Goal: Transaction & Acquisition: Purchase product/service

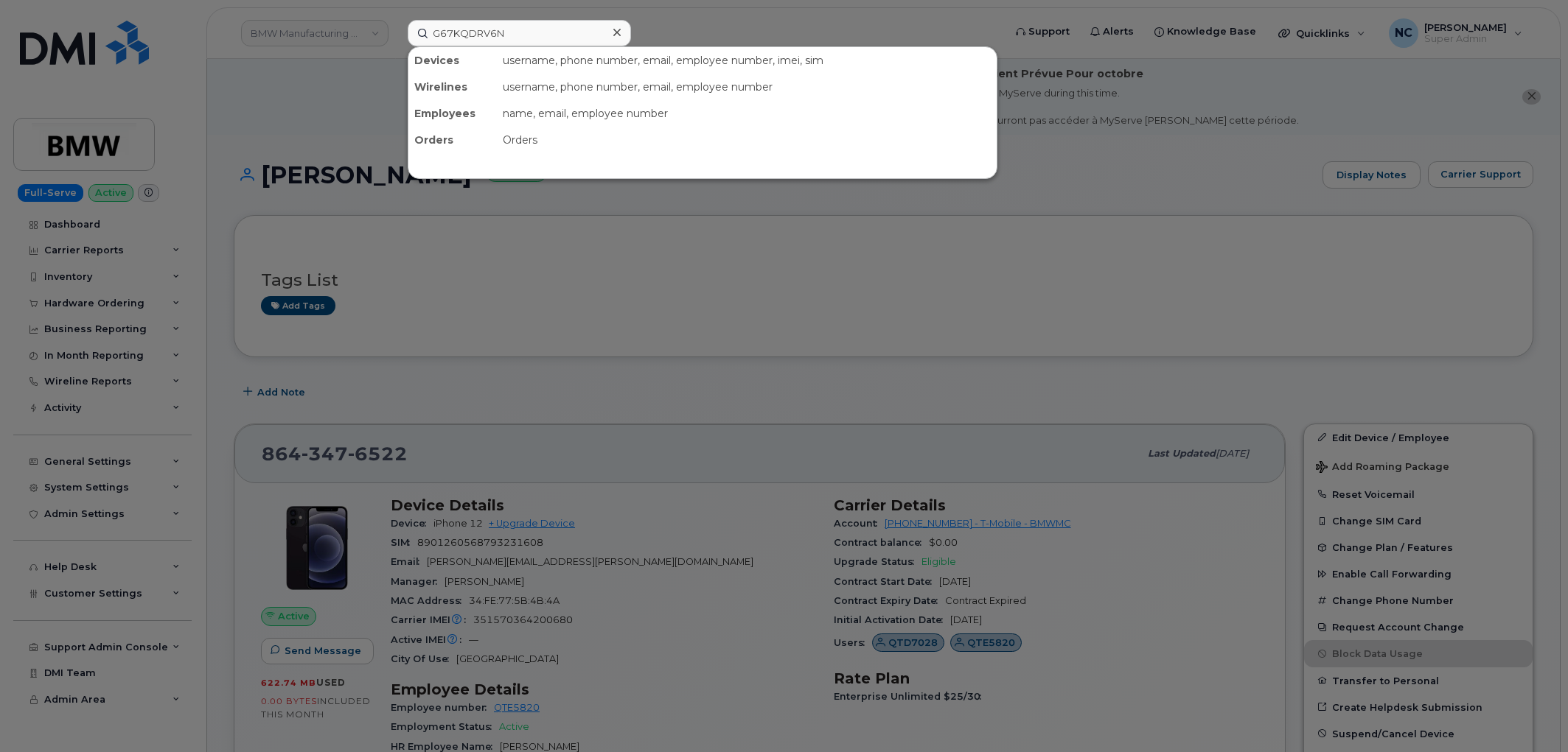
scroll to position [321, 0]
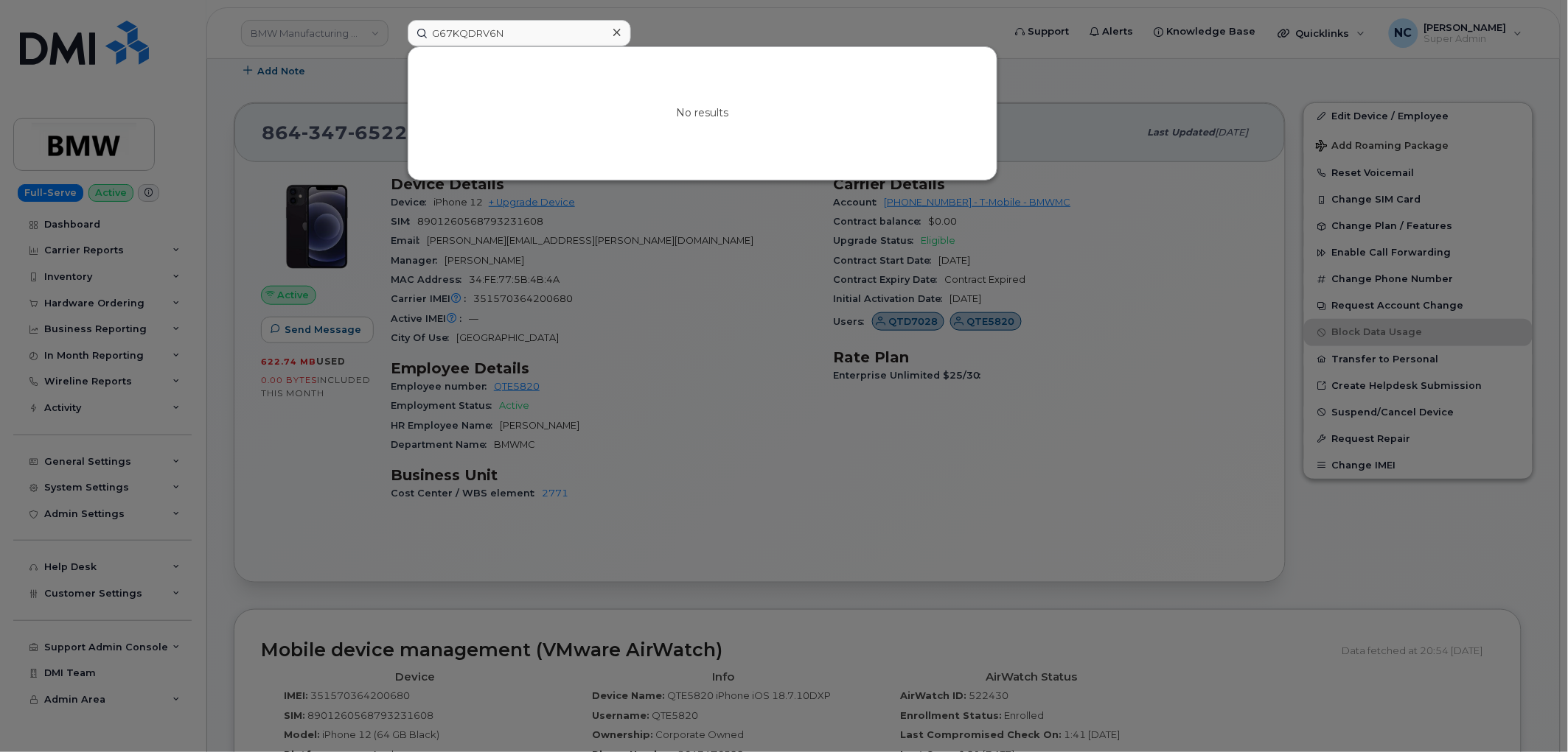
click at [679, 330] on div at bounding box center [784, 376] width 1568 height 752
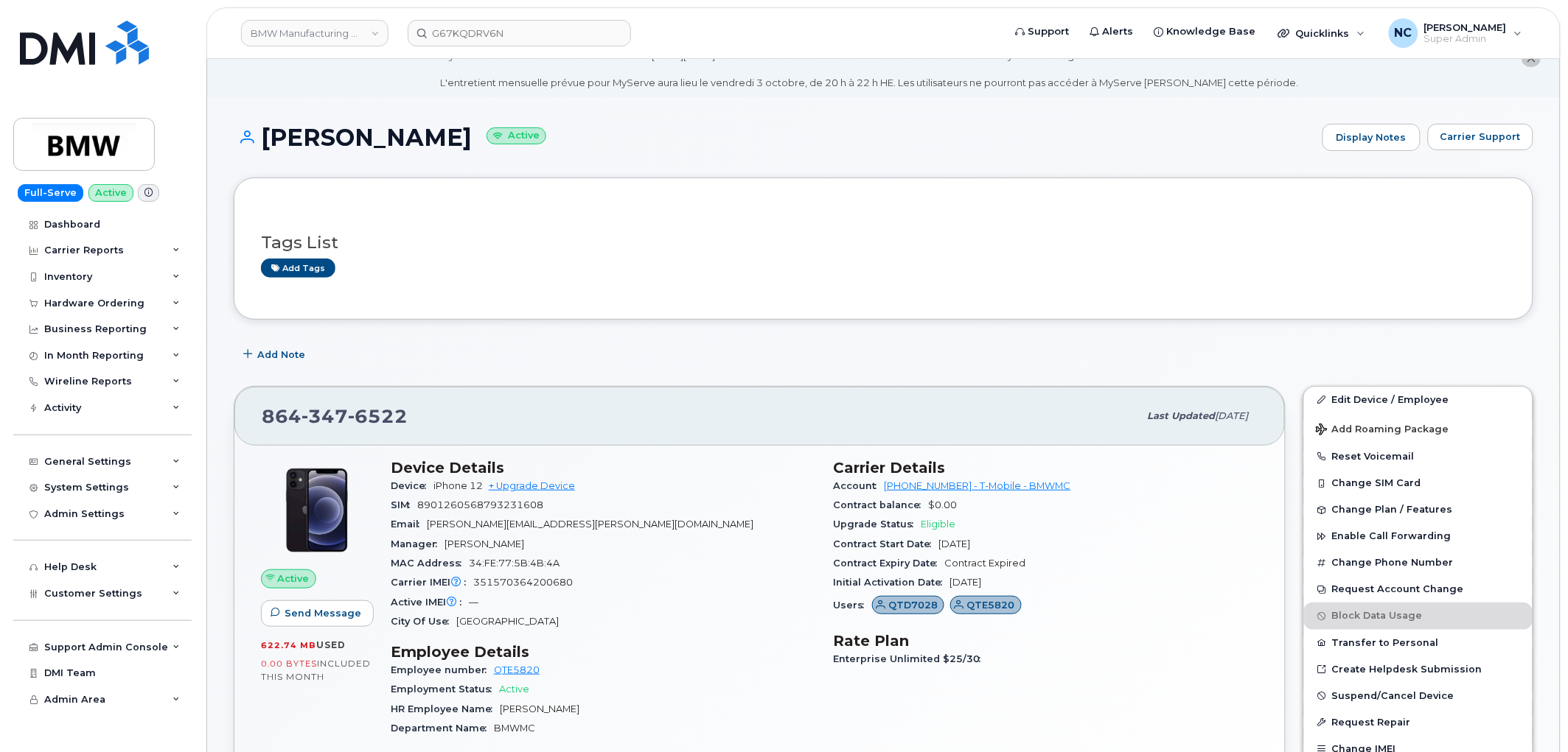
scroll to position [0, 0]
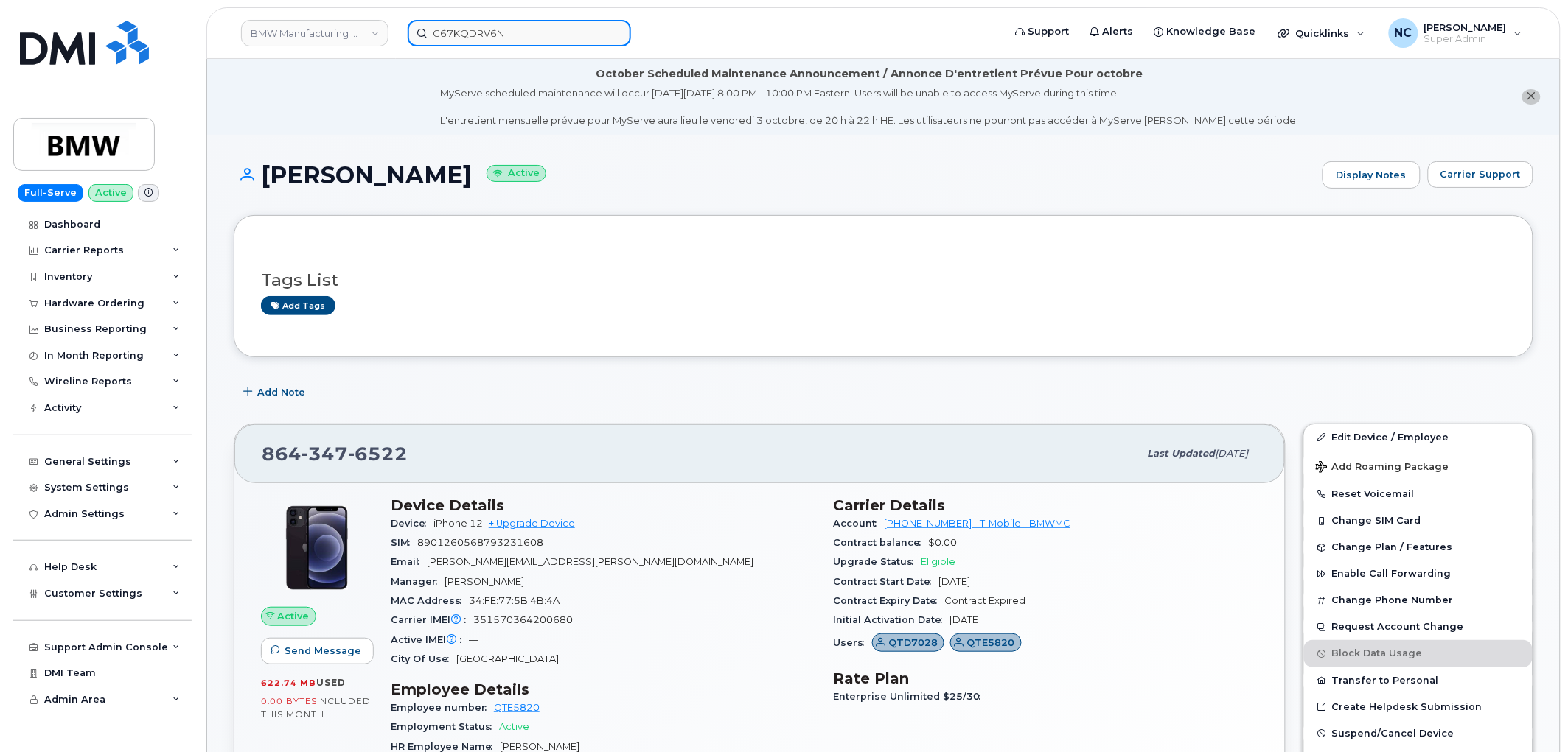
click at [537, 40] on input "G67KQDRV6N" at bounding box center [519, 33] width 223 height 26
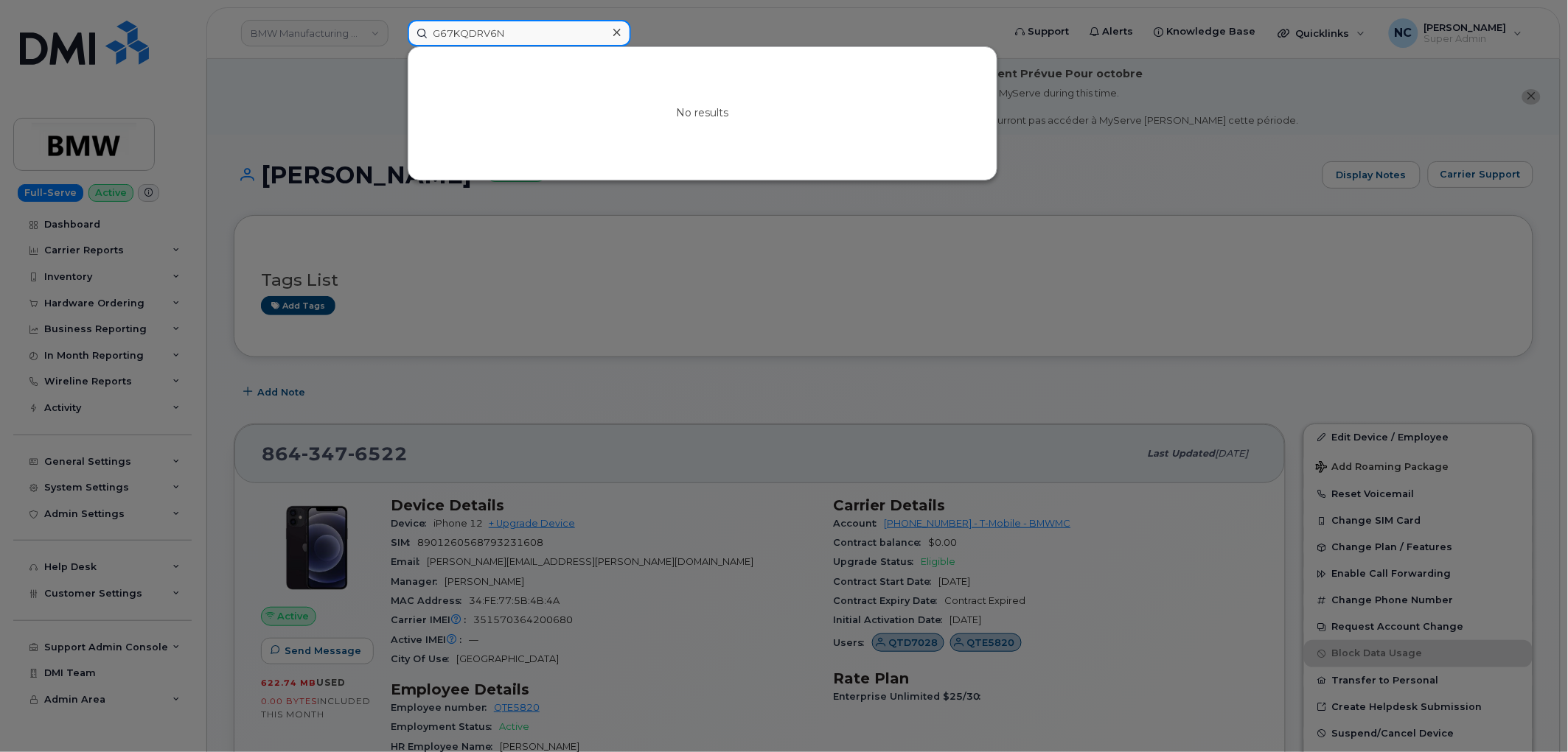
drag, startPoint x: 537, startPoint y: 40, endPoint x: 212, endPoint y: 16, distance: 325.9
click at [396, 24] on div "G67KQDRV6N No results" at bounding box center [700, 33] width 610 height 26
paste input "355254199177845"
type input "355254199177845"
drag, startPoint x: 549, startPoint y: 30, endPoint x: 231, endPoint y: 48, distance: 318.5
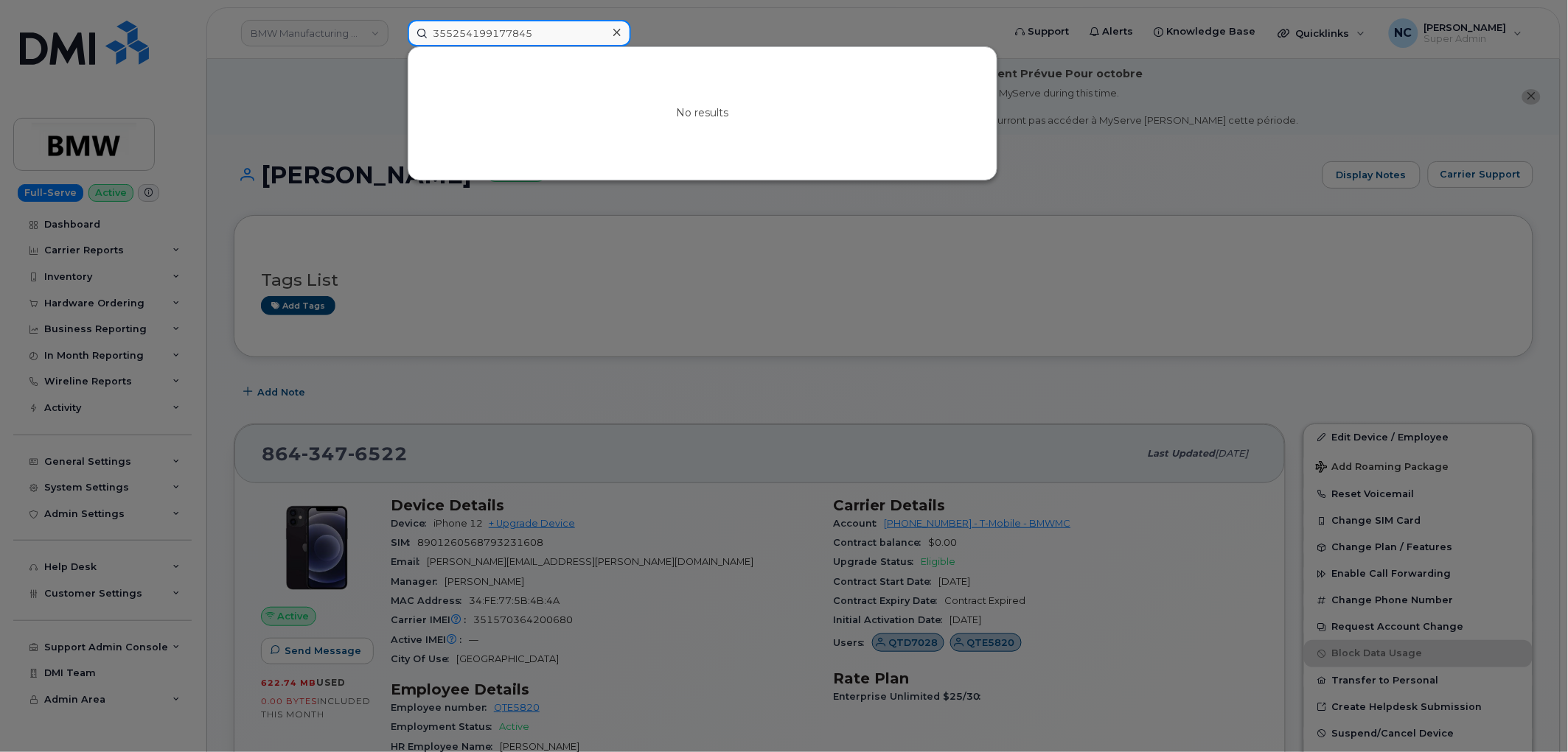
click at [396, 47] on div "355254199177845 No results" at bounding box center [700, 33] width 610 height 26
click at [325, 215] on div at bounding box center [784, 376] width 1568 height 752
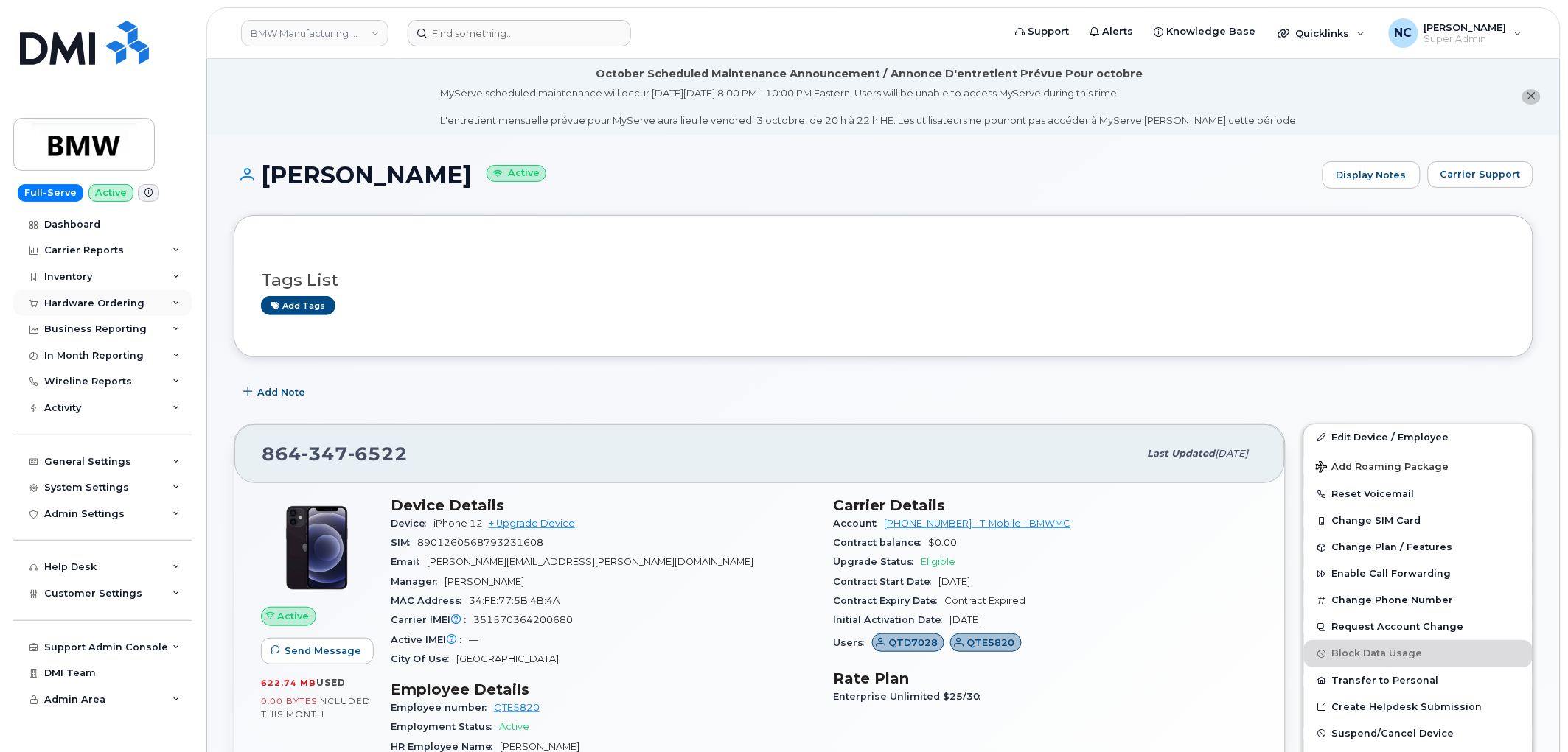
click at [116, 301] on div "Hardware Ordering" at bounding box center [94, 303] width 101 height 12
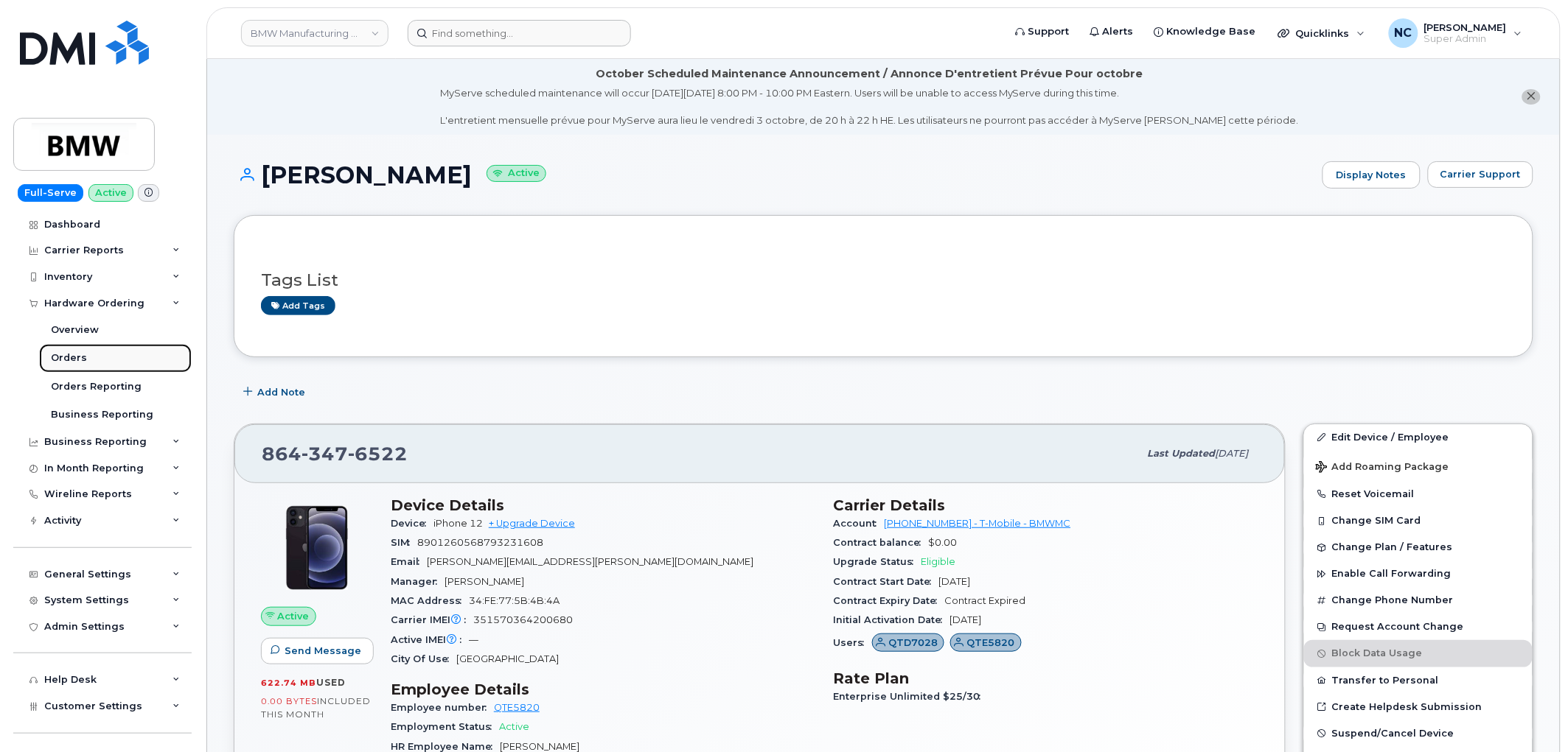
click at [68, 359] on div "Orders" at bounding box center [69, 358] width 36 height 14
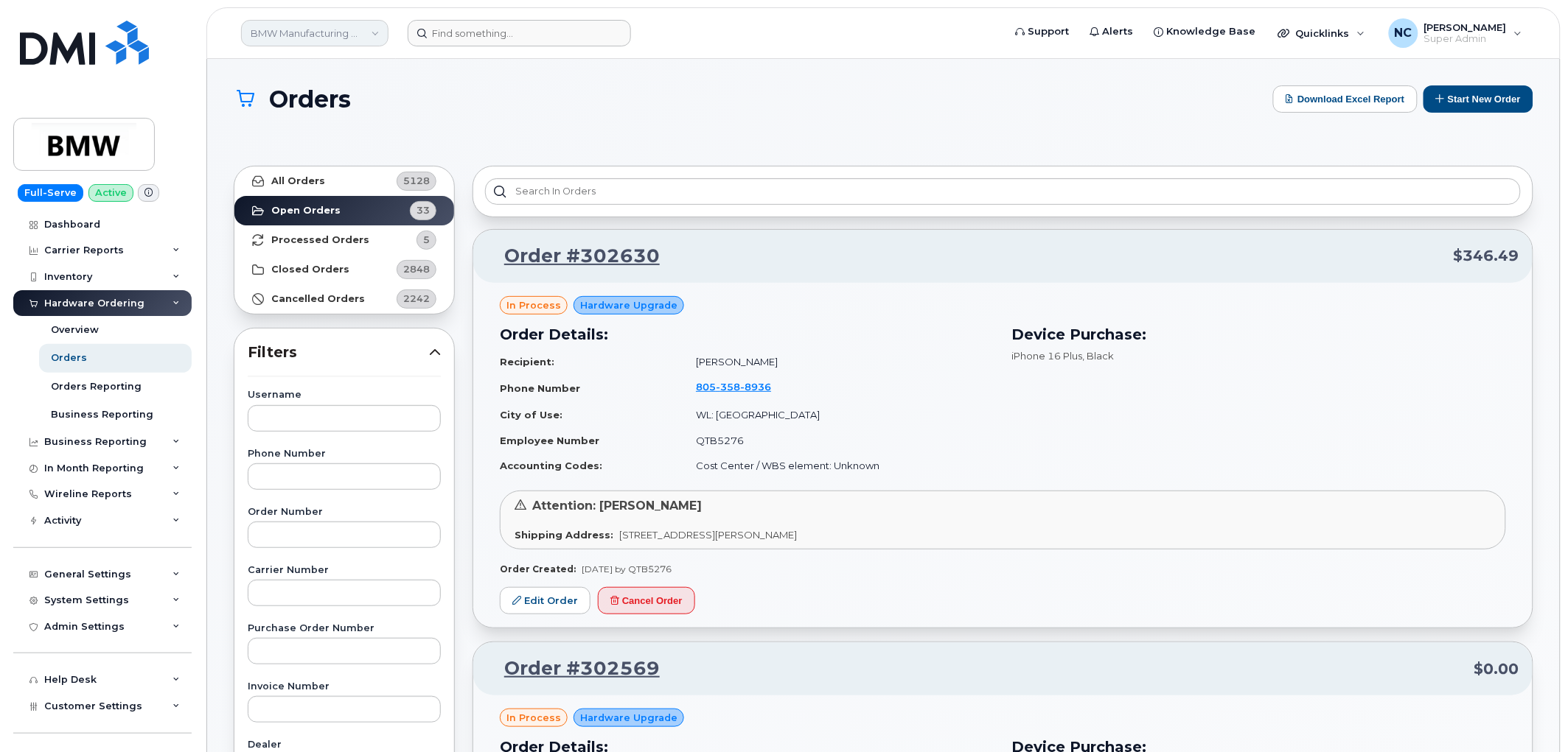
click at [357, 23] on link "BMW Manufacturing Co LLC" at bounding box center [315, 33] width 147 height 26
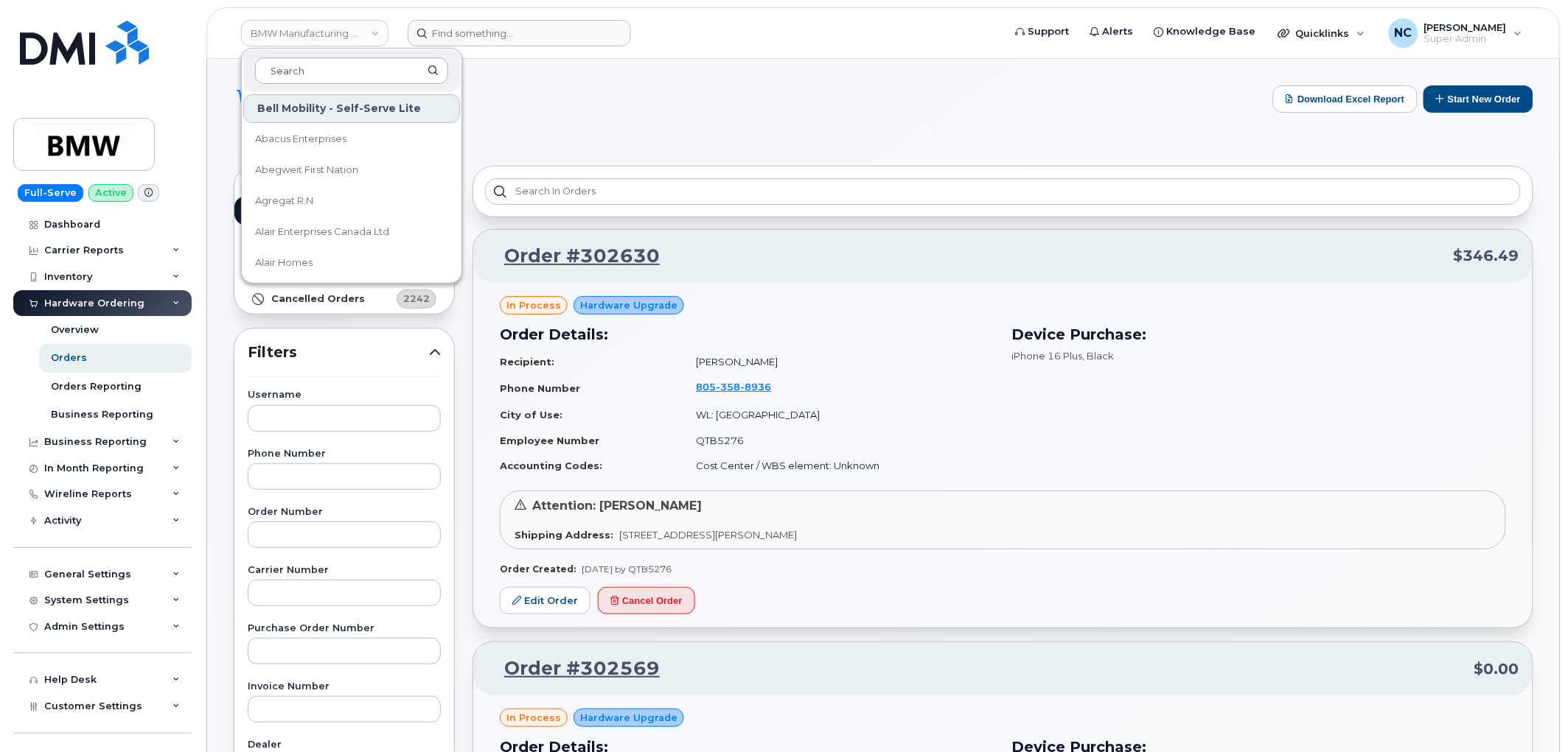
click at [330, 65] on input at bounding box center [351, 70] width 193 height 26
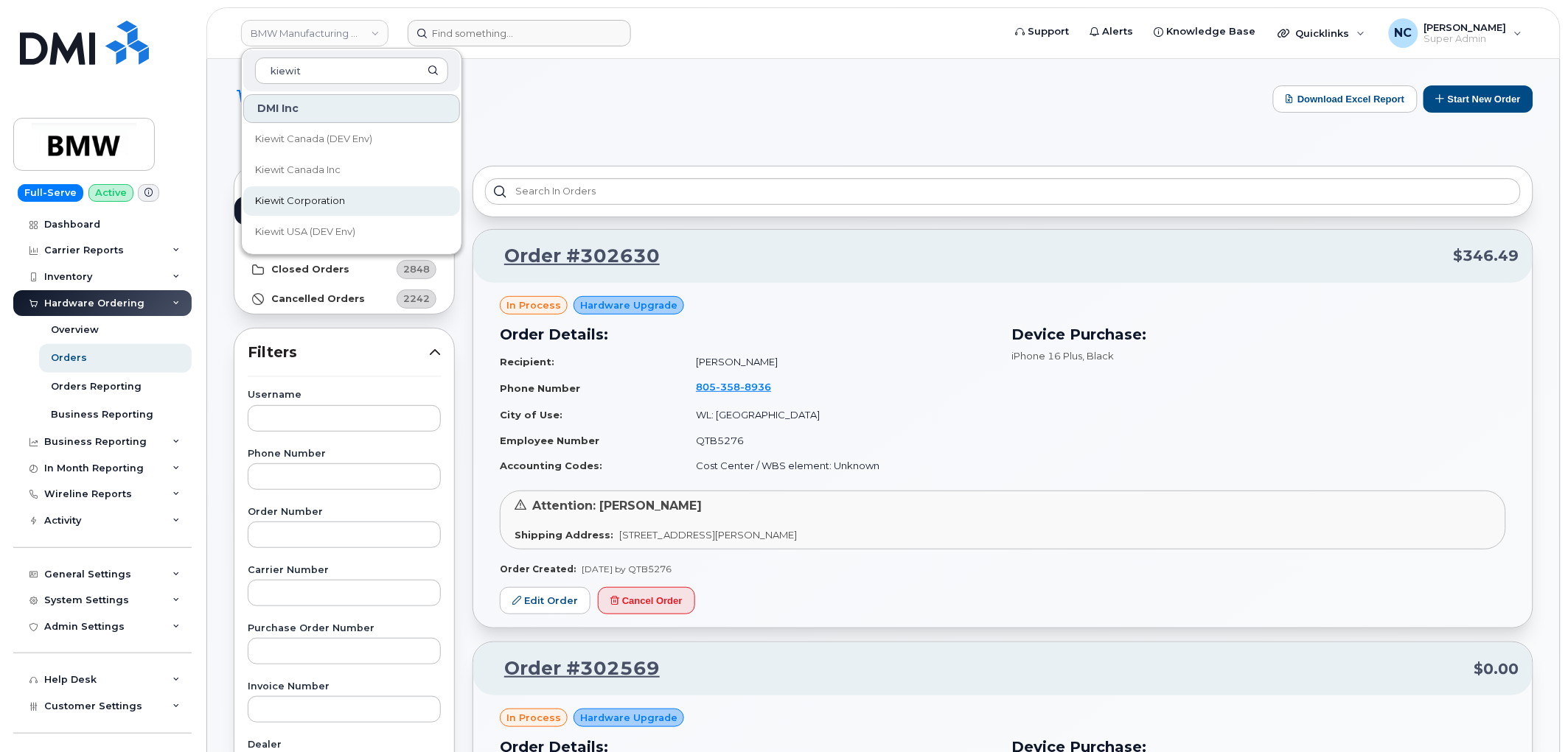
type input "kiewit"
click at [347, 193] on link "Kiewit Corporation" at bounding box center [351, 201] width 217 height 29
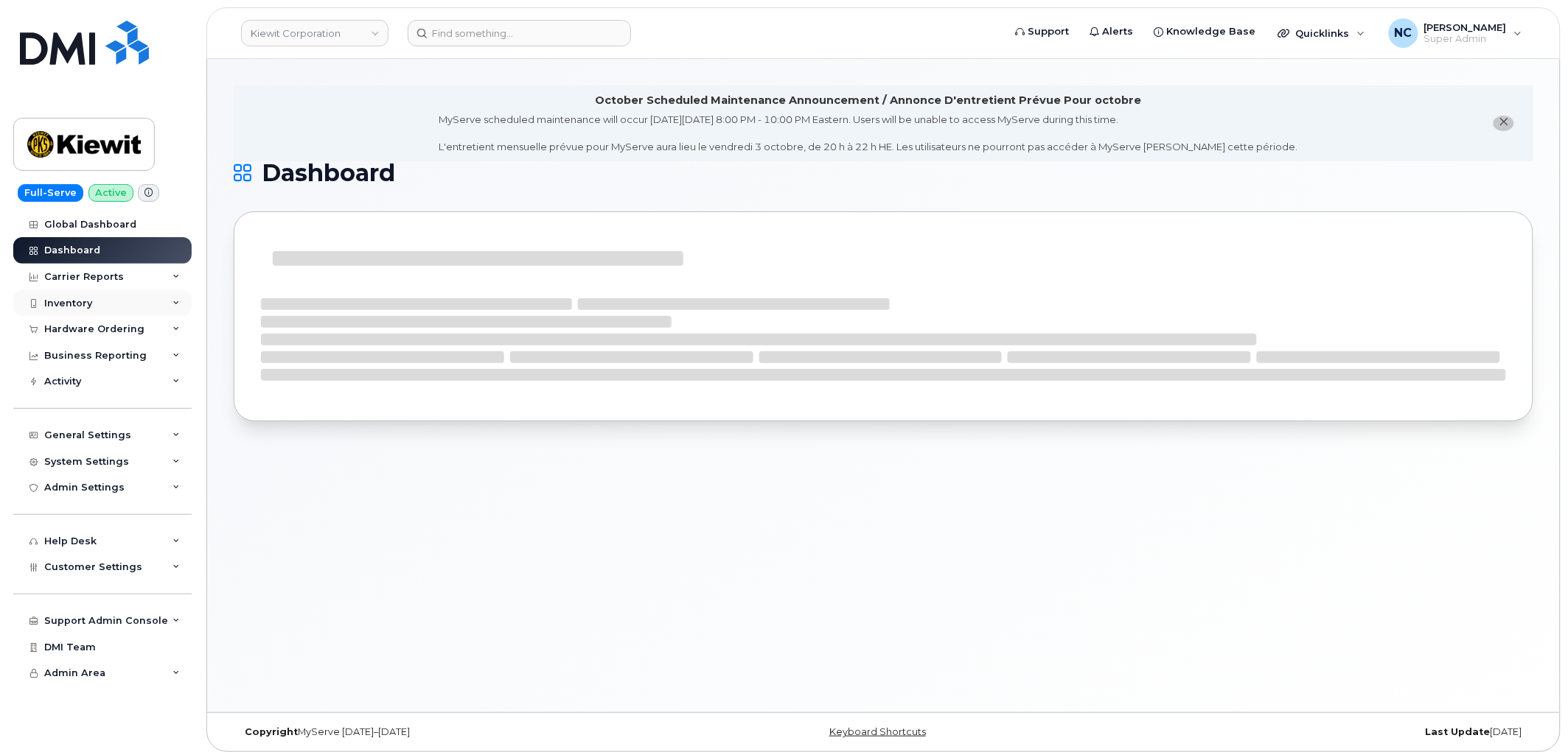
click at [91, 314] on div "Inventory" at bounding box center [102, 303] width 178 height 26
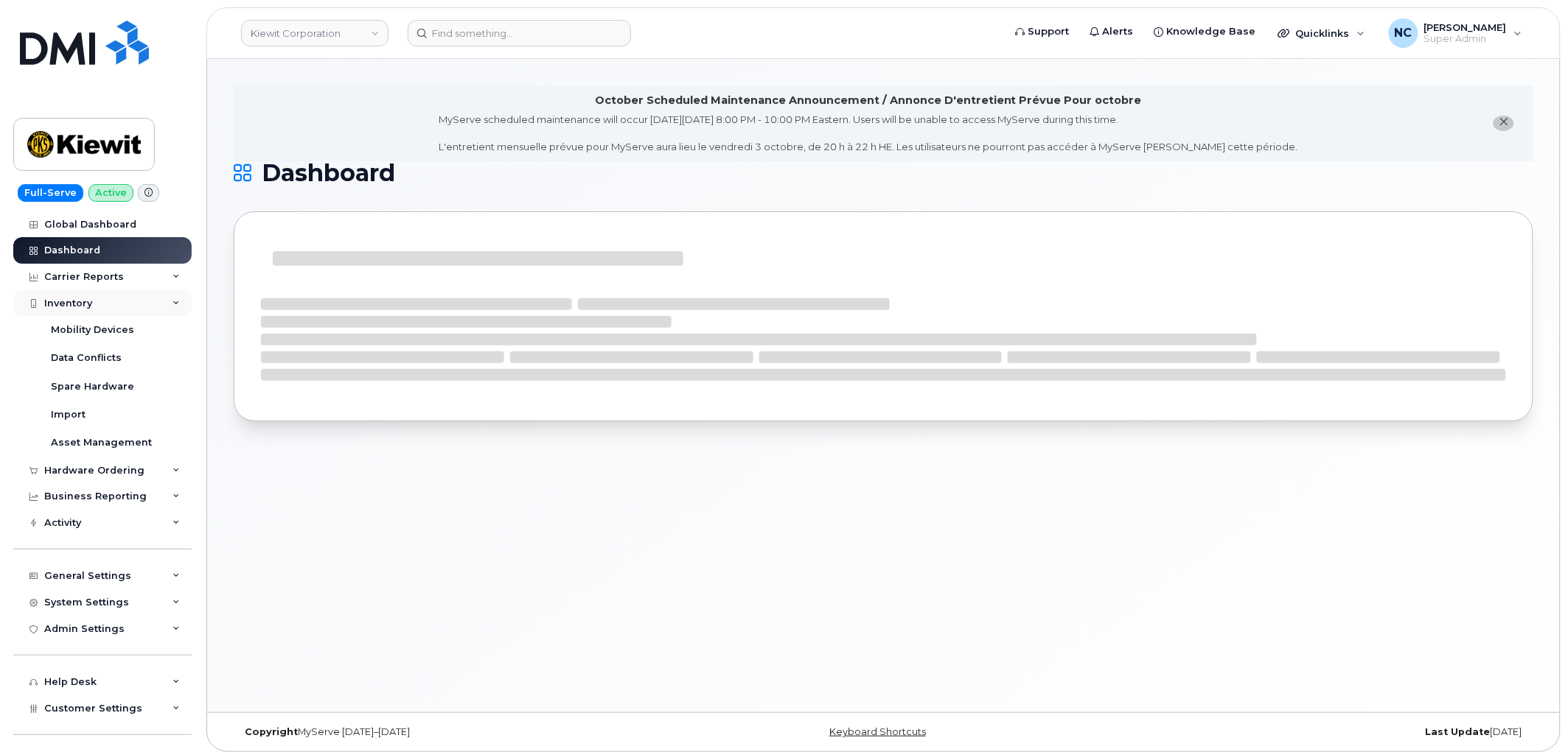
click at [93, 303] on div "Inventory" at bounding box center [102, 303] width 178 height 26
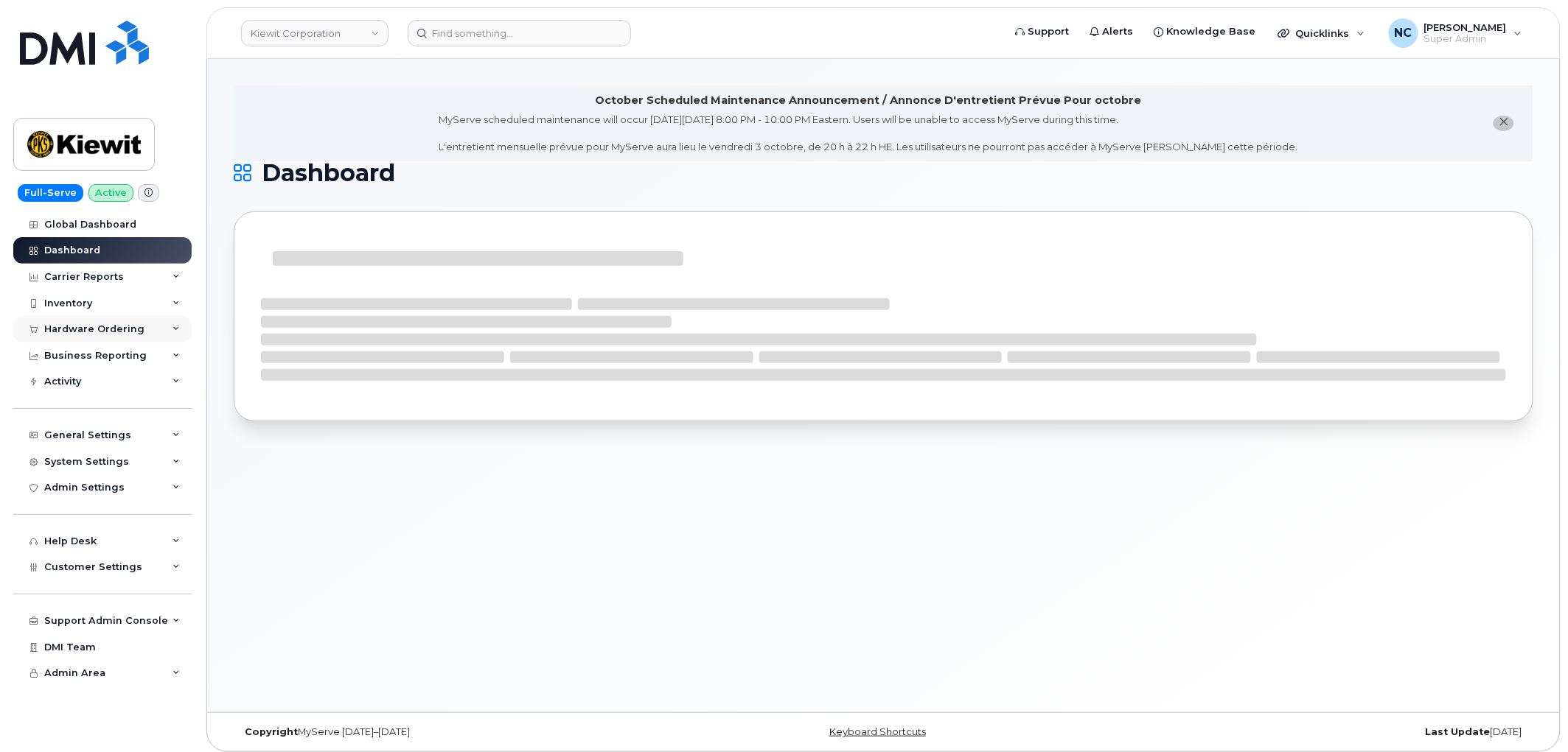
click at [97, 326] on div "Hardware Ordering" at bounding box center [94, 329] width 101 height 12
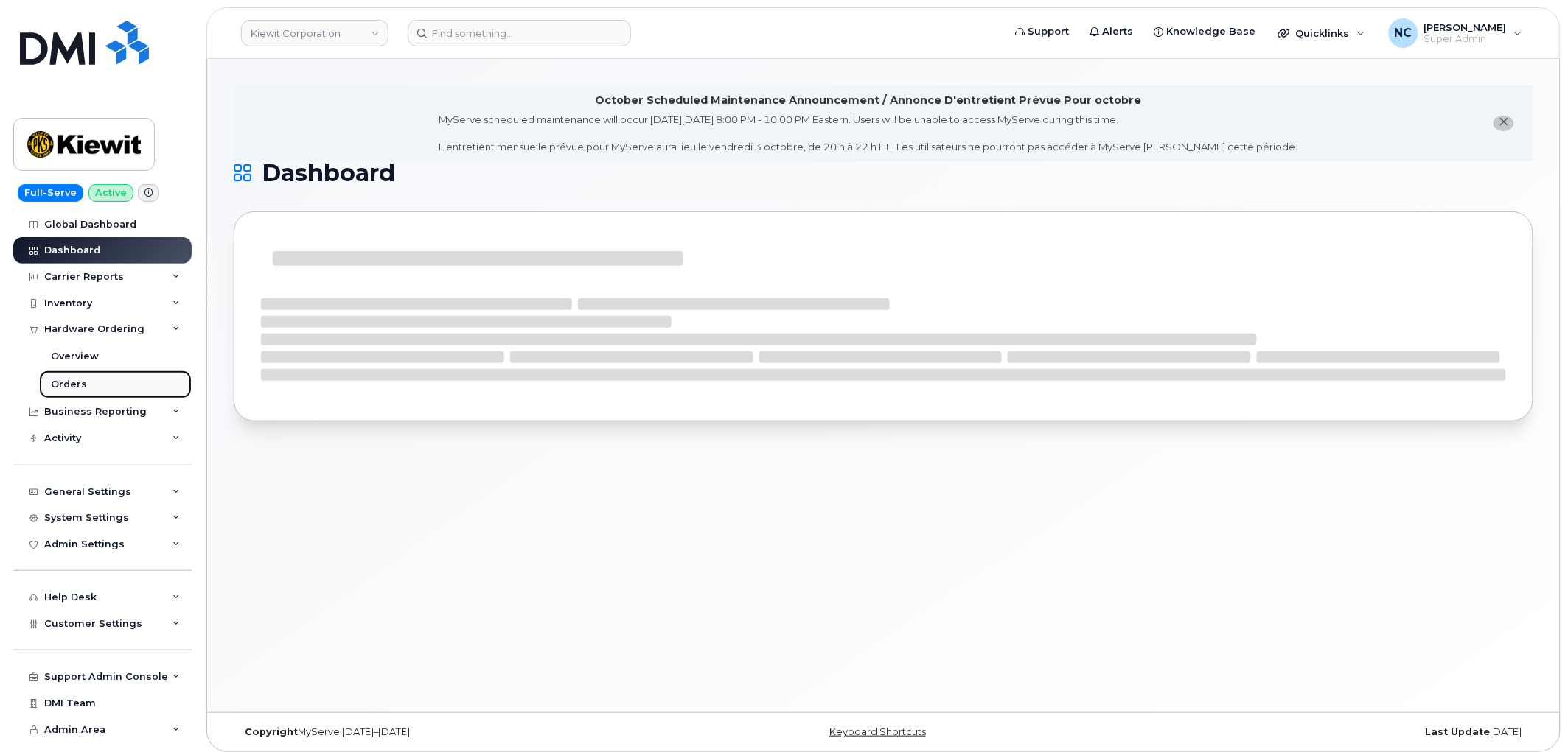
click at [81, 387] on div "Orders" at bounding box center [69, 385] width 36 height 14
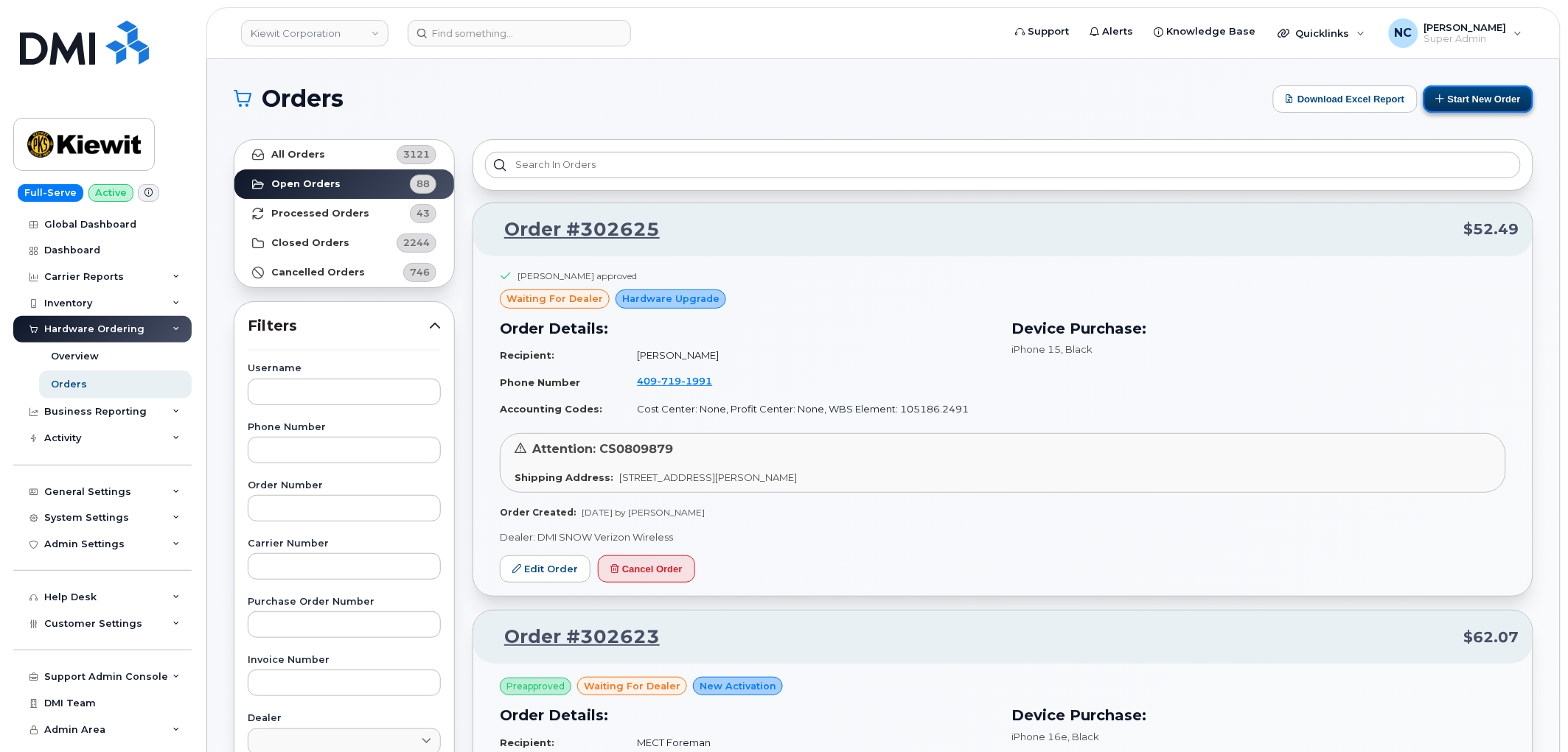
click at [1455, 104] on button "Start New Order" at bounding box center [1478, 100] width 110 height 27
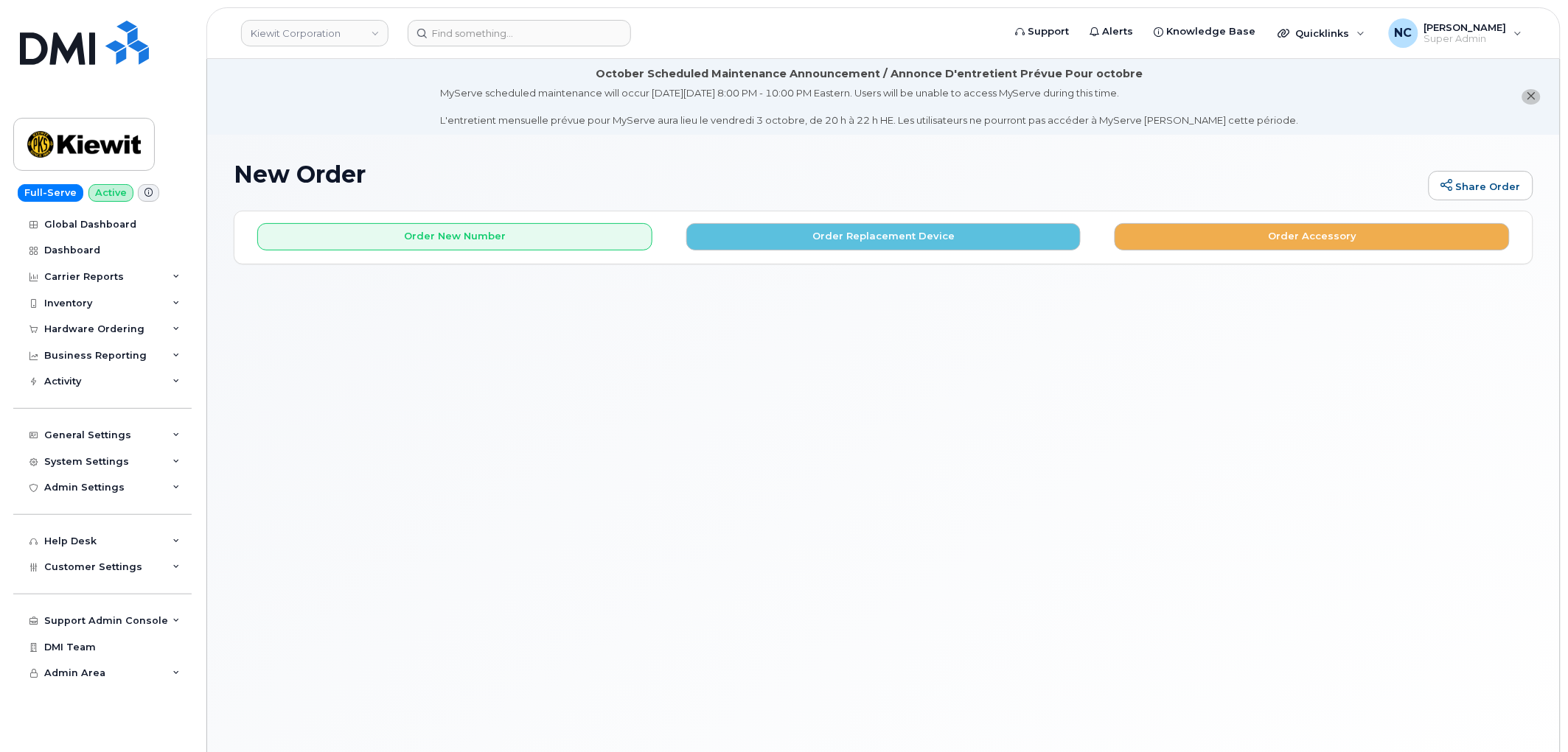
click at [549, 214] on div "Order New Number Order Replacement Device Order Accessory" at bounding box center [883, 230] width 1298 height 39
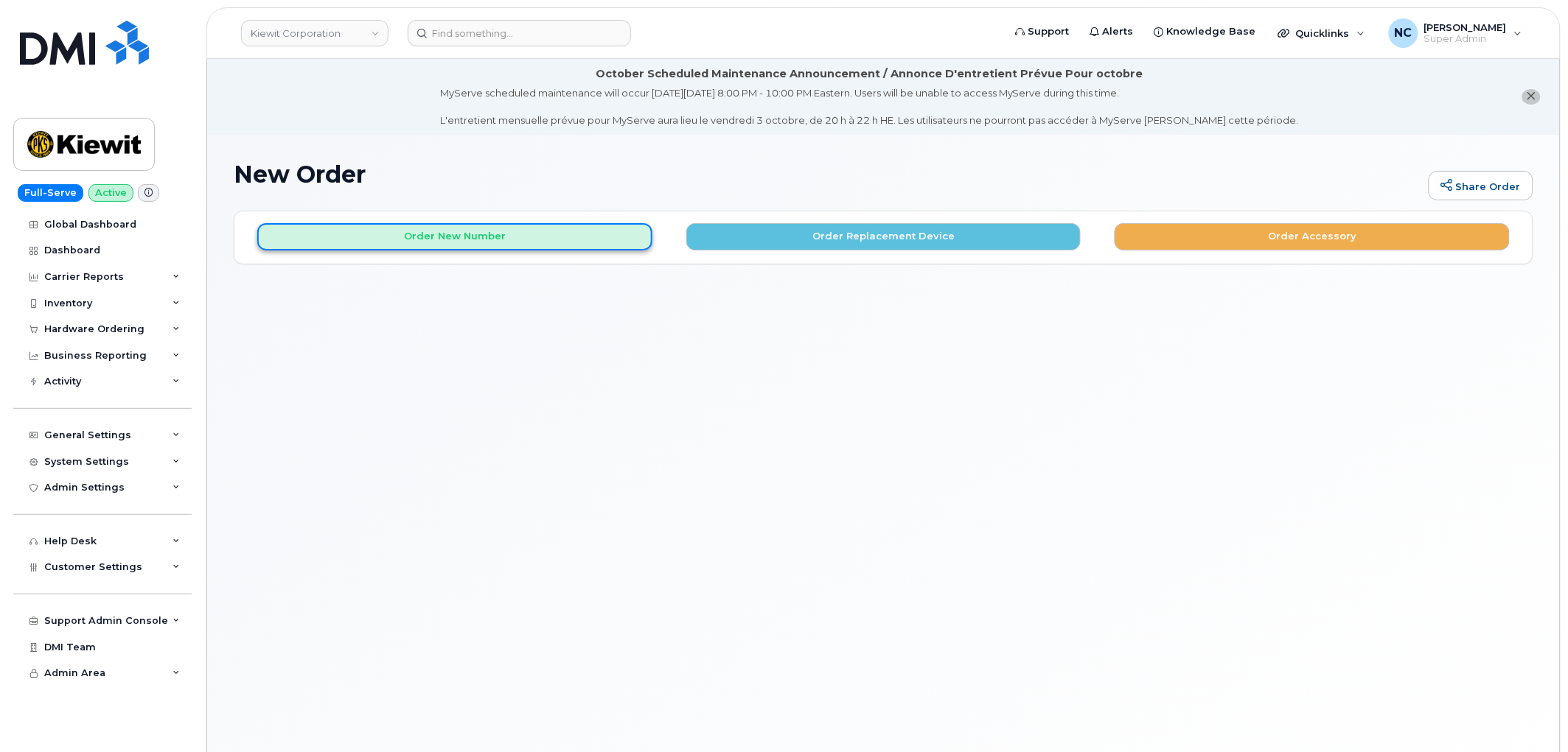
click at [549, 231] on button "Order New Number" at bounding box center [454, 237] width 395 height 27
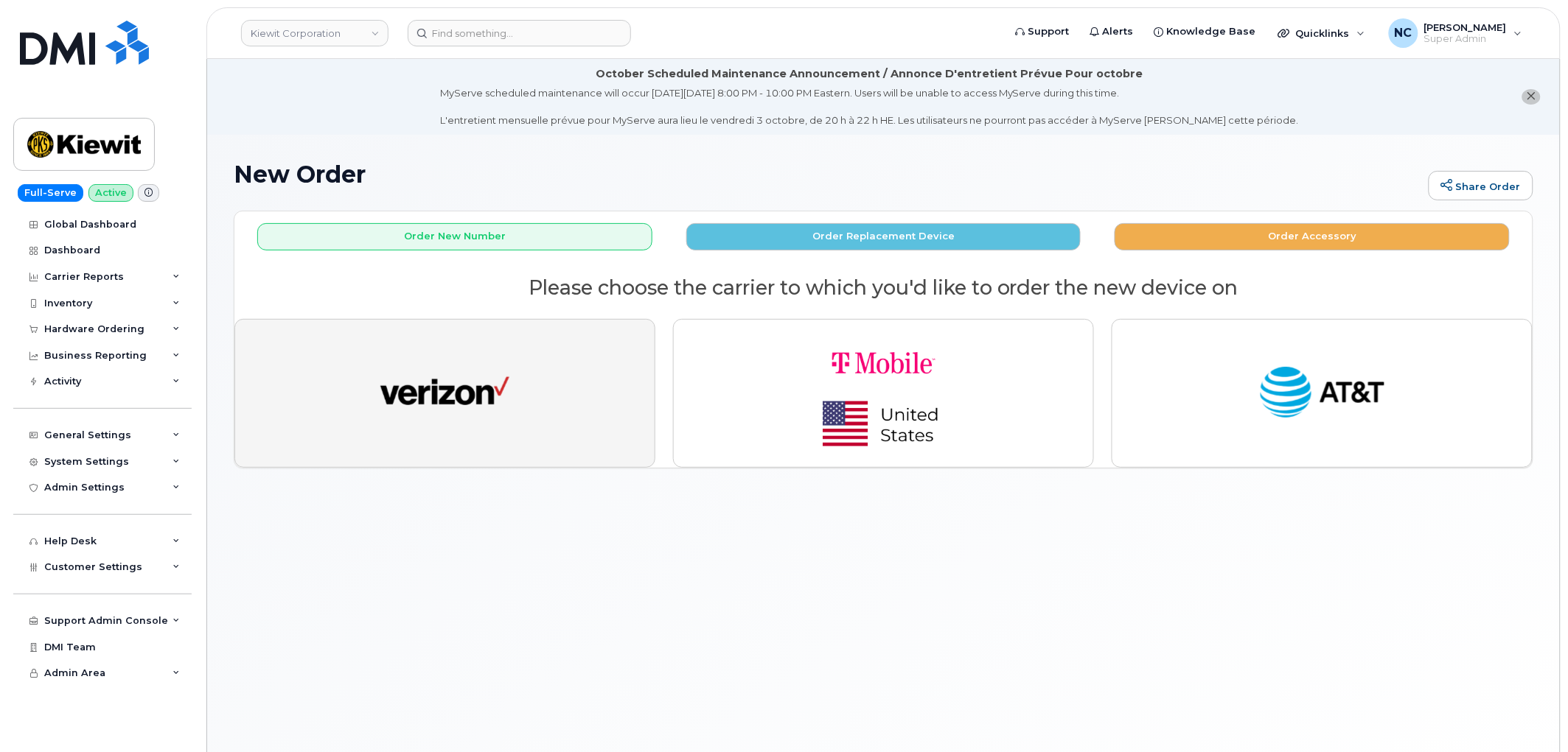
click at [485, 375] on img "button" at bounding box center [444, 393] width 129 height 67
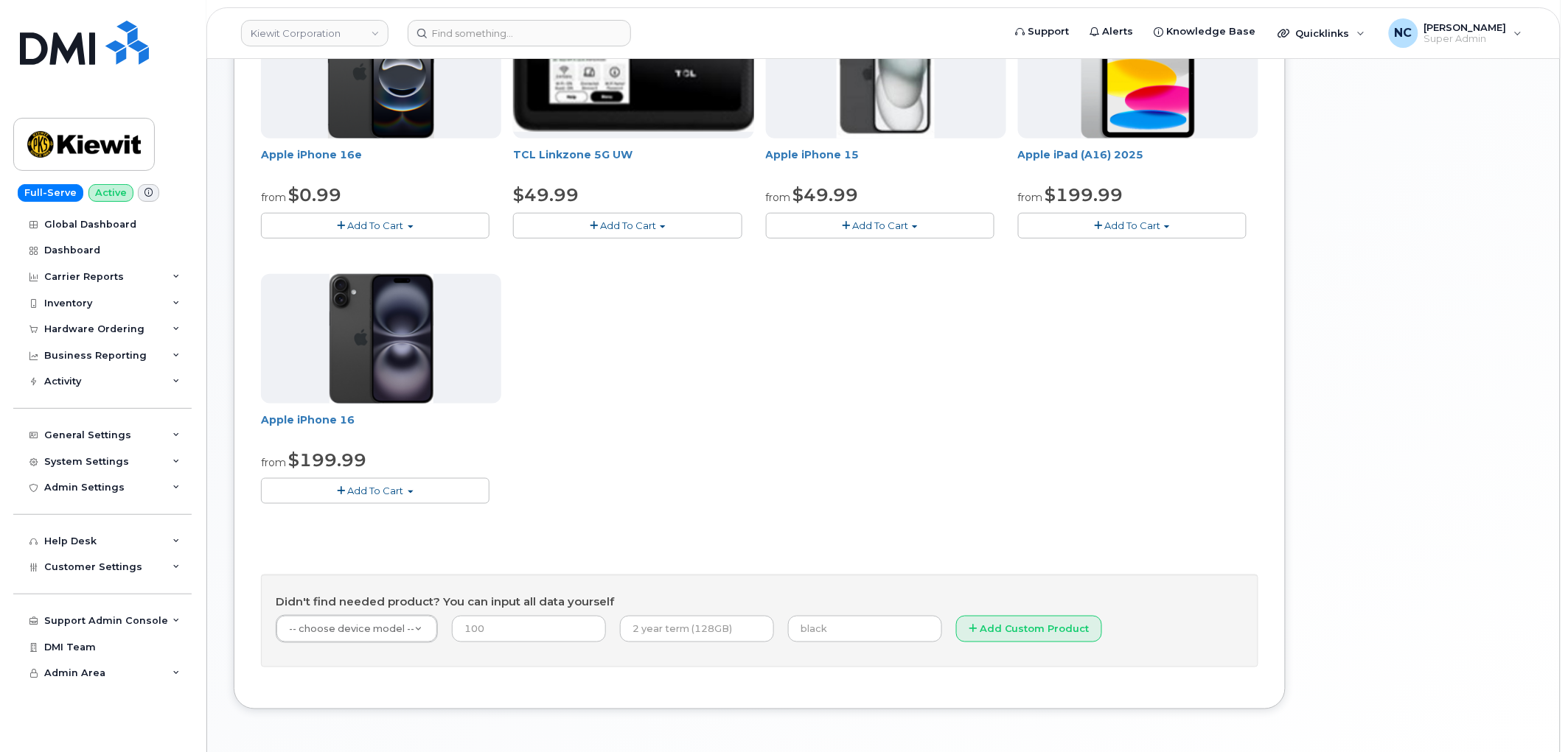
scroll to position [408, 0]
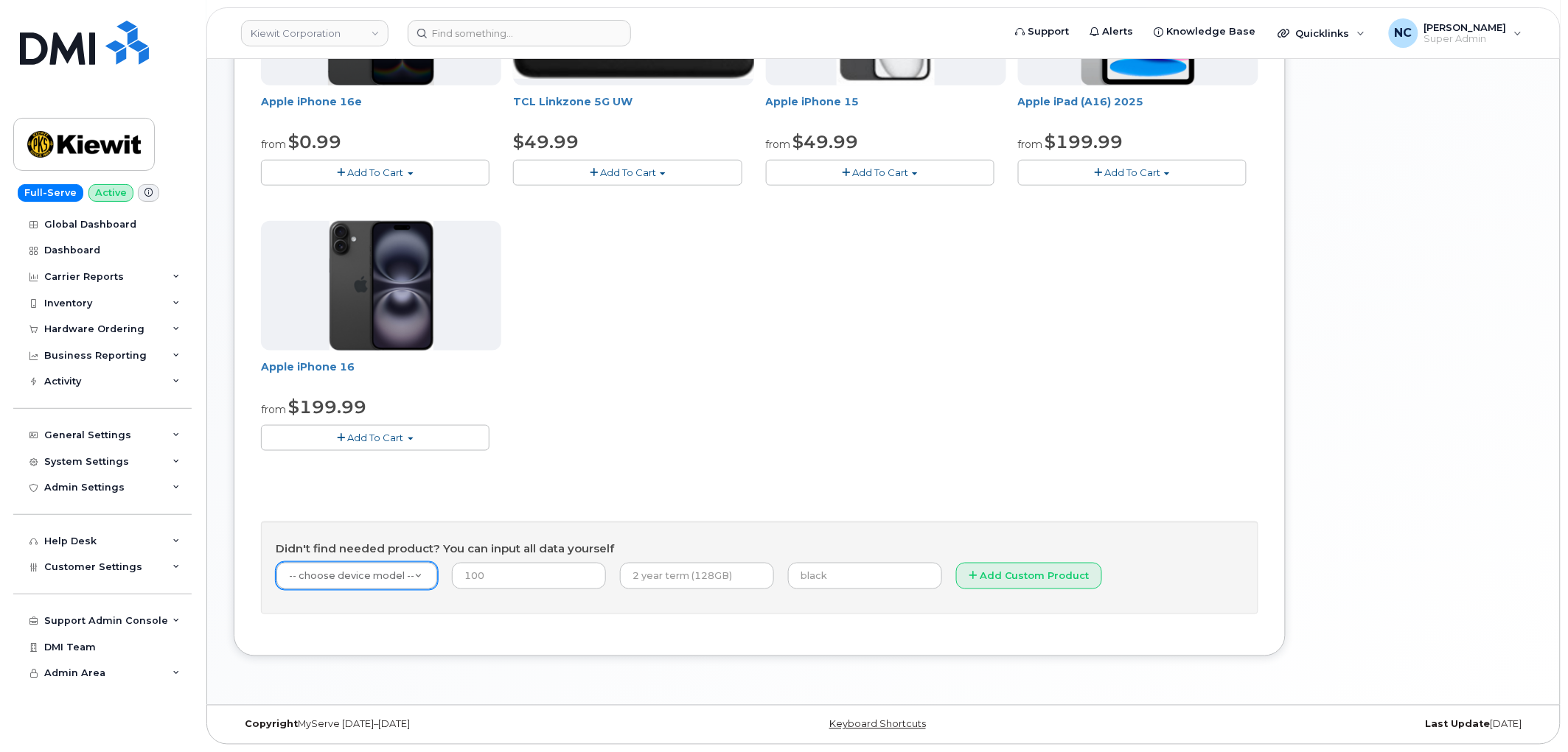
click at [408, 589] on div "-- choose device model --" at bounding box center [356, 576] width 162 height 28
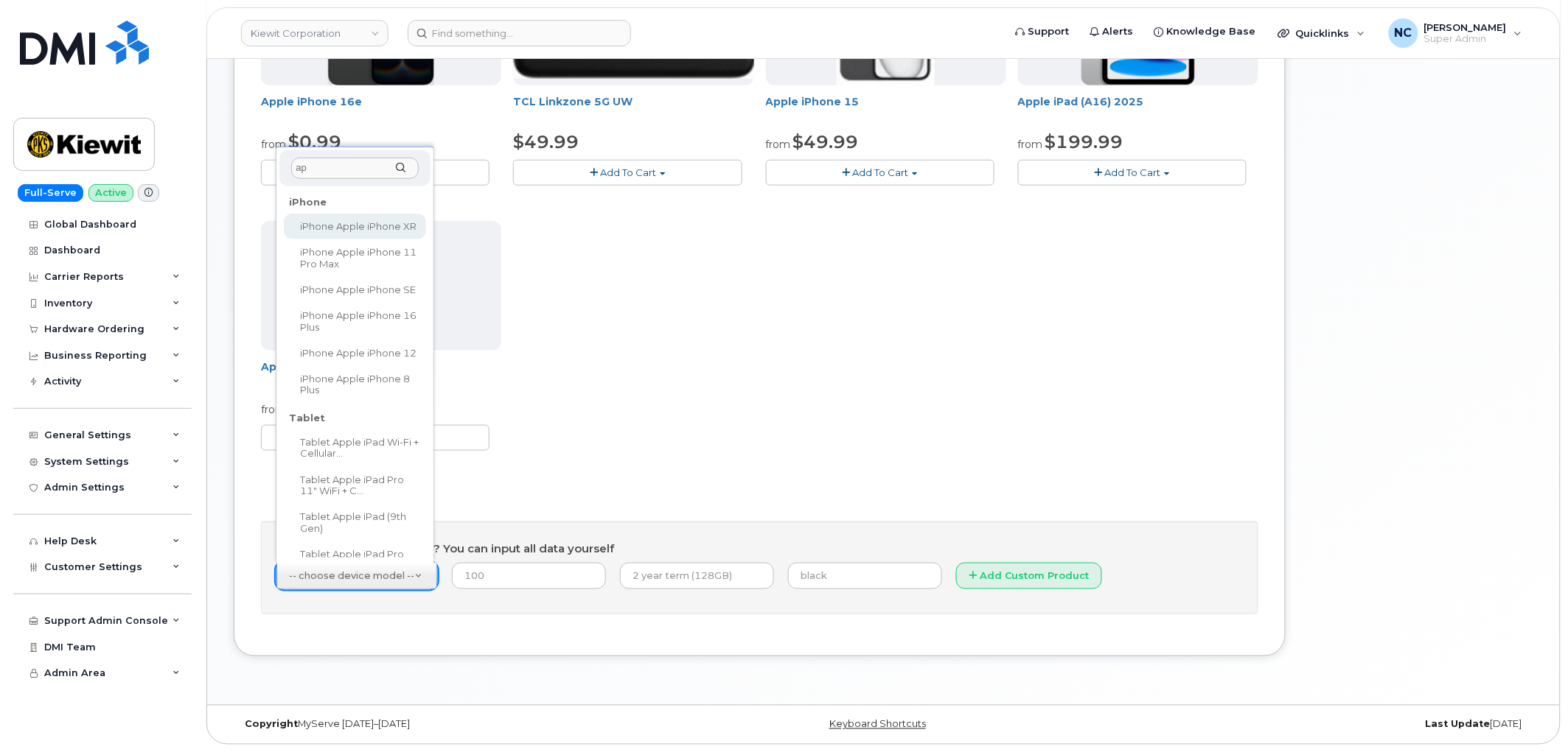
type input "a"
type input "byod"
select select "2487"
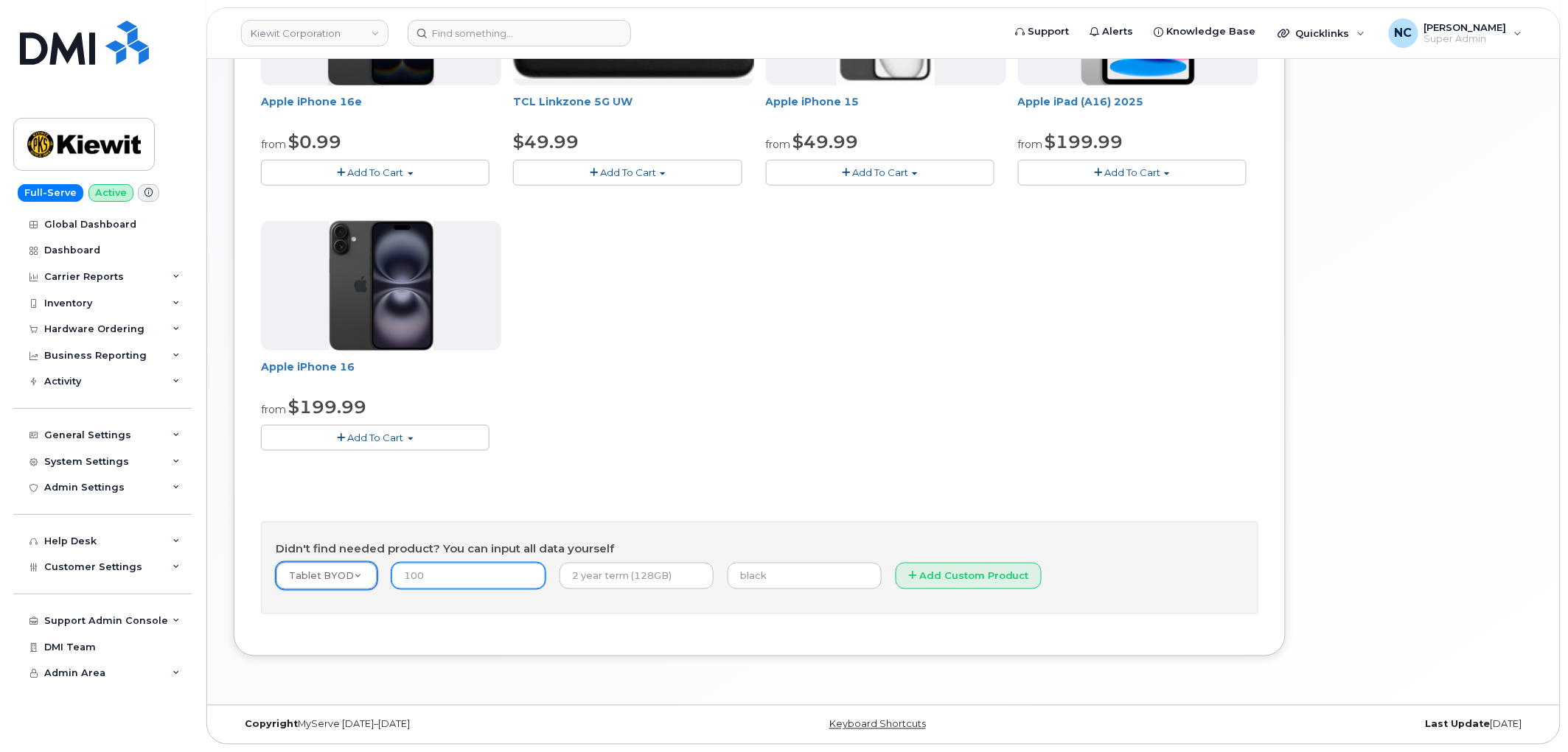
click at [443, 566] on input "number" at bounding box center [468, 576] width 154 height 26
type input "0.00"
click at [568, 578] on input "text" at bounding box center [636, 576] width 154 height 26
type input "2 year term"
click at [776, 579] on input "text" at bounding box center [805, 576] width 154 height 26
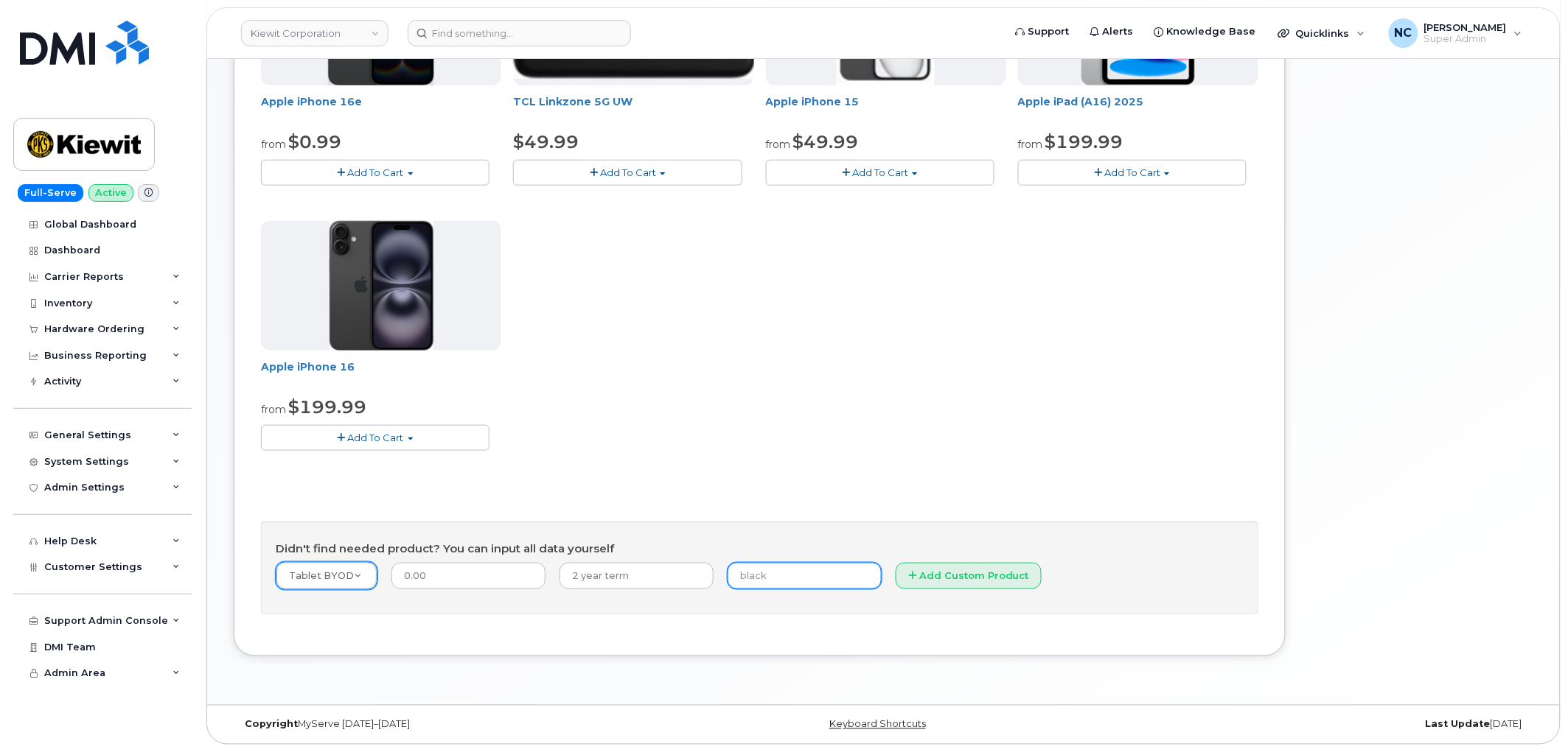
paste input "355254199177845"
type input "355254199177845"
click at [907, 577] on button "Add Custom Product" at bounding box center [968, 577] width 146 height 27
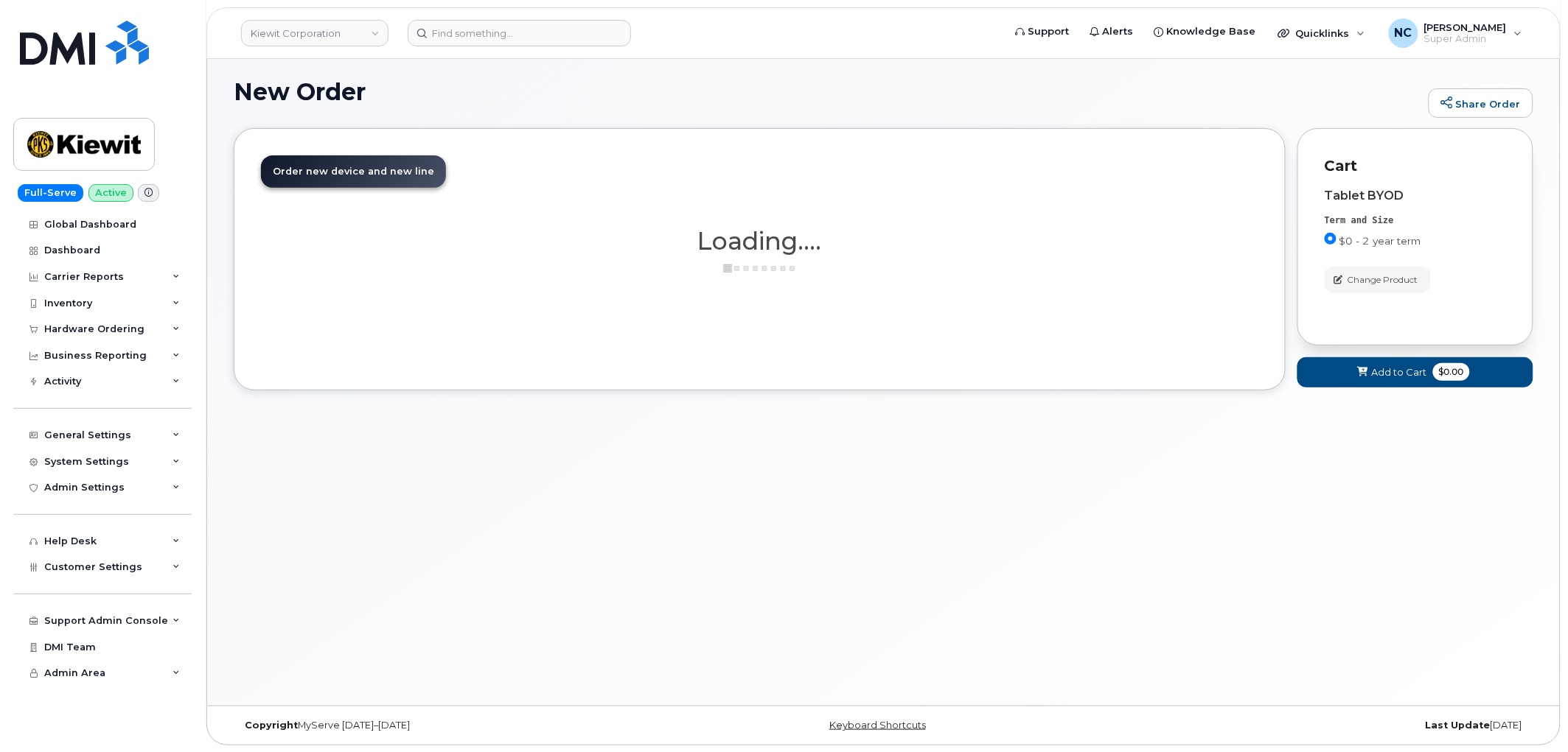
scroll to position [119, 0]
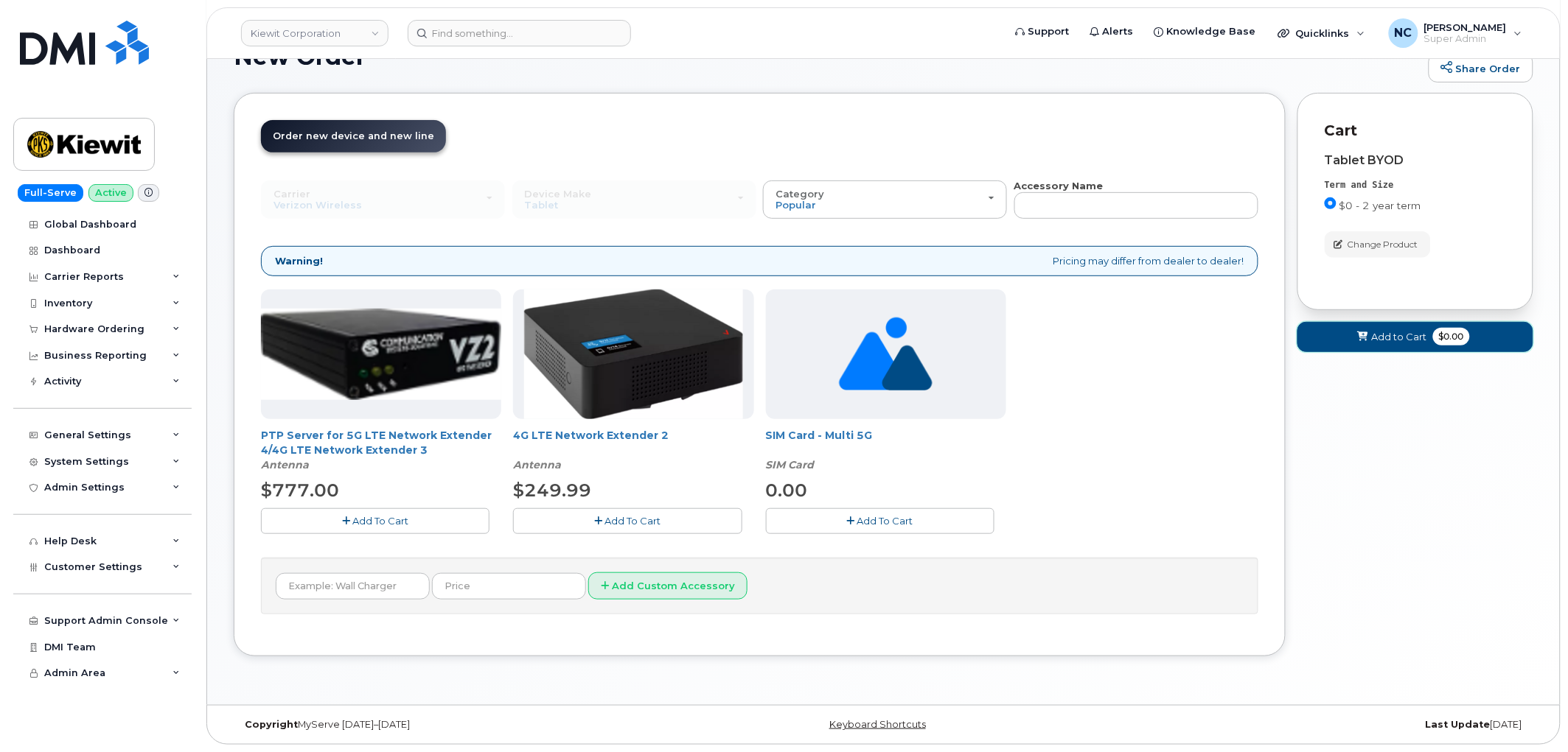
drag, startPoint x: 1332, startPoint y: 344, endPoint x: 1268, endPoint y: 377, distance: 72.0
click at [1335, 344] on button "Add to Cart $0.00" at bounding box center [1415, 336] width 236 height 30
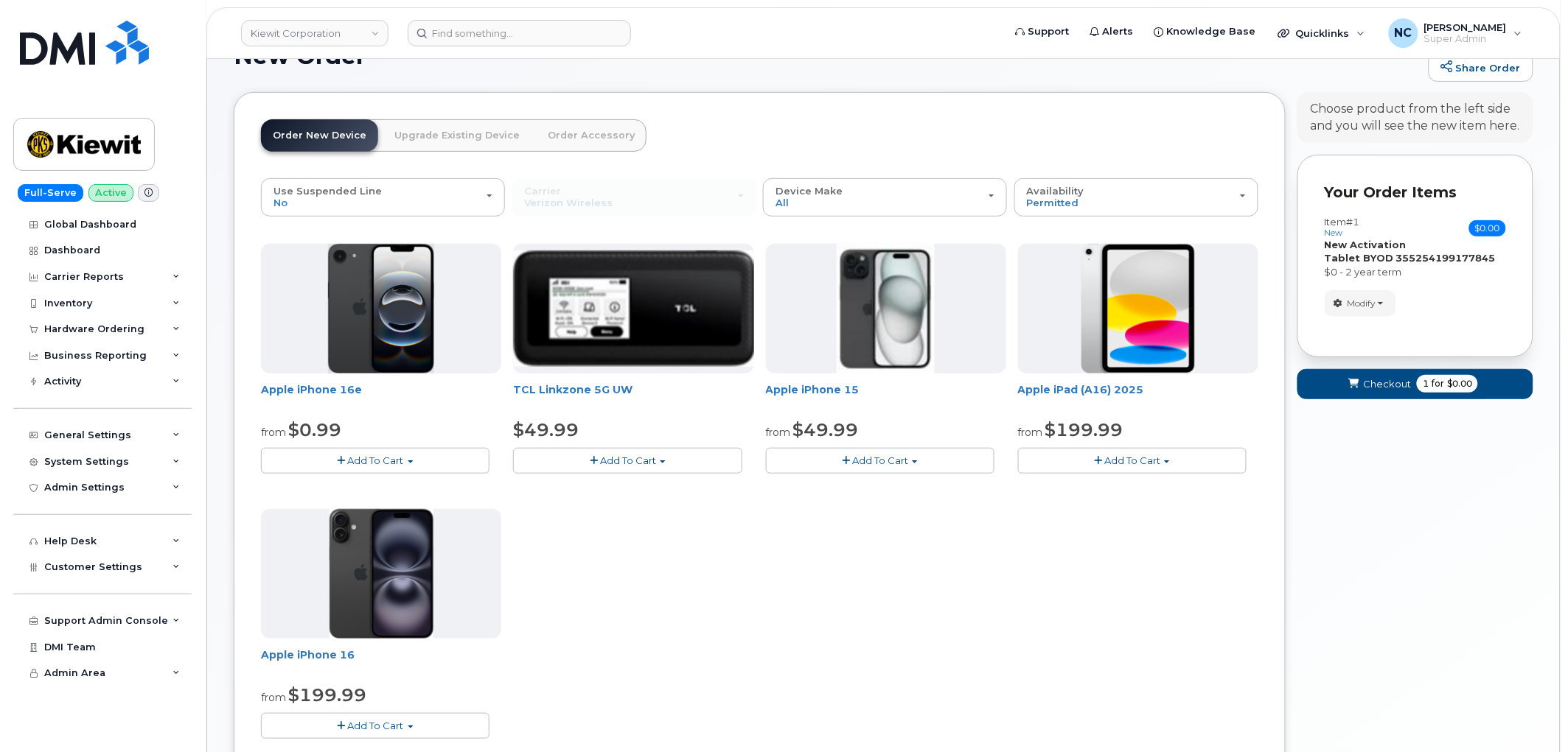
drag, startPoint x: 1438, startPoint y: 366, endPoint x: 1435, endPoint y: 379, distance: 13.3
click at [1439, 370] on form "Your Order Items Item #1 new $0.00 Accessories Only SIM Only Activation New Act…" at bounding box center [1415, 283] width 236 height 258
click at [1412, 392] on button "Checkout 1 for $0.00" at bounding box center [1415, 384] width 236 height 30
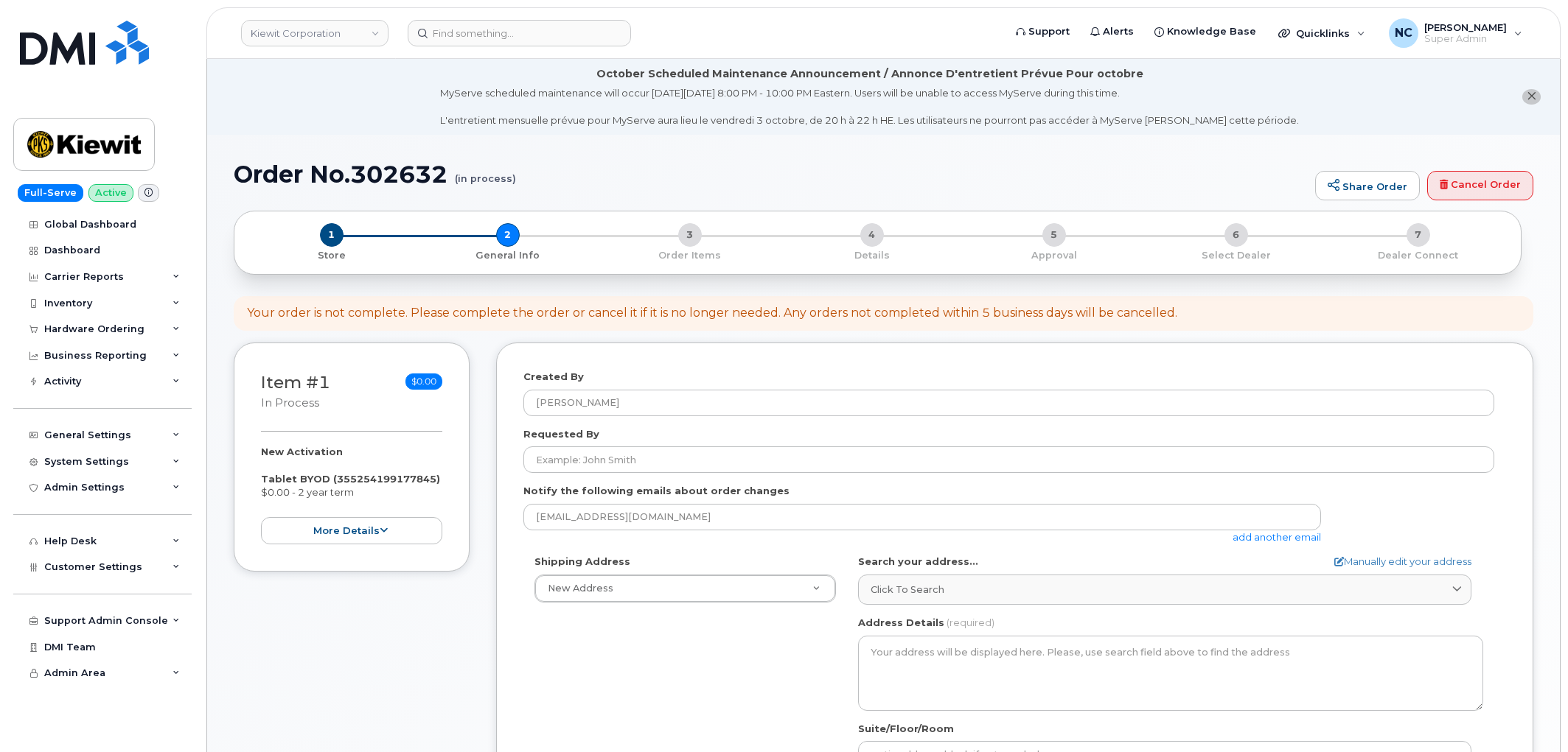
select select
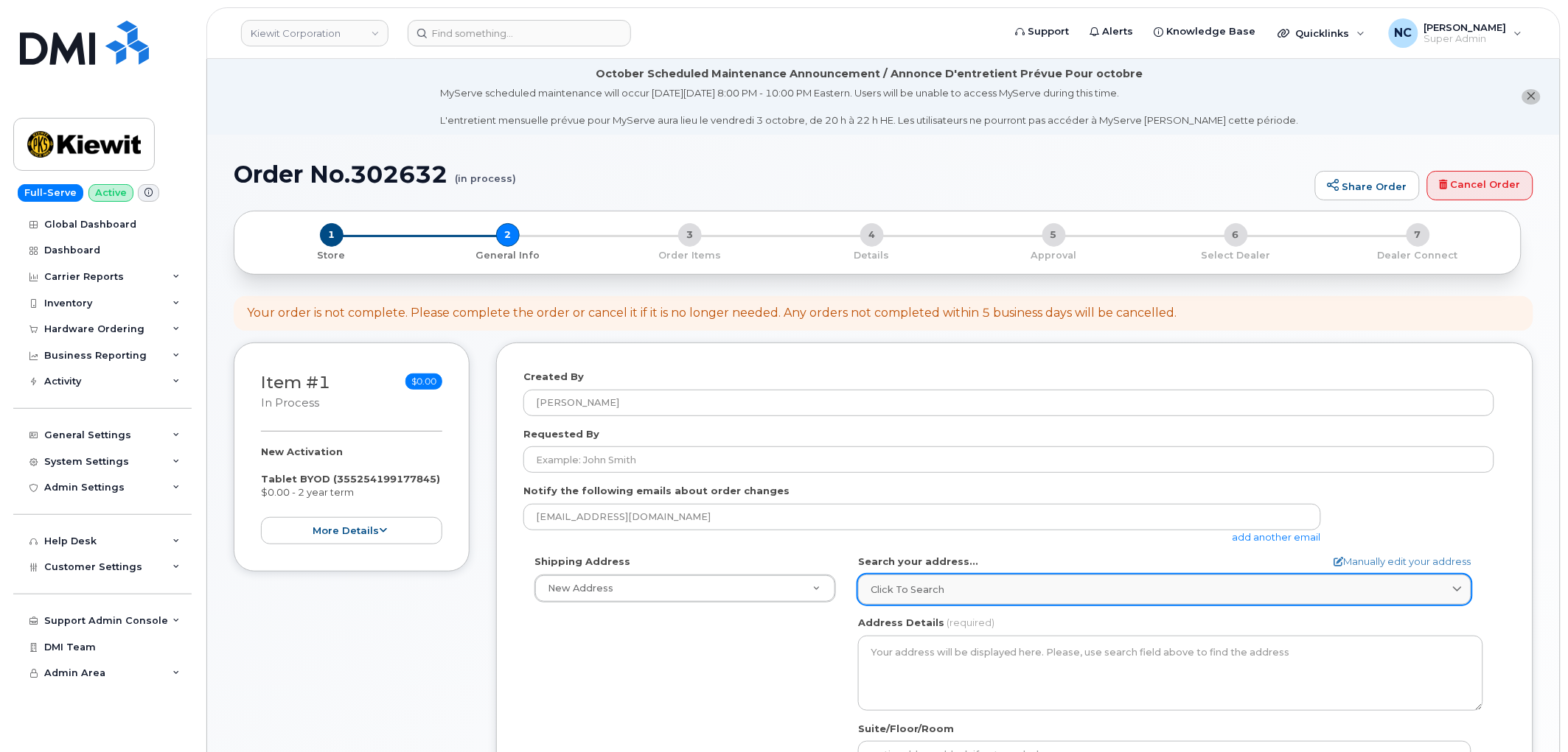
click at [931, 583] on span "Click to search" at bounding box center [907, 589] width 74 height 14
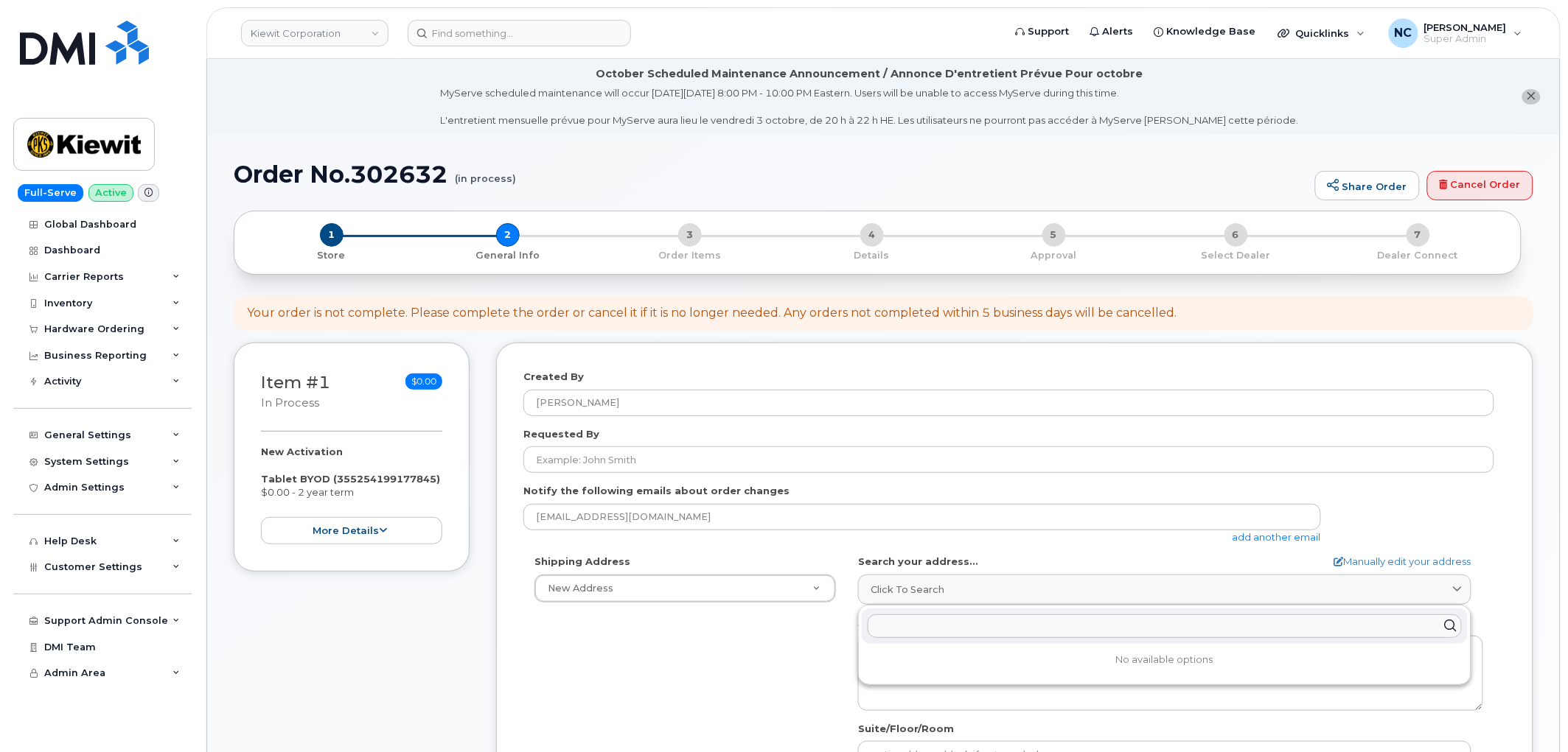
drag, startPoint x: 930, startPoint y: 583, endPoint x: 914, endPoint y: 630, distance: 49.6
click at [914, 630] on input "text" at bounding box center [1165, 626] width 594 height 24
paste input "3-397 Kuhio Hwy, Kapaa, HI 96766"
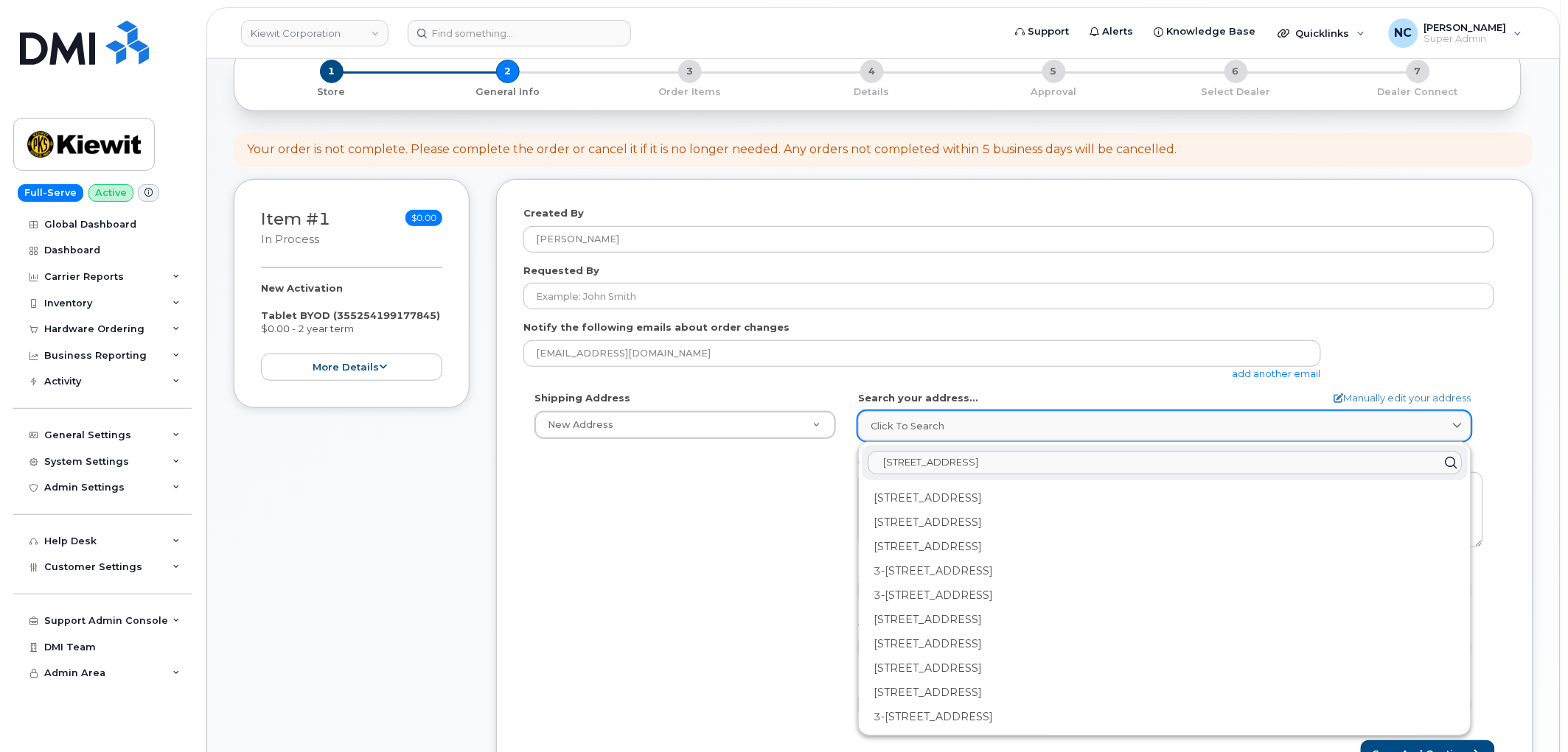
scroll to position [245, 0]
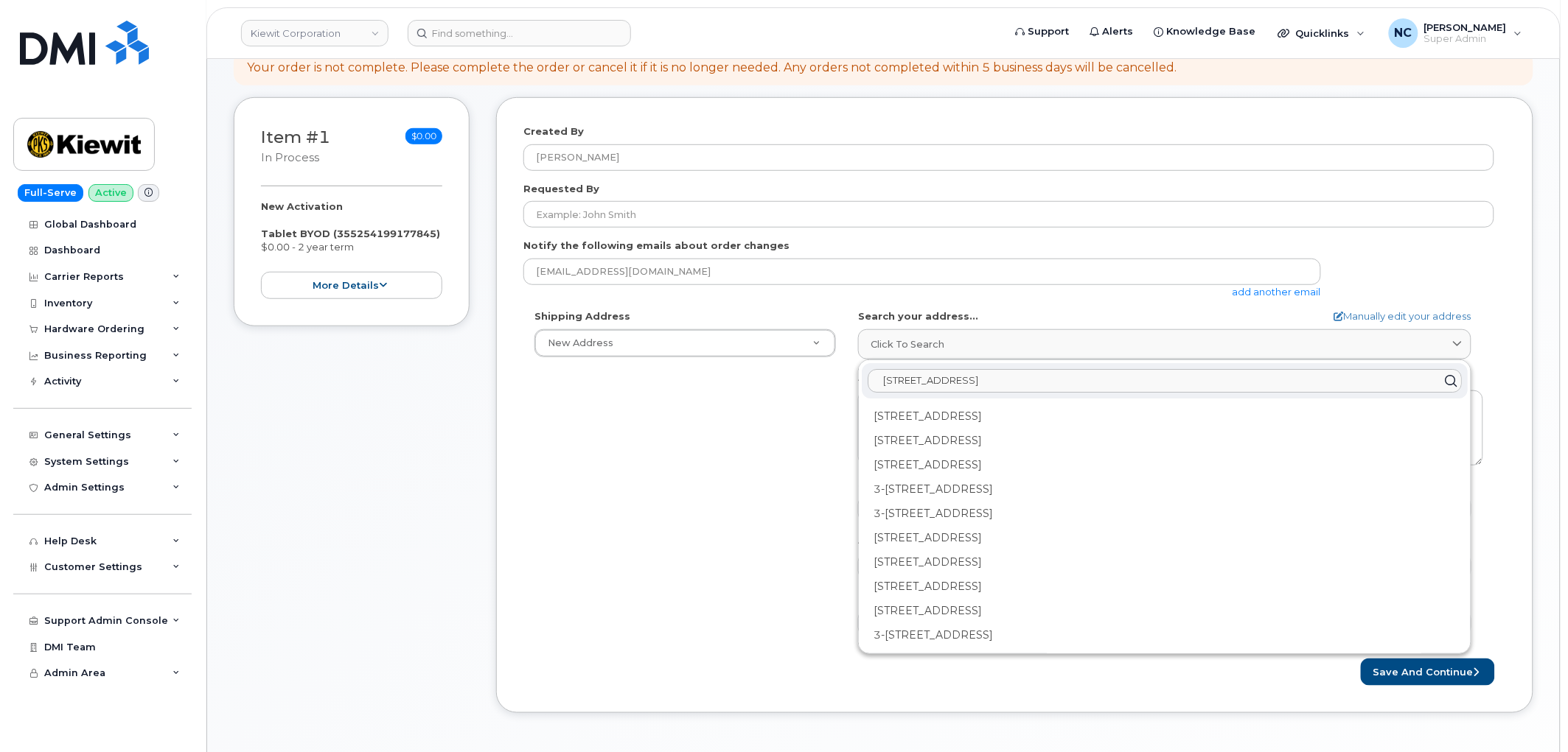
type input "3-397 Kuhio Hwy, Kapaa, HI 96766"
click at [709, 537] on div "Shipping Address New Address New Address 4677 Glenforest Dr NE 16301 Texas 249 …" at bounding box center [1008, 479] width 971 height 338
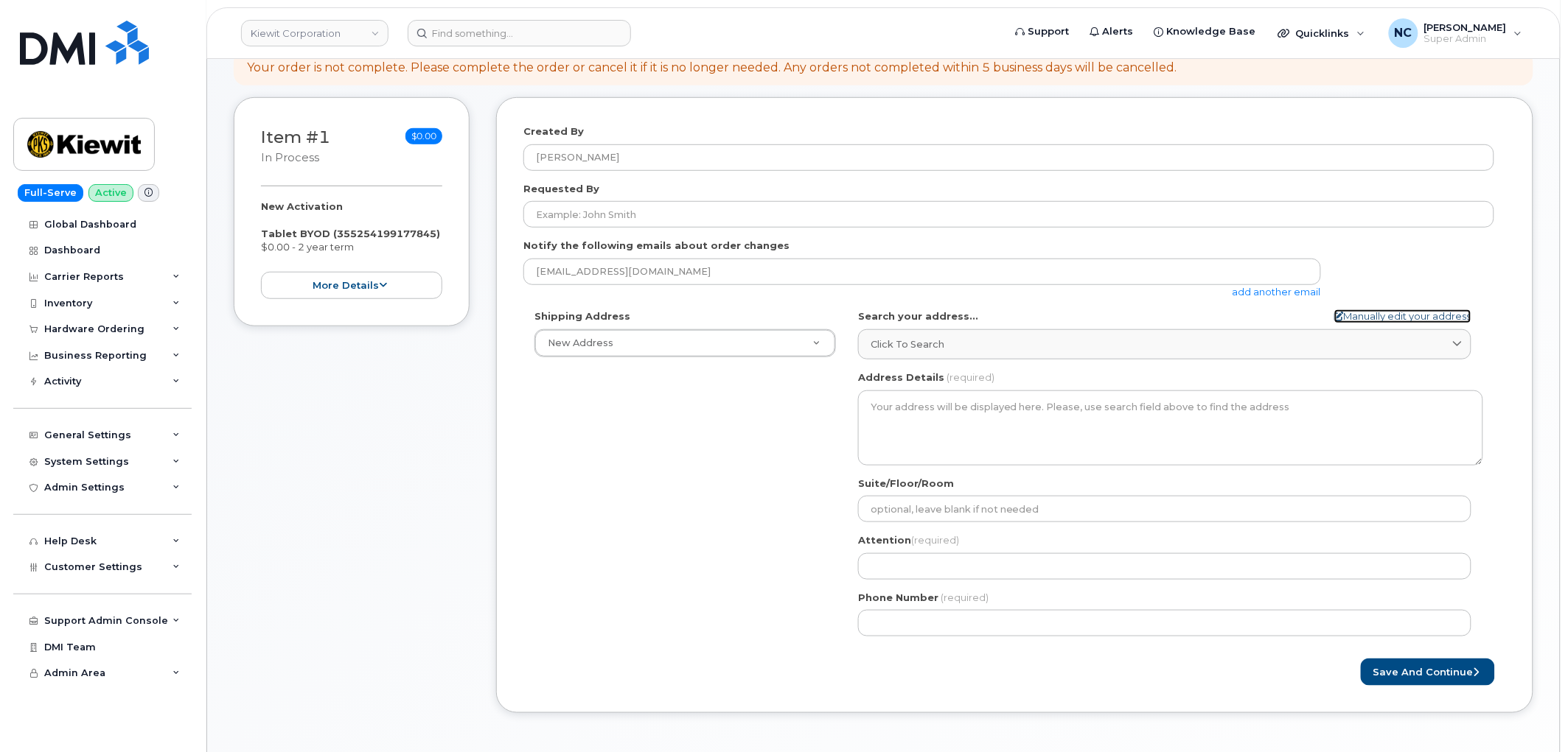
click at [1404, 313] on link "Manually edit your address" at bounding box center [1403, 316] width 137 height 14
select select
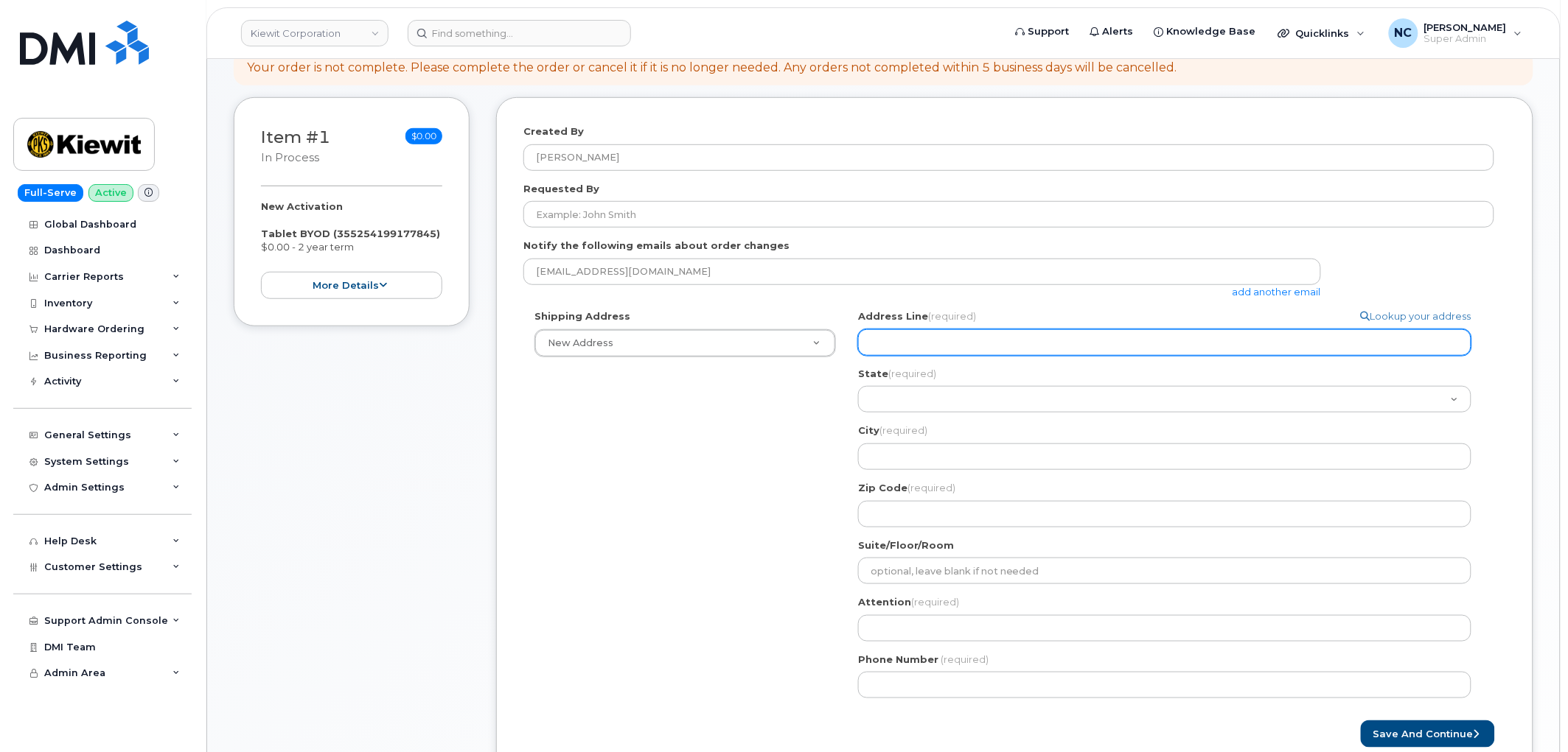
click at [1048, 347] on input "Address Line (required)" at bounding box center [1164, 342] width 613 height 26
paste input "3-397 Kuhio Hwy, Kapaa, HI 96766"
select select
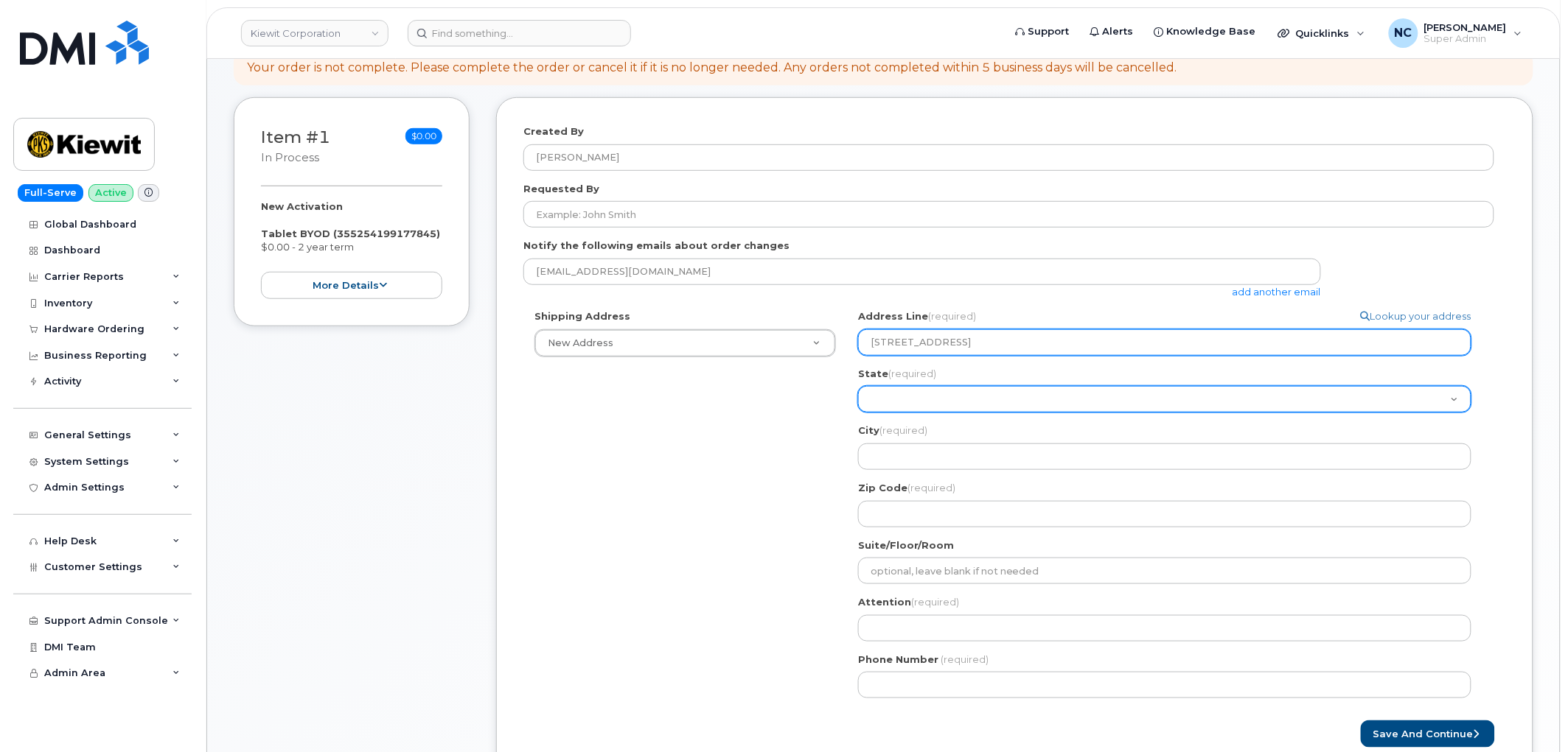
type input "3-397 Kuhio Hwy, Kapaa, HI 96766"
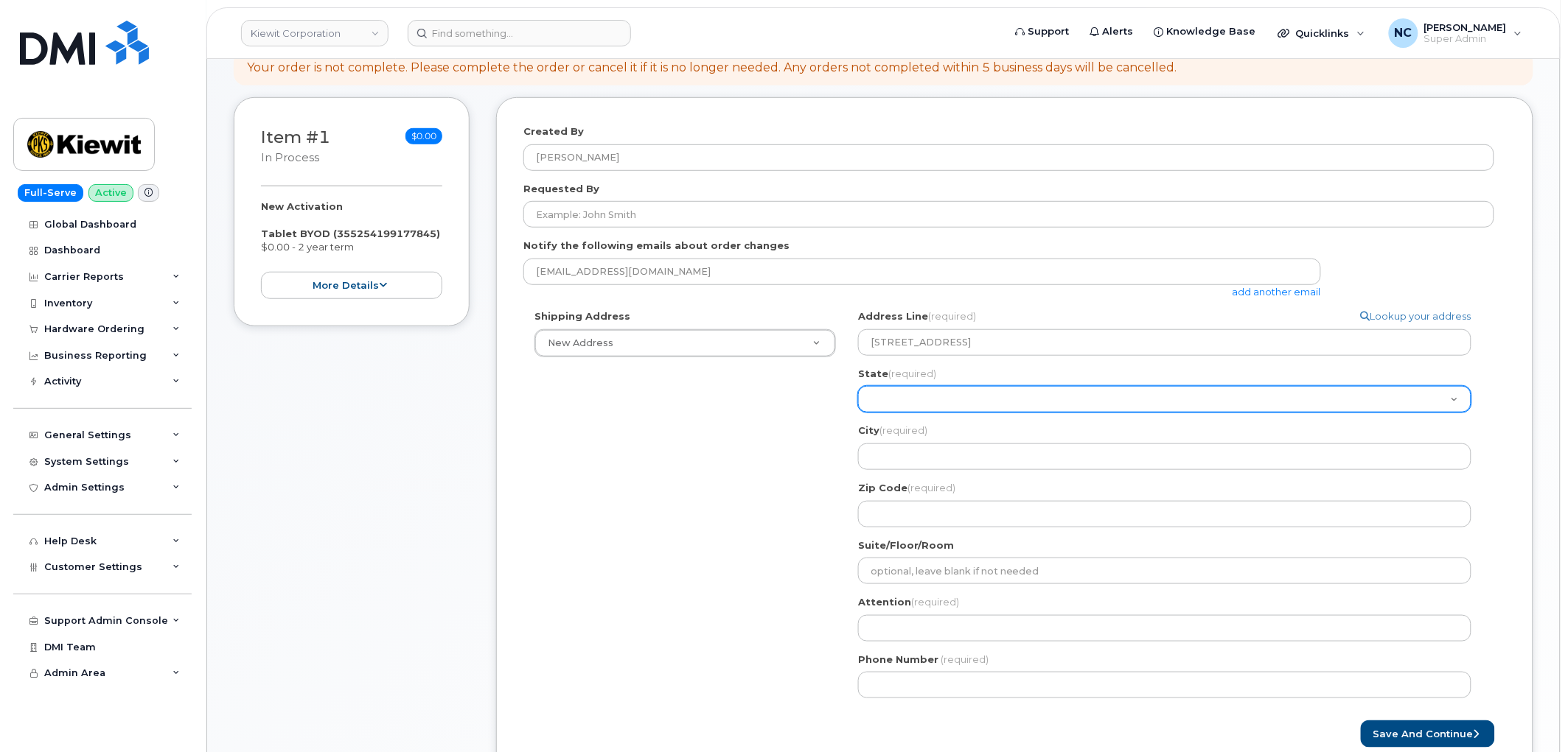
click at [895, 393] on select "Alabama Alaska American Samoa Arizona Arkansas California Colorado Connecticut …" at bounding box center [1164, 398] width 613 height 26
select select "HI"
click at [858, 386] on select "Alabama Alaska American Samoa Arizona Arkansas California Colorado Connecticut …" at bounding box center [1164, 398] width 613 height 26
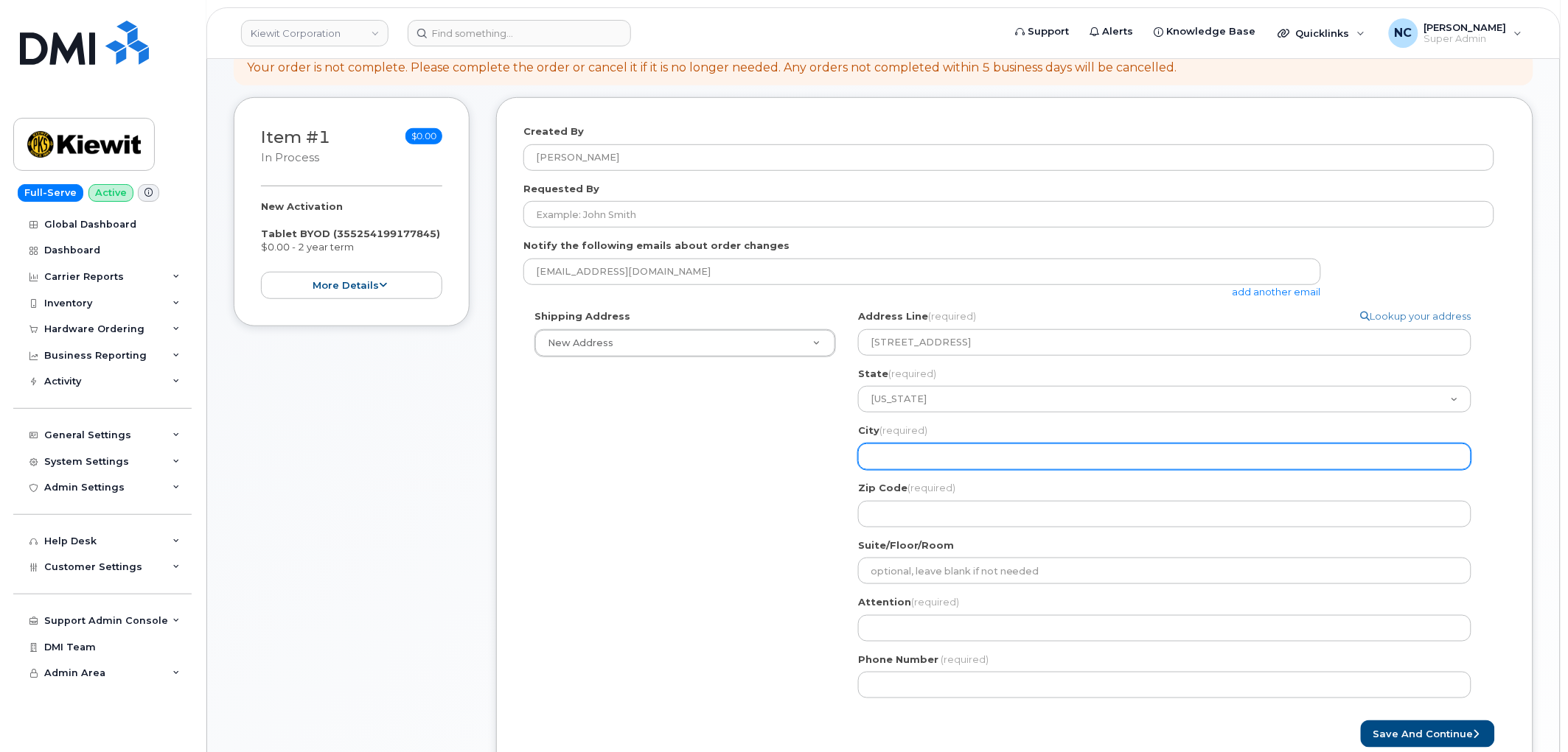
drag, startPoint x: 916, startPoint y: 465, endPoint x: 922, endPoint y: 457, distance: 10.0
click at [916, 465] on input "City (required)" at bounding box center [1164, 456] width 613 height 26
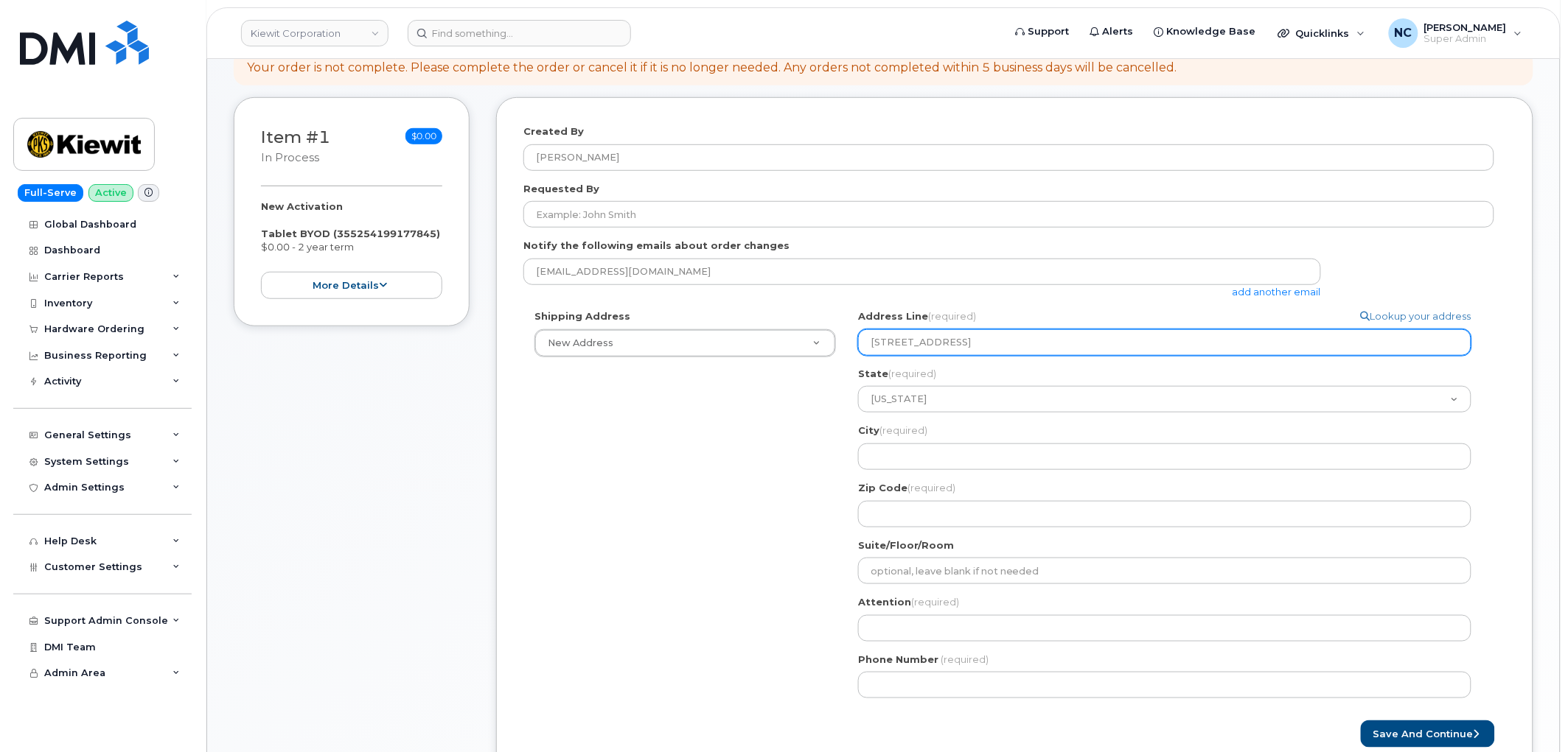
drag, startPoint x: 960, startPoint y: 343, endPoint x: 987, endPoint y: 347, distance: 27.3
click at [987, 347] on input "3-397 Kuhio Hwy, Kapaa, HI 96766" at bounding box center [1164, 342] width 613 height 26
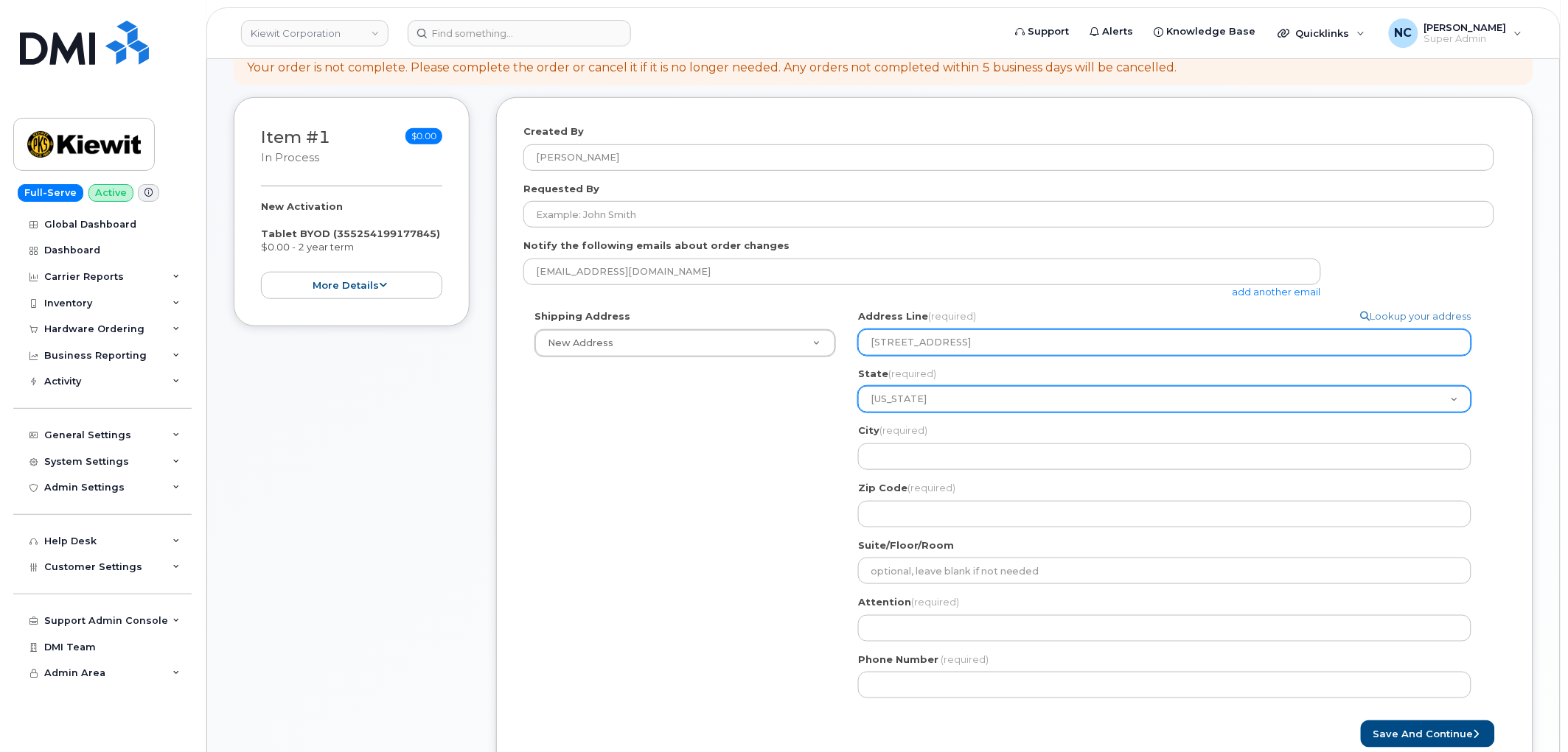
select select
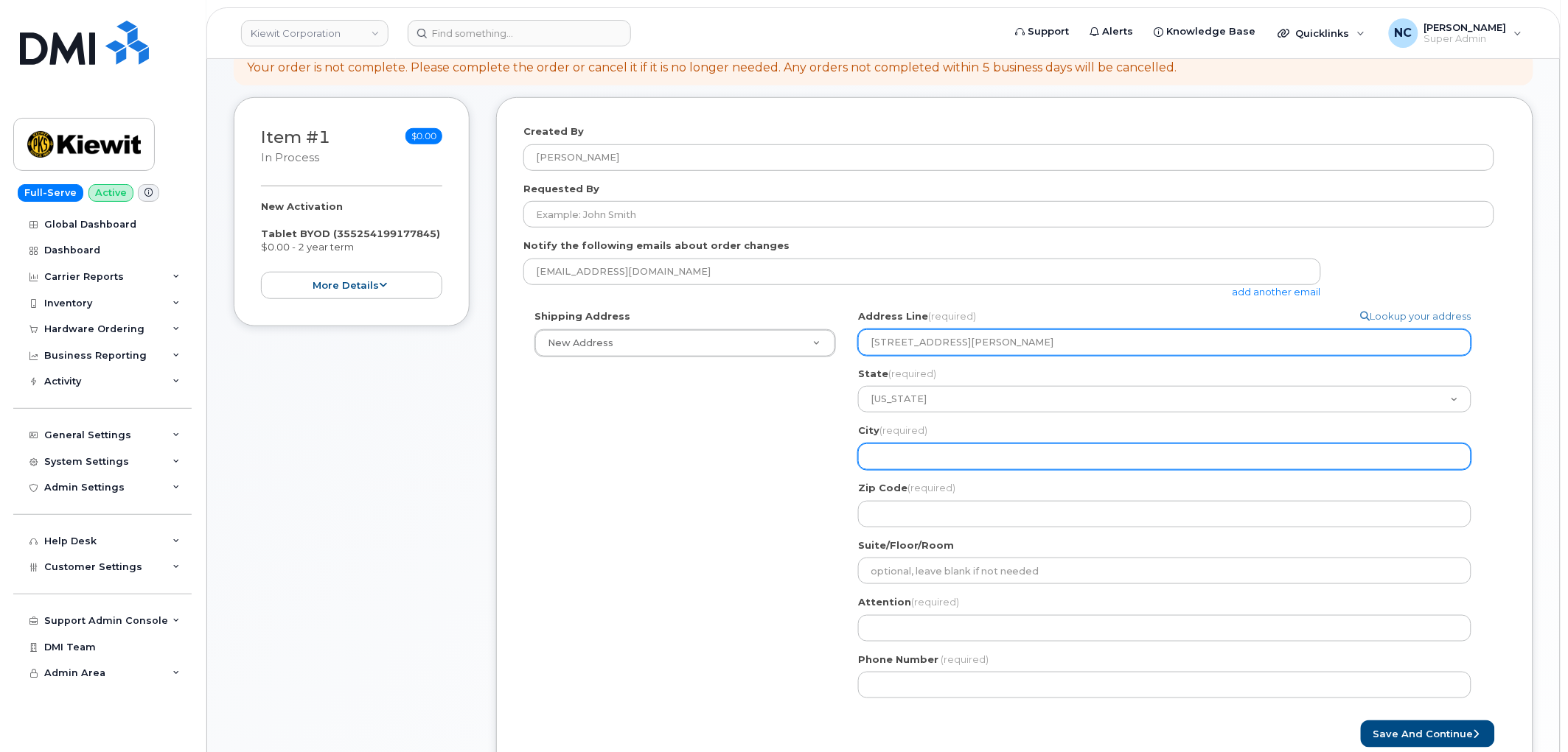
type input "3-397 Kuhio Hwy, , HI 96766"
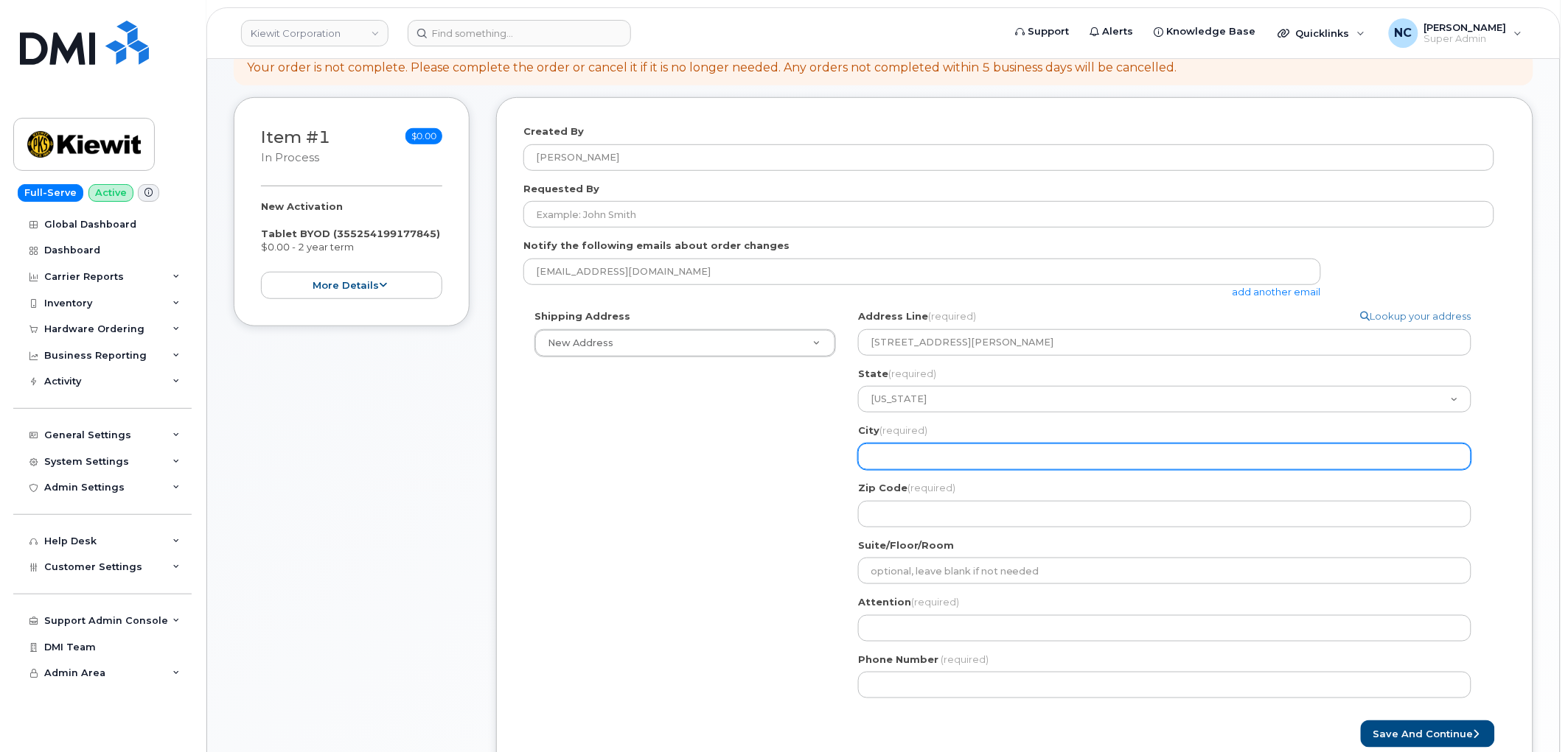
click at [907, 460] on input "City (required)" at bounding box center [1164, 456] width 613 height 26
paste input "Kapaa"
select select
type input "Kapaa"
select select
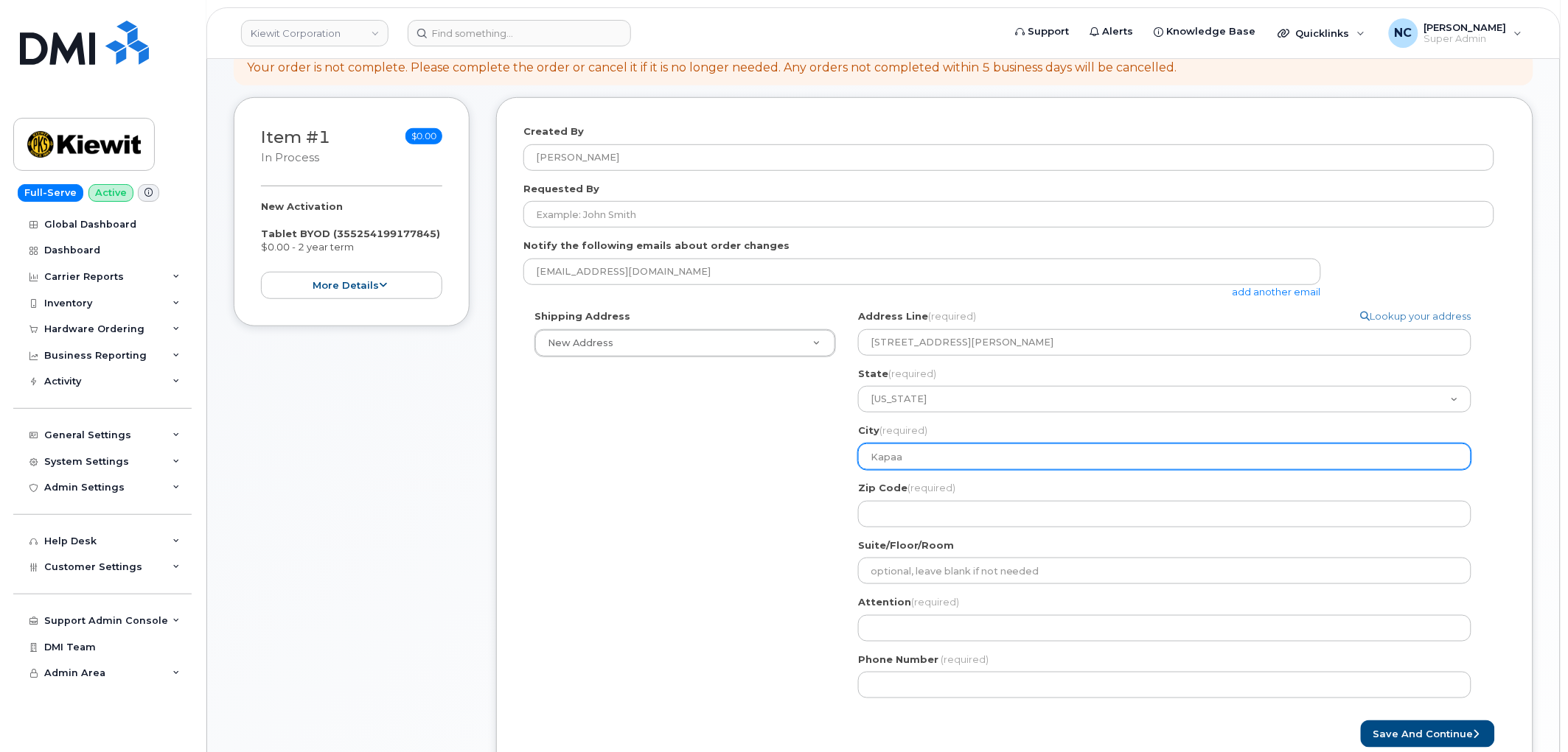
type input "Kapaa/"
select select
type input "Kapaa/L"
select select
type input "Kapaa/Li"
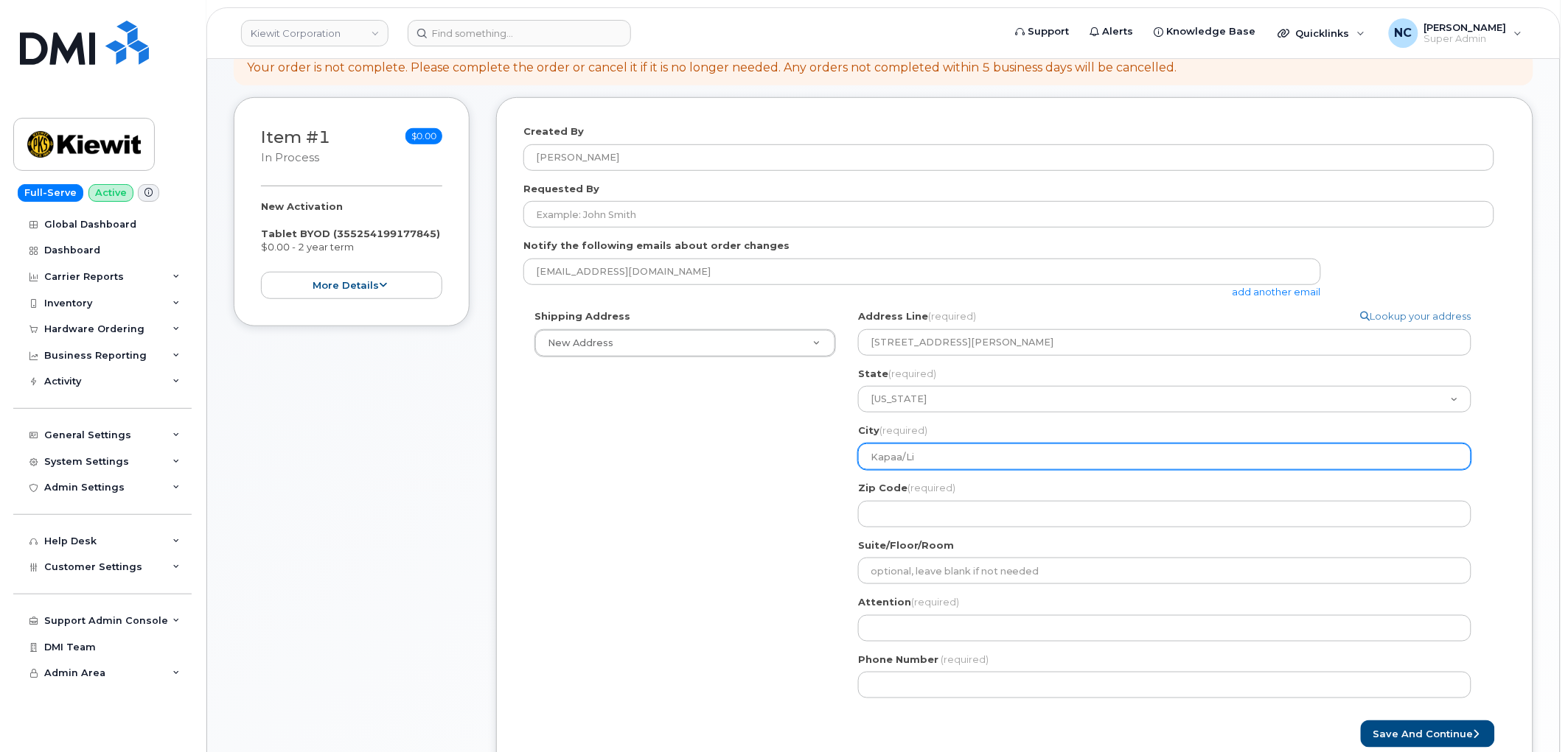
select select
type input "Kapaa/Lih"
select select
type input "Kapaa/Lihu"
select select
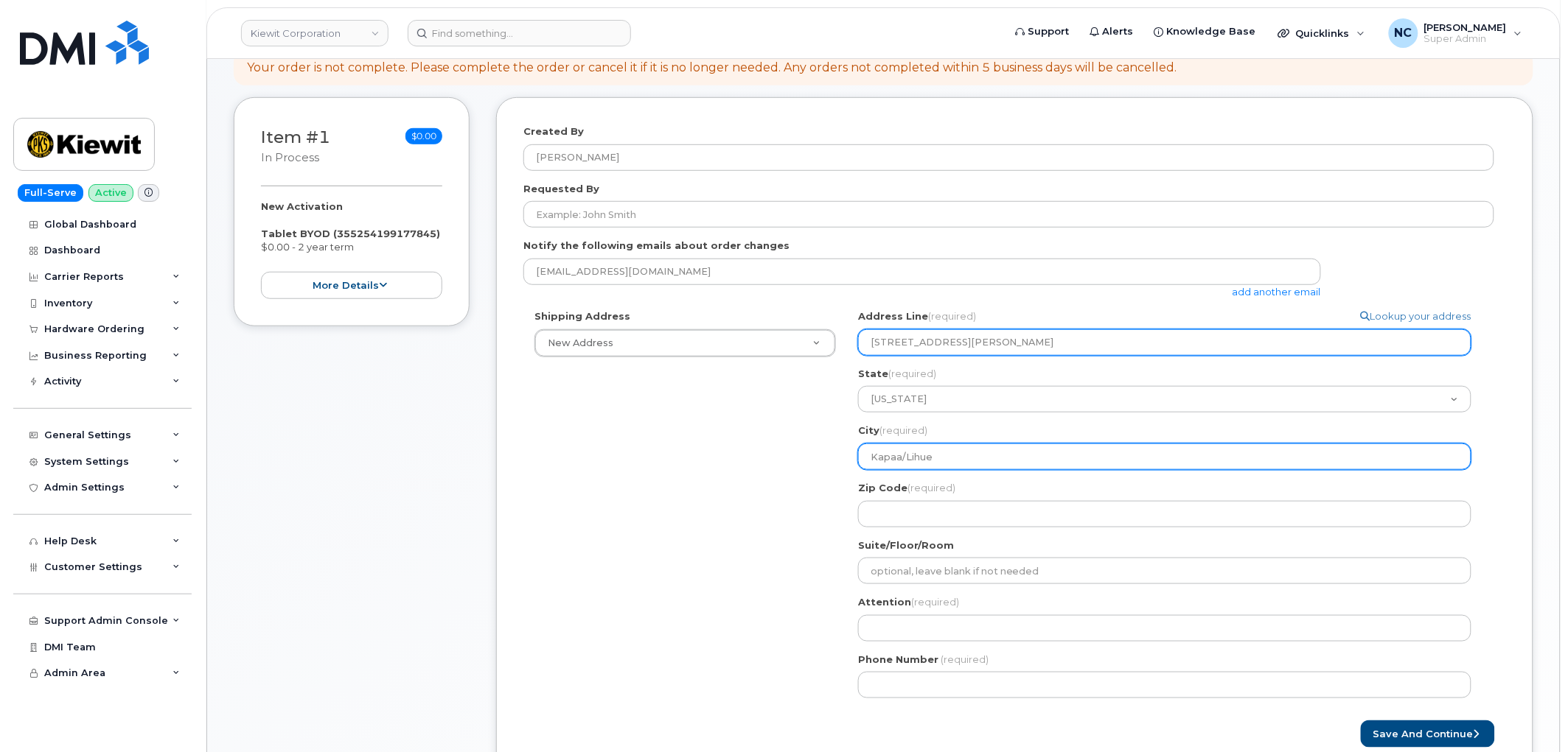
type input "Kapaa/Lihue"
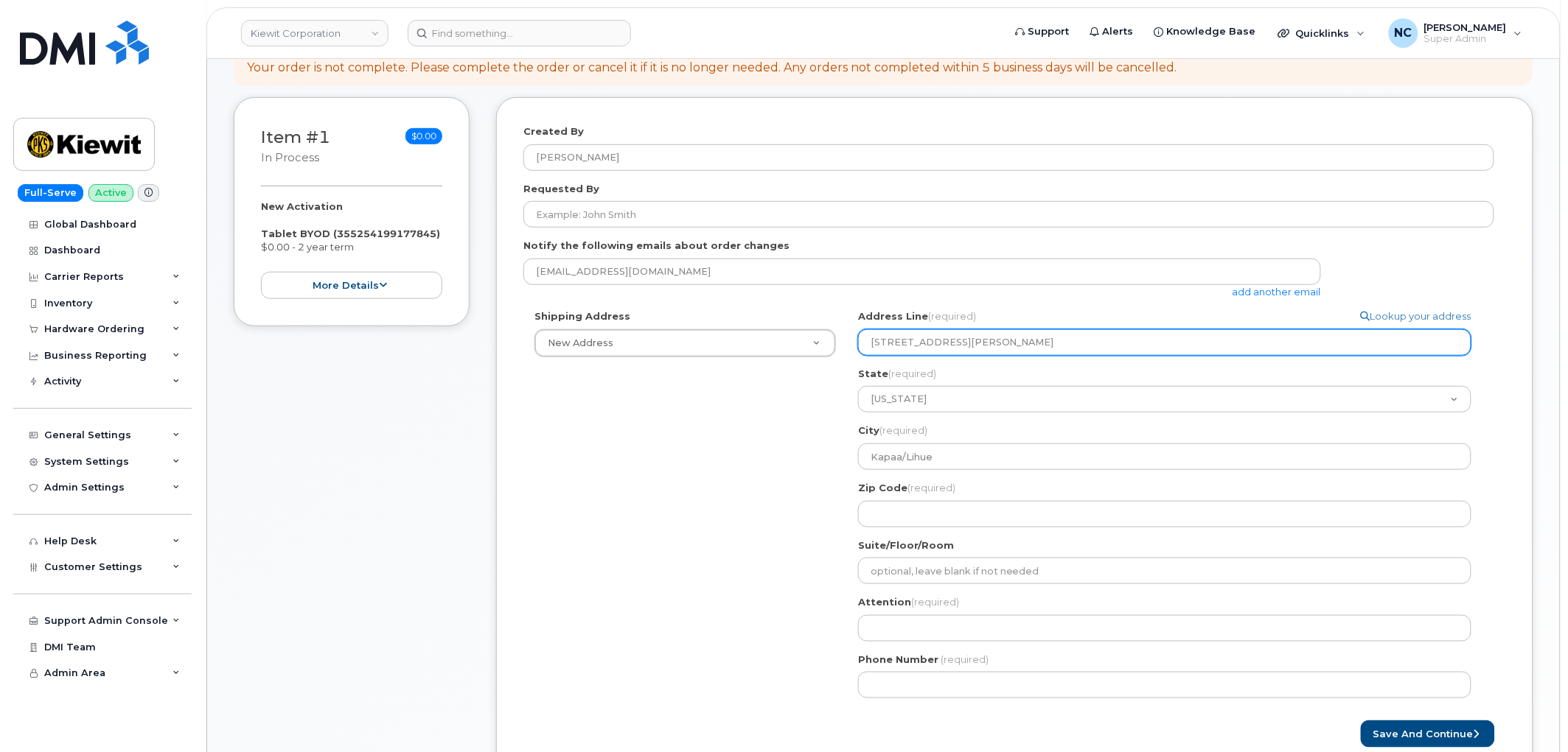
drag, startPoint x: 1016, startPoint y: 336, endPoint x: 978, endPoint y: 355, distance: 42.5
click at [978, 355] on div "Address Line (required) Lookup your address 3-397 Kuhio Hwy, , HI 96766 State (…" at bounding box center [1170, 418] width 625 height 217
select select
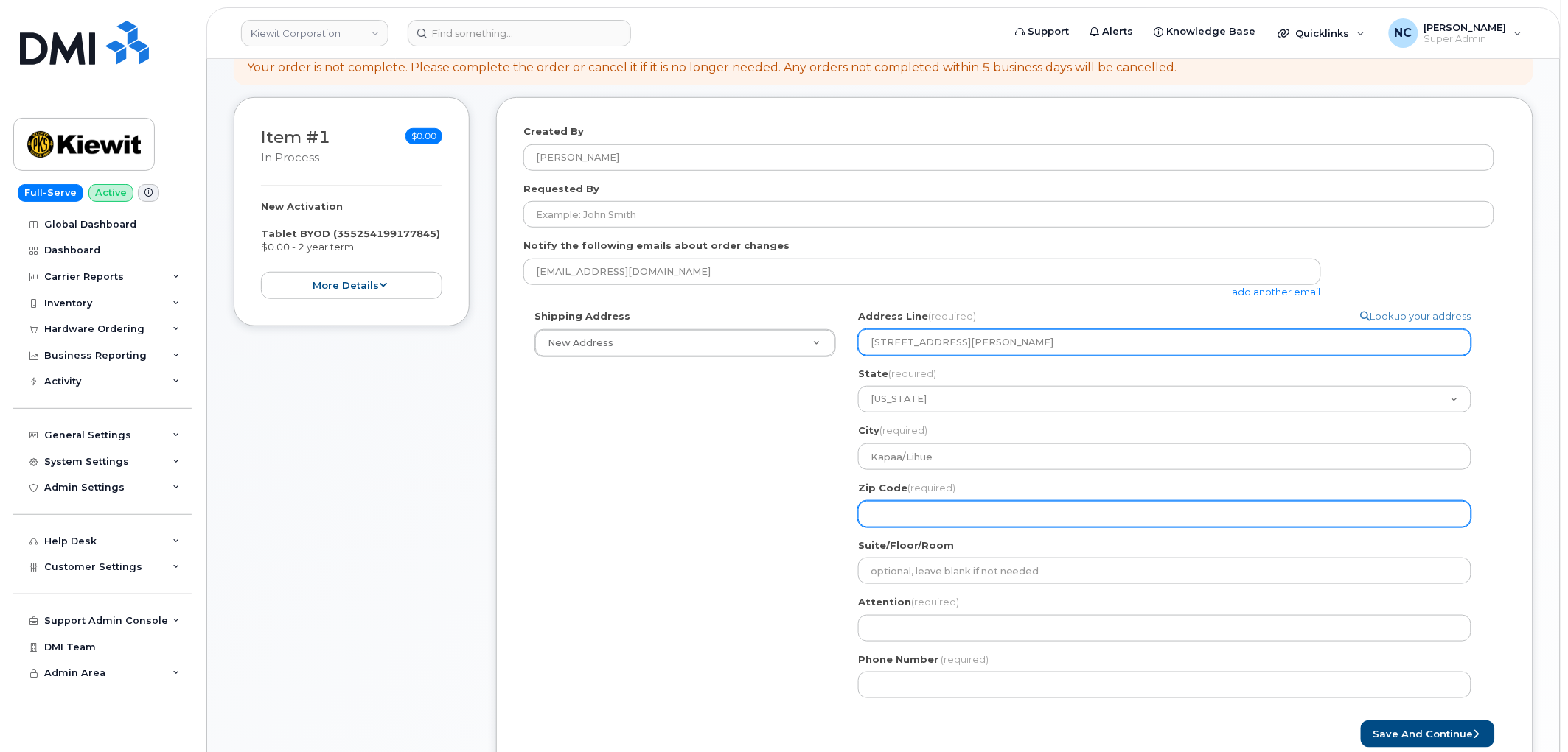
type input "3-397 Kuhio Hwy, , HI"
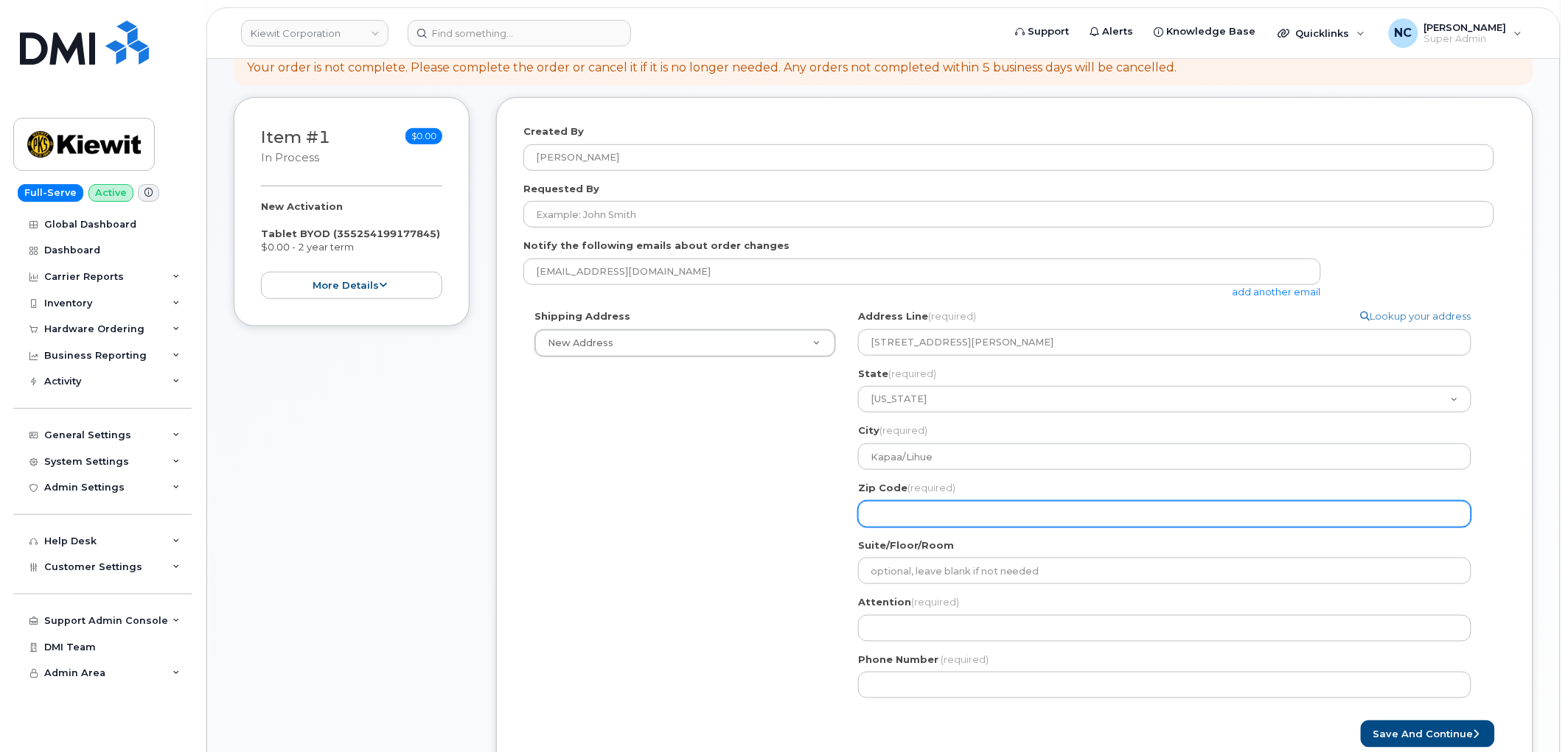
click at [895, 511] on input "Zip Code (required)" at bounding box center [1164, 514] width 613 height 26
paste input "96766"
select select
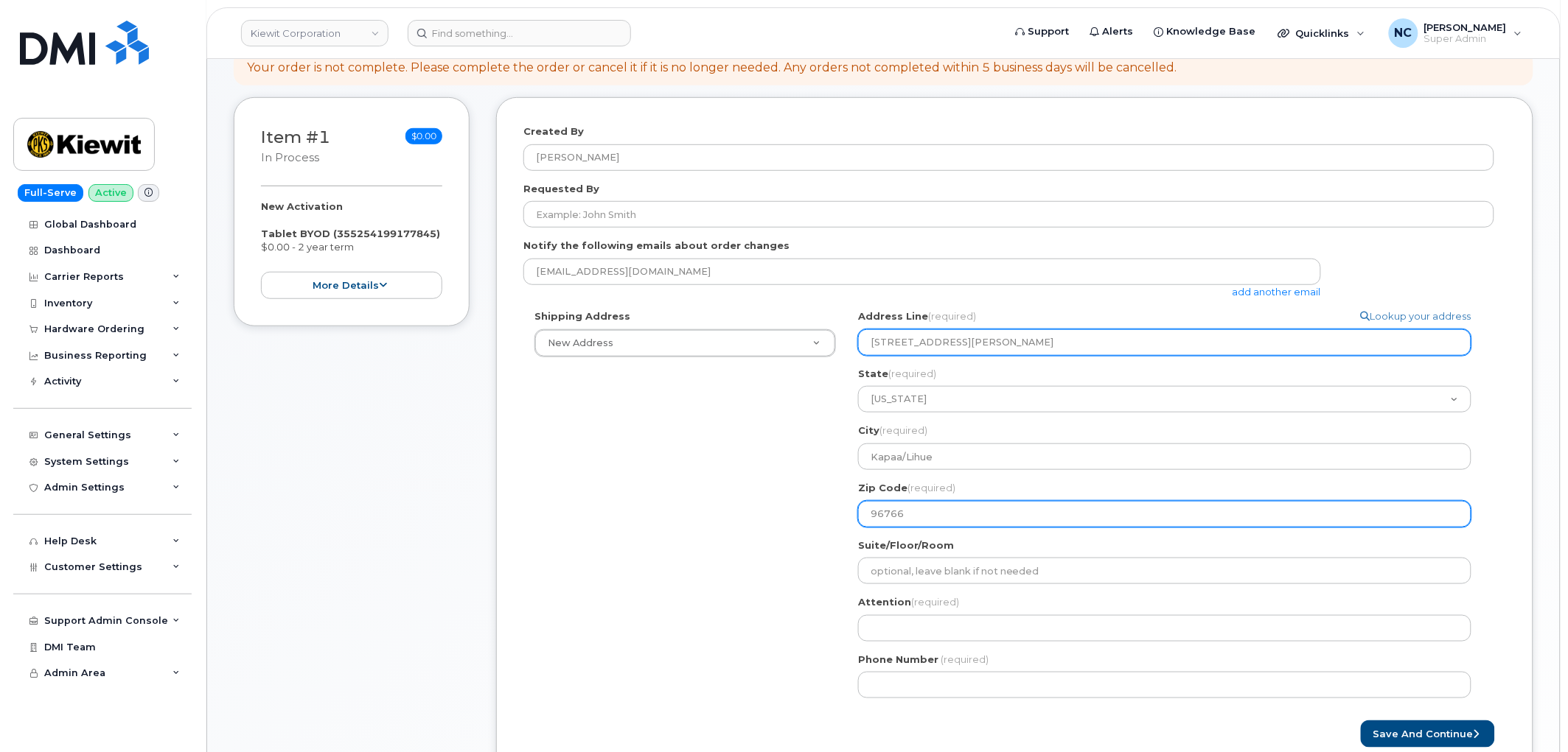
type input "96766"
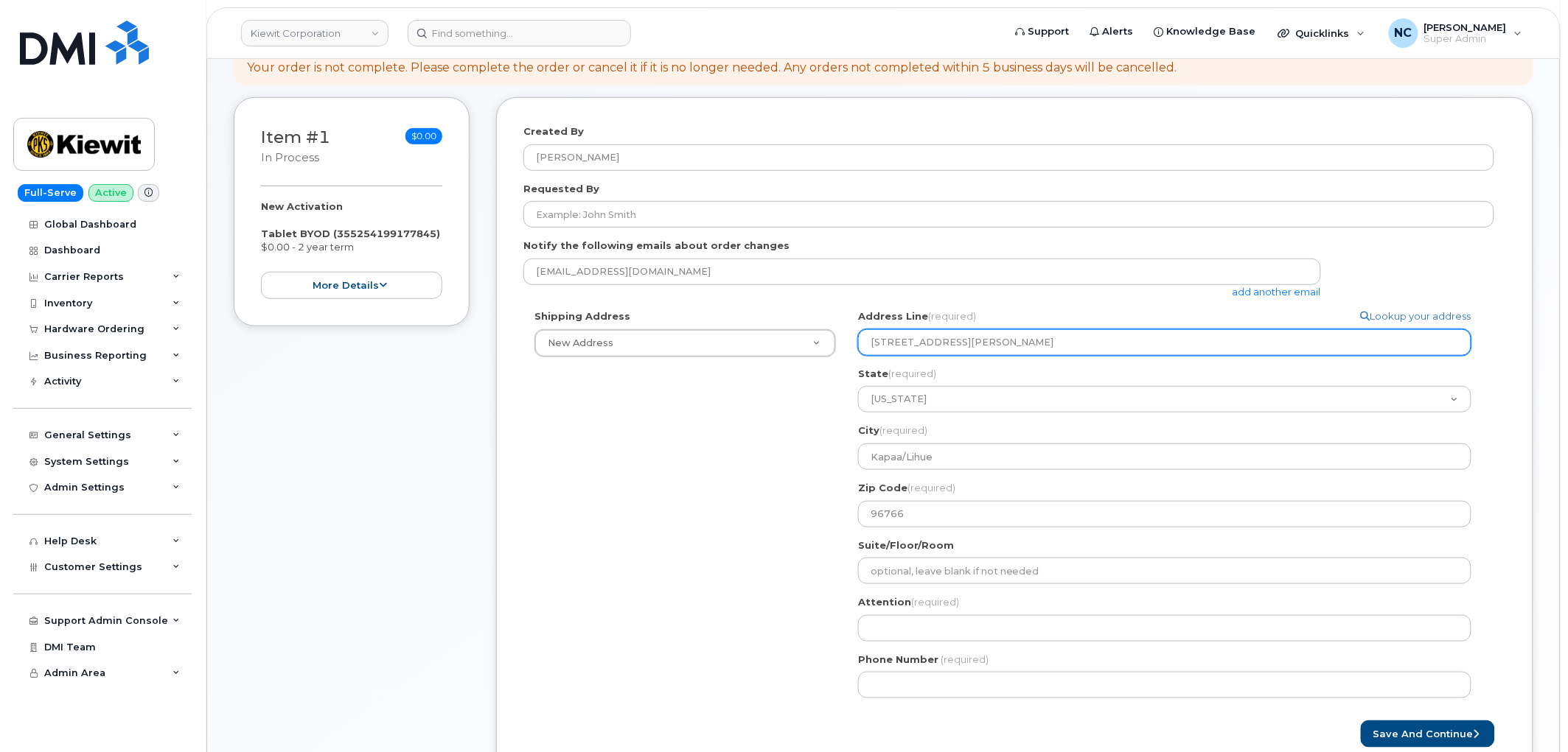
drag, startPoint x: 982, startPoint y: 337, endPoint x: 966, endPoint y: 347, distance: 18.9
click at [966, 347] on input "3-397 Kuhio Hwy, , HI" at bounding box center [1164, 342] width 613 height 26
select select
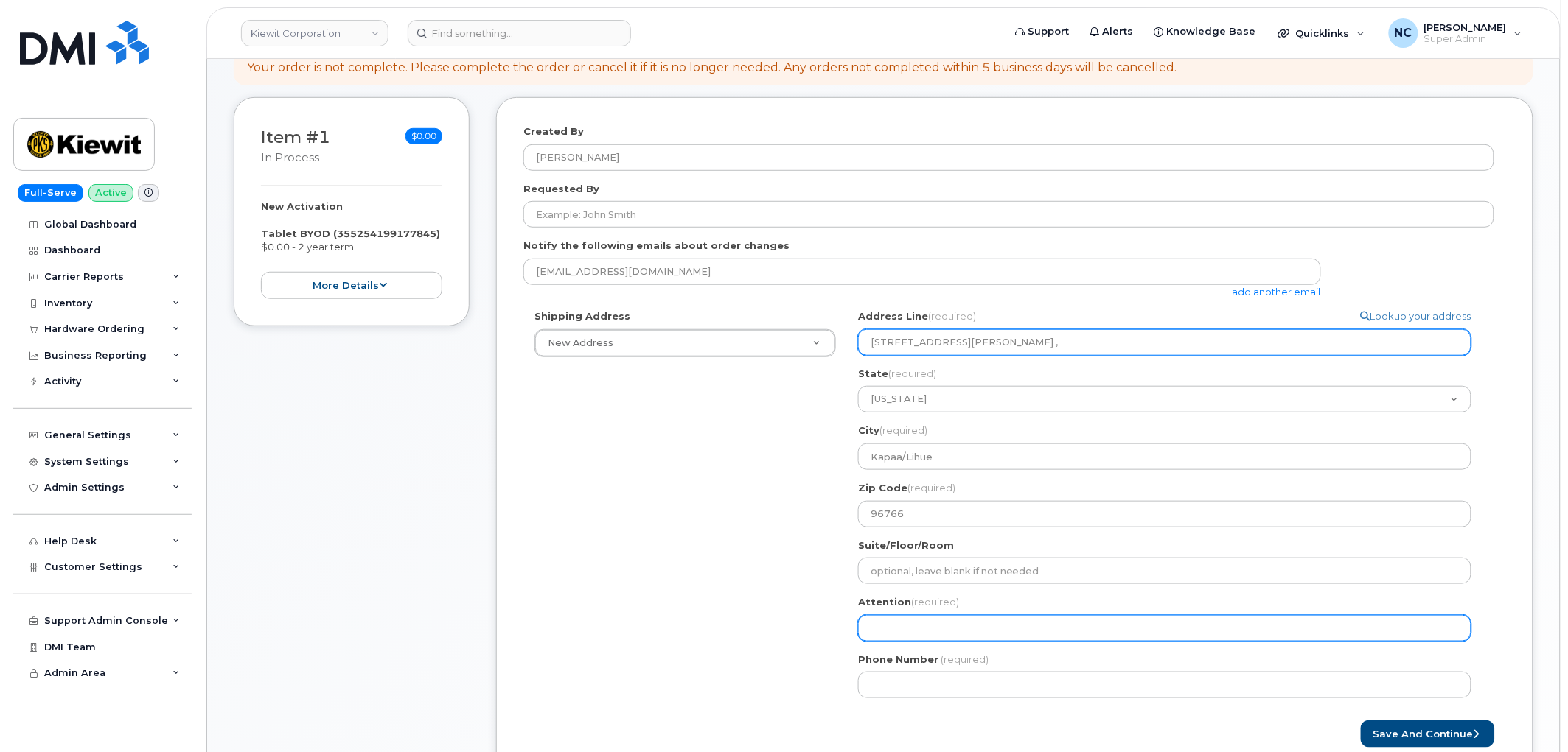
type input "3-397 Kuhio Hwy, ,"
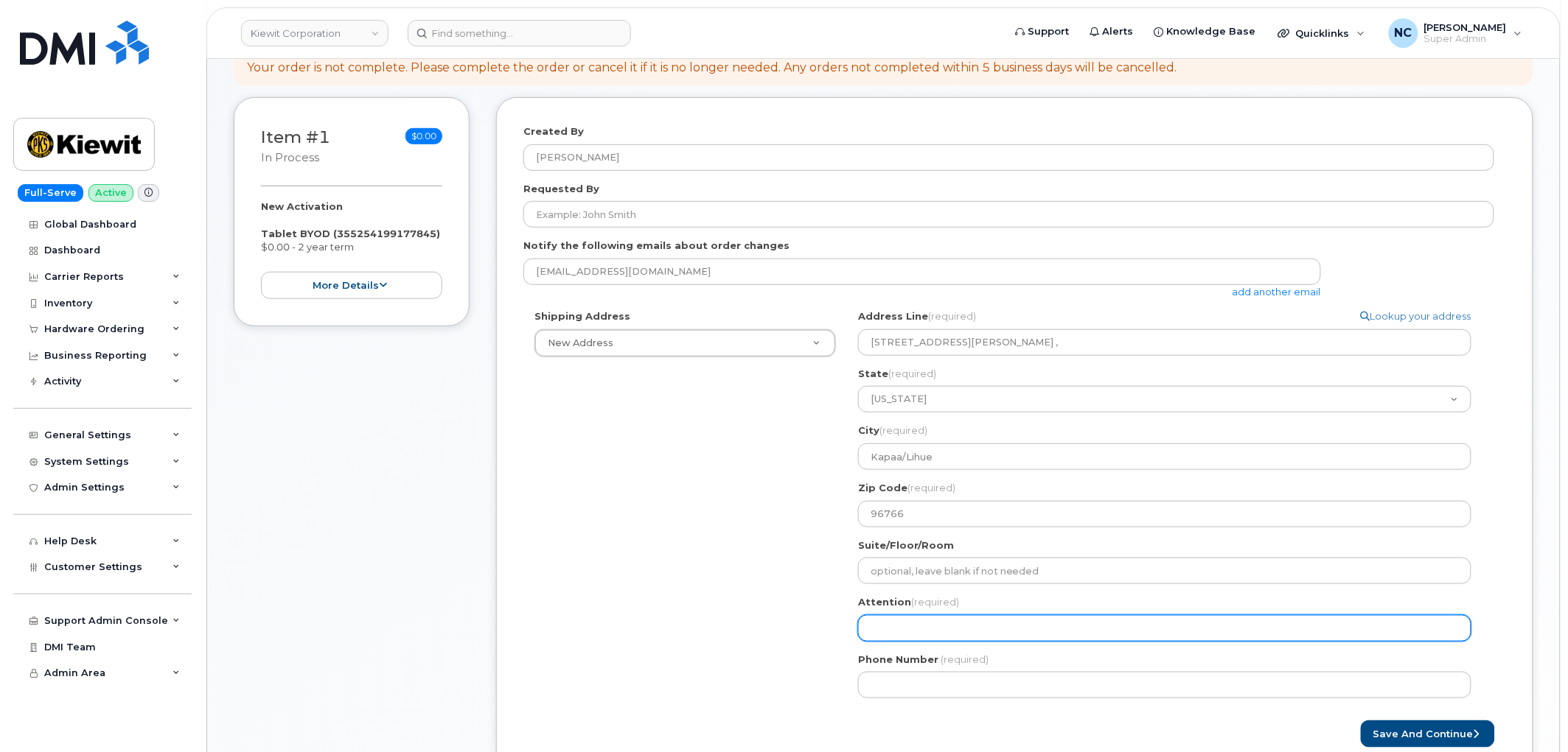
click at [896, 629] on input "Attention (required)" at bounding box center [1164, 628] width 613 height 26
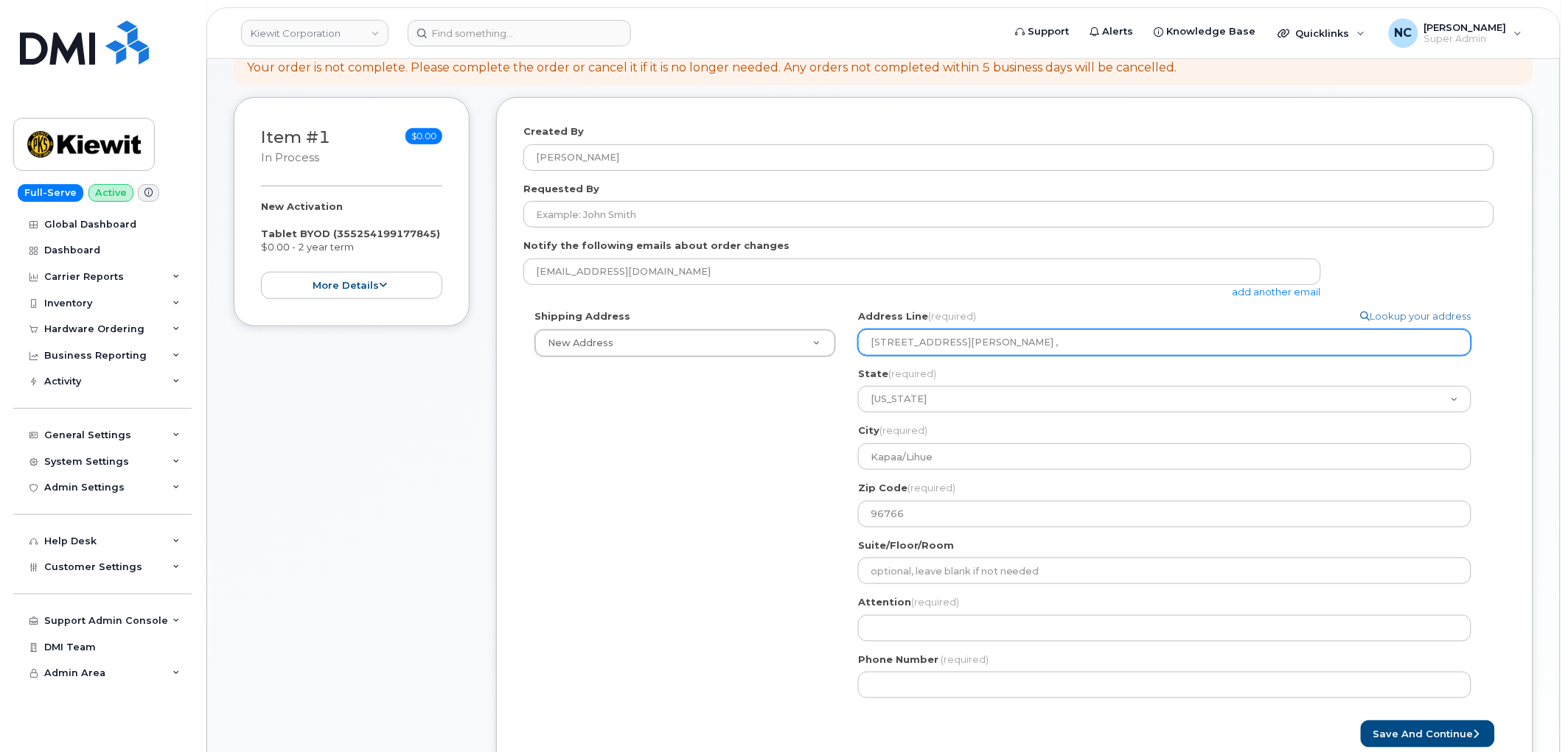
drag, startPoint x: 975, startPoint y: 340, endPoint x: 955, endPoint y: 354, distance: 24.4
click at [955, 354] on input "3-397 Kuhio Hwy, ," at bounding box center [1164, 342] width 613 height 26
select select
type input "3-397 Kuhio Hwy"
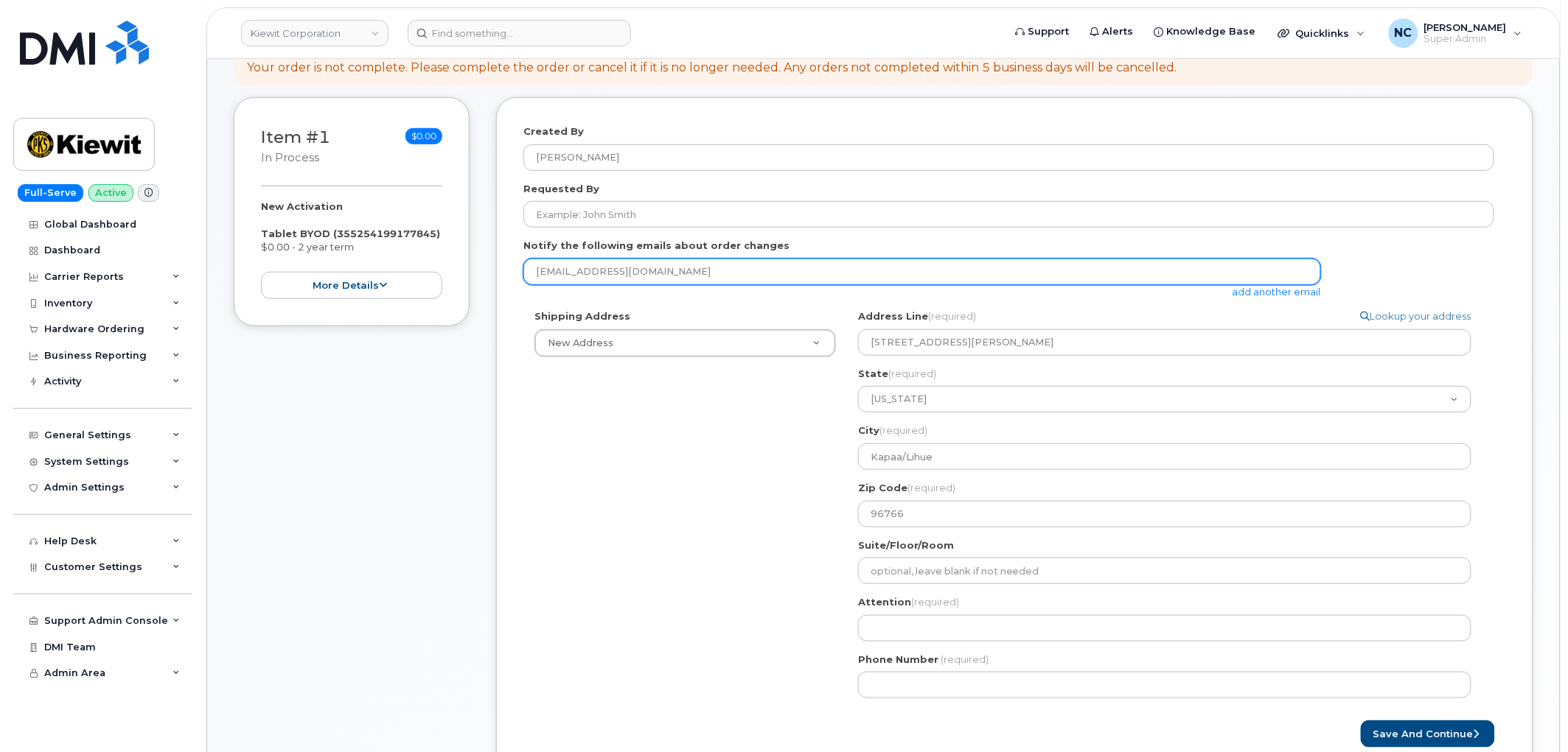
click at [675, 267] on input "[EMAIL_ADDRESS][DOMAIN_NAME]" at bounding box center [922, 271] width 797 height 26
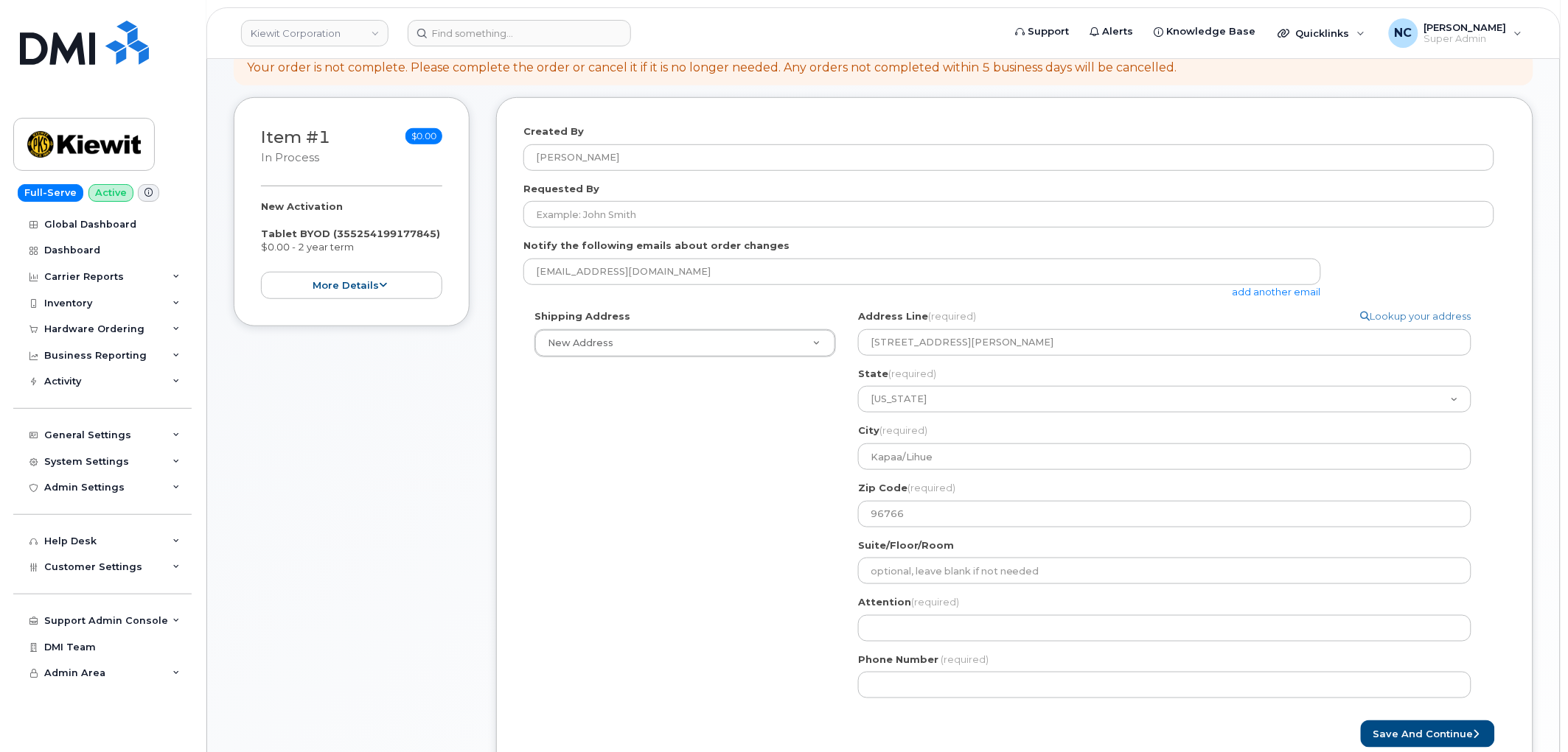
click at [1258, 292] on link "add another email" at bounding box center [1276, 291] width 89 height 12
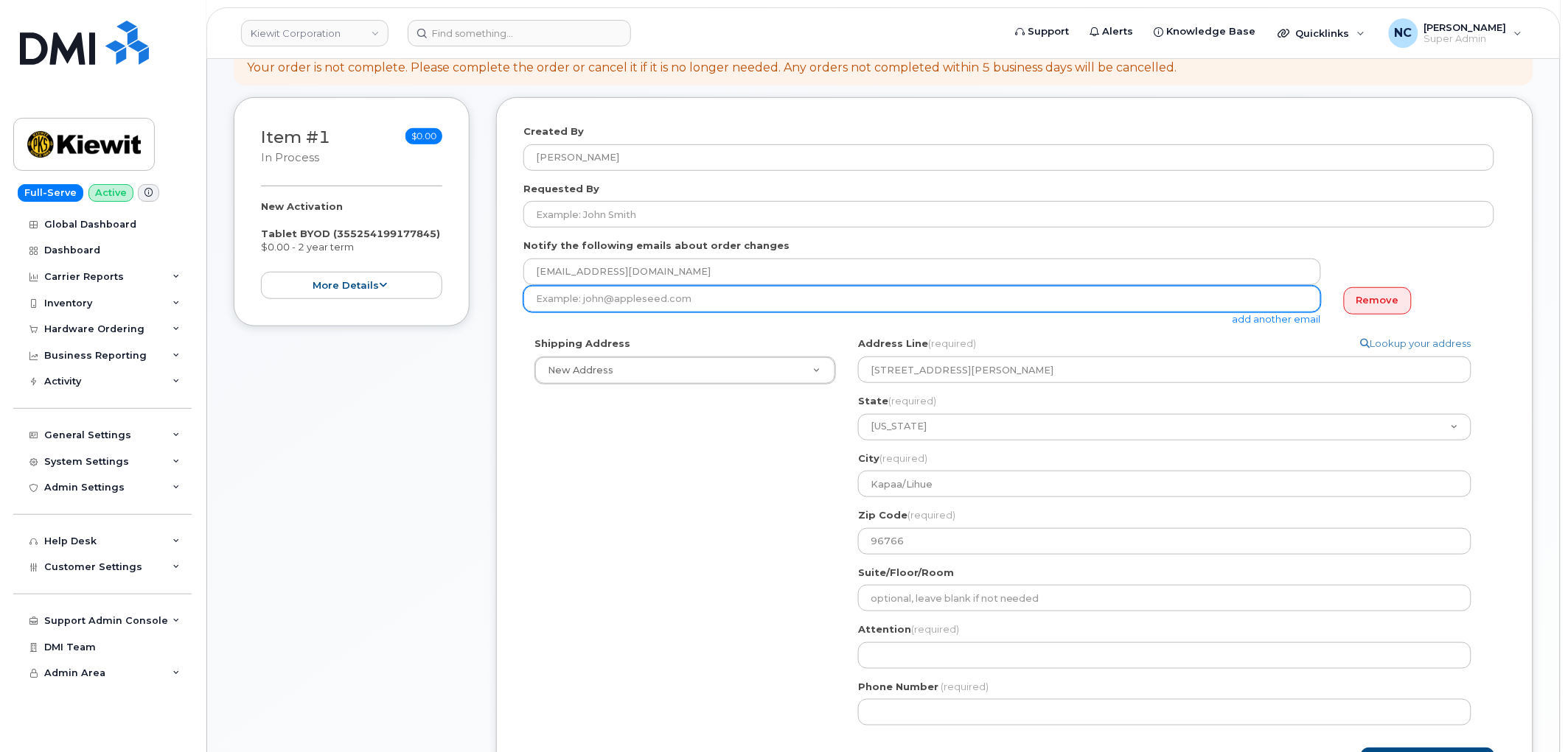
click at [682, 300] on input "email" at bounding box center [922, 299] width 797 height 26
type input "nazihah.prass@kiewit.com"
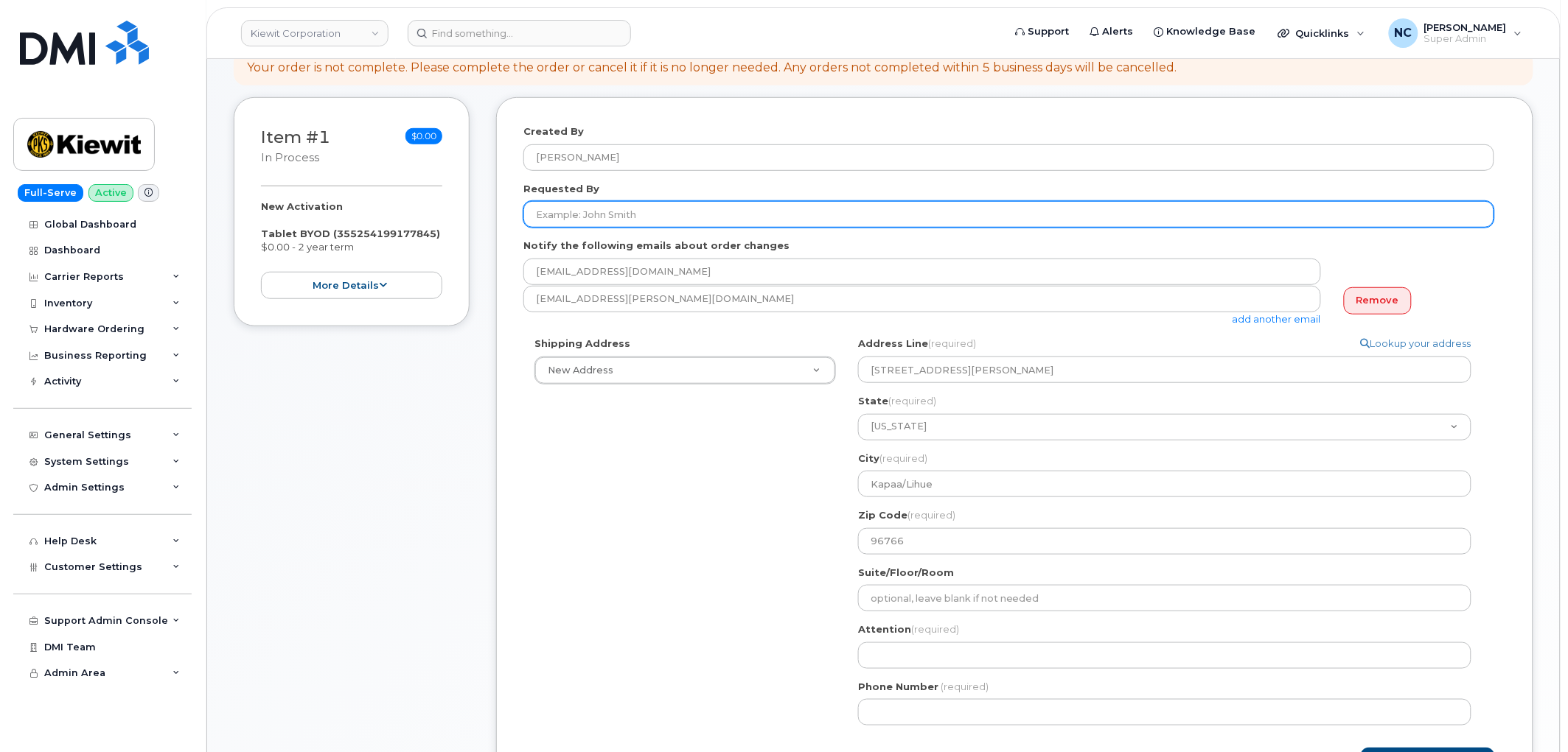
click at [621, 215] on input "Requested By" at bounding box center [1008, 214] width 971 height 26
paste input "Nazihah Prass"
type input "Nazihah Prass"
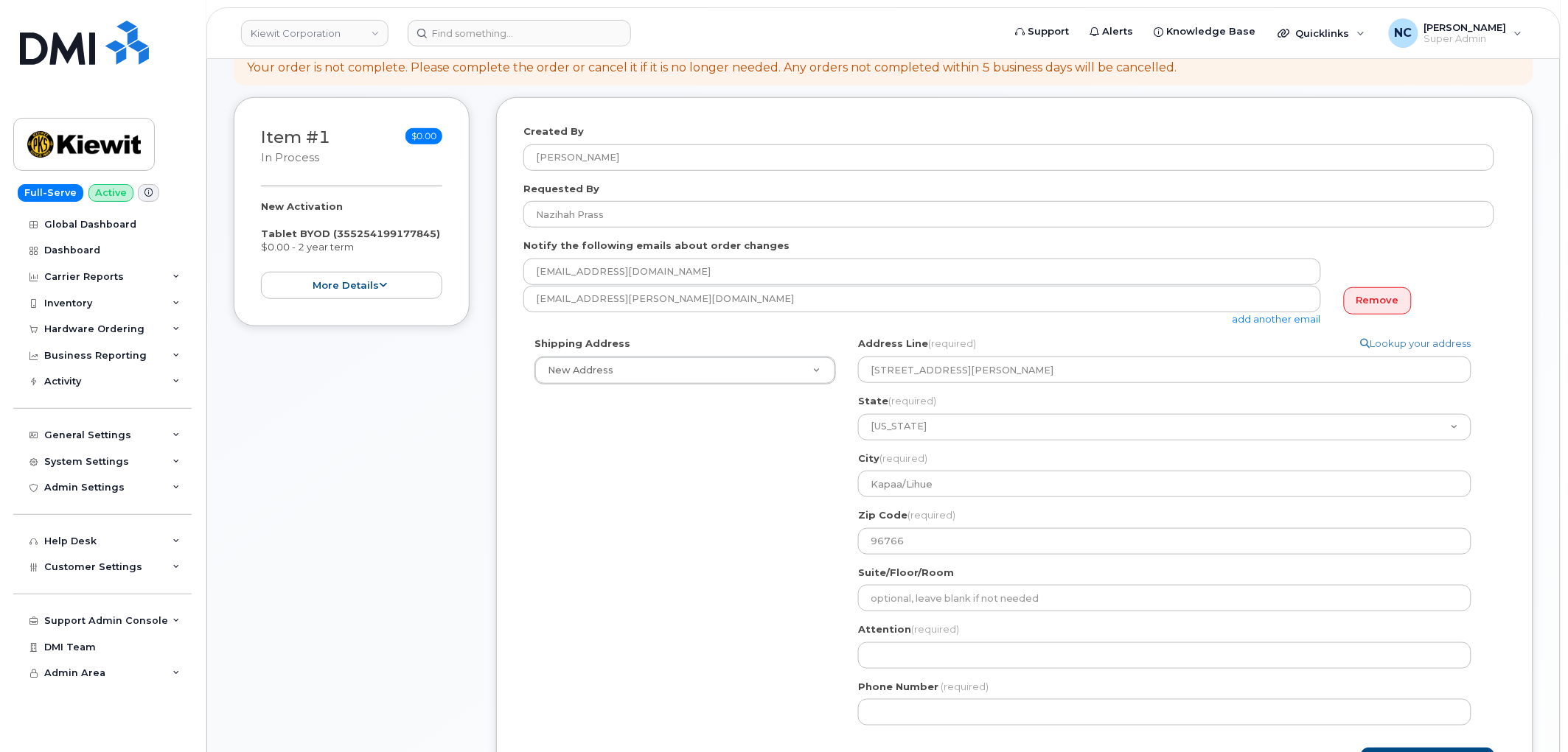
click at [716, 542] on div "Shipping Address New Address New Address 4677 Glenforest Dr NE 16301 Texas 249 …" at bounding box center [1008, 536] width 971 height 400
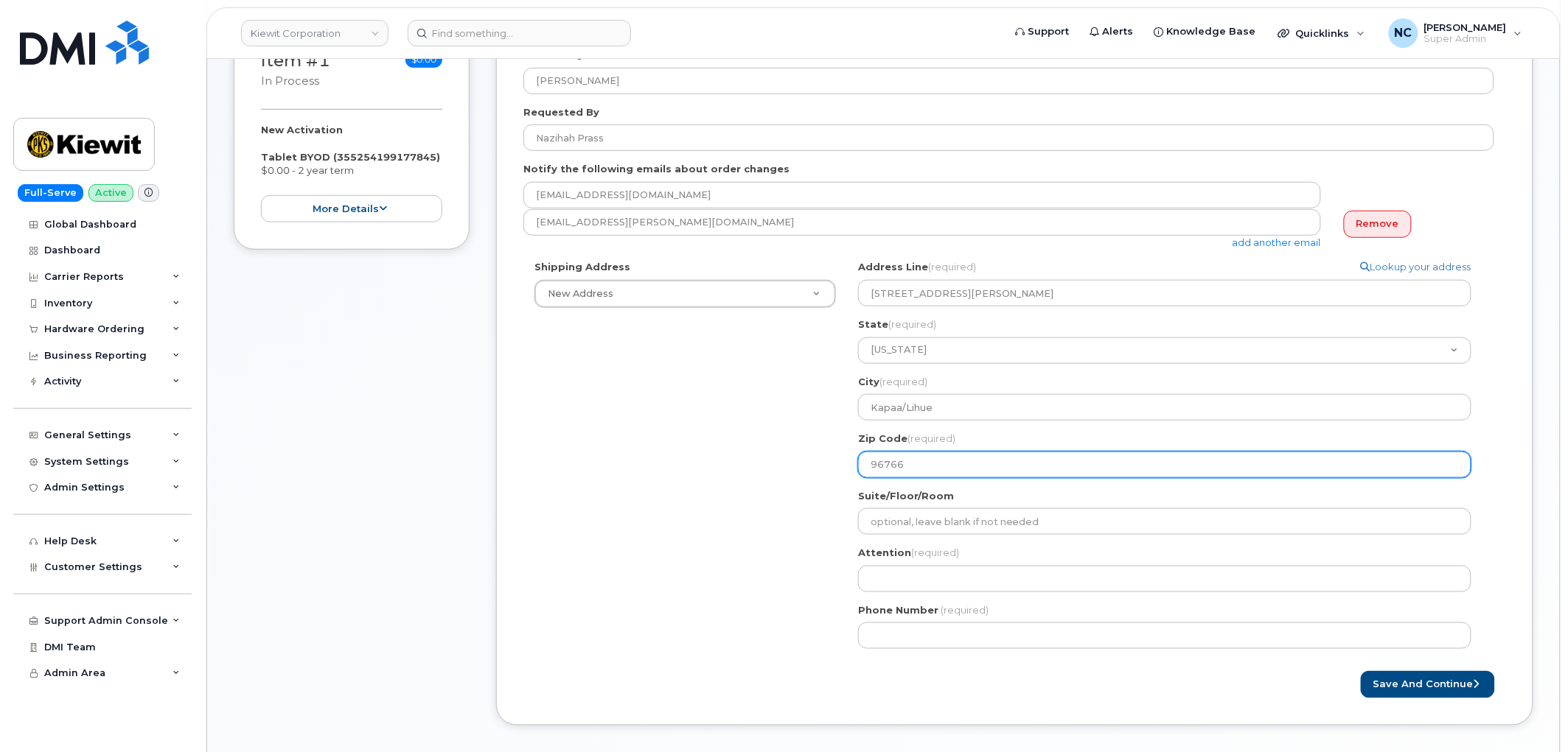
scroll to position [408, 0]
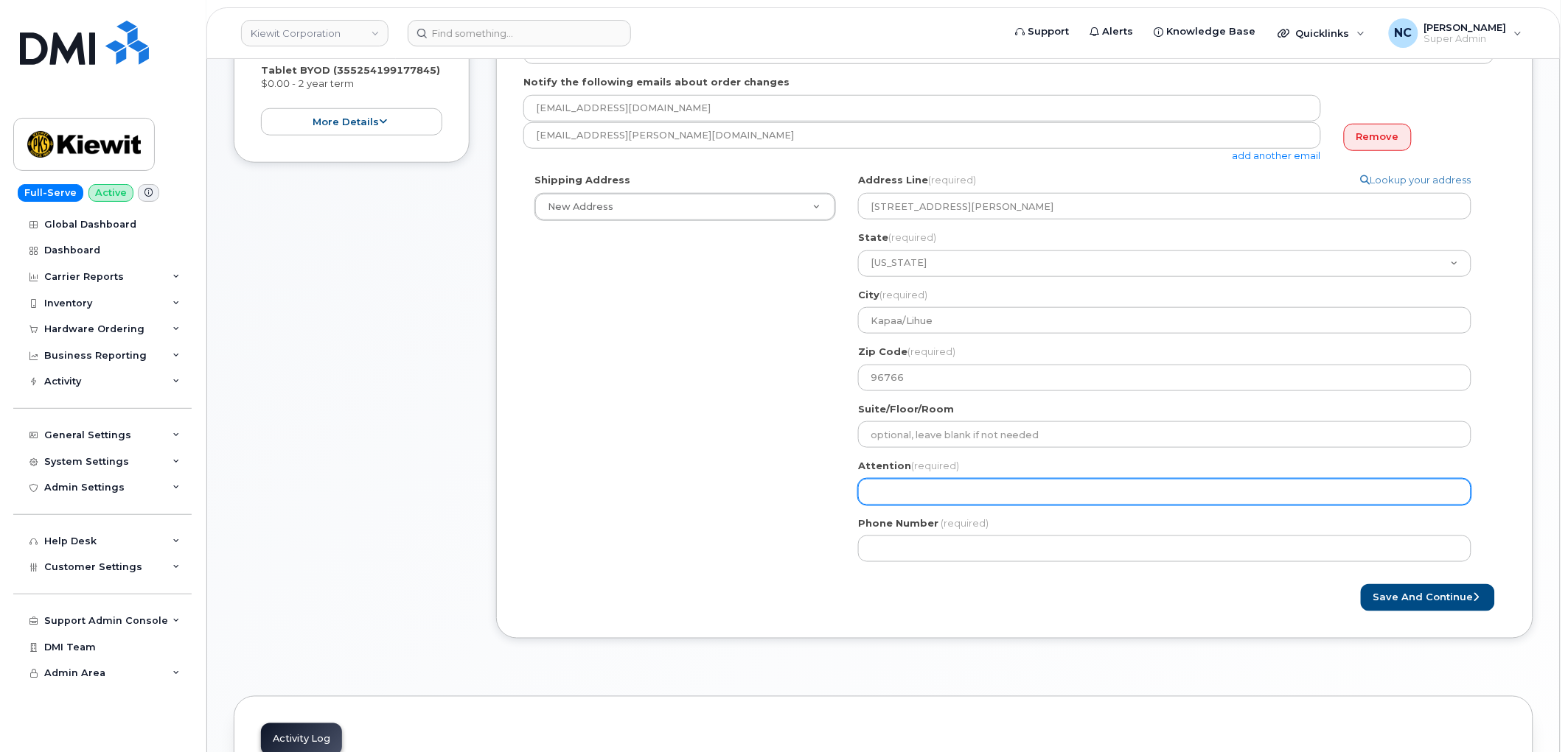
click at [1017, 489] on input "Attention (required)" at bounding box center [1164, 492] width 613 height 26
paste input "Nazihah Prass"
select select
type input "Nazihah Prass"
click at [821, 597] on div "Save and Continue" at bounding box center [1014, 598] width 983 height 27
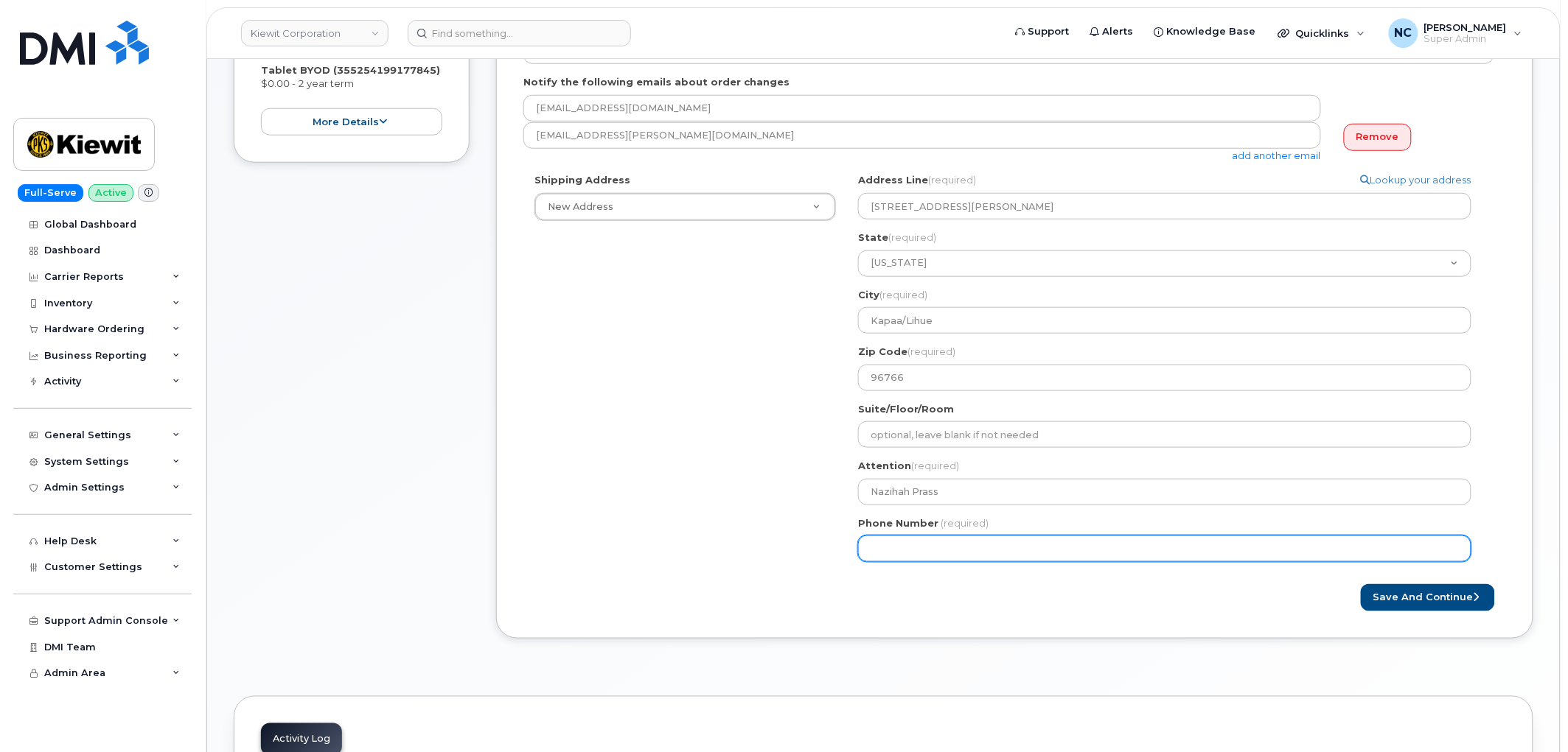
click at [1005, 544] on input "Phone Number" at bounding box center [1164, 548] width 613 height 26
click at [895, 555] on input "Phone Number" at bounding box center [1164, 548] width 613 height 26
click at [918, 548] on input "Phone Number" at bounding box center [1164, 548] width 613 height 26
click at [916, 549] on input "Phone Number" at bounding box center [1164, 548] width 613 height 26
click at [914, 549] on input "Phone Number" at bounding box center [1164, 548] width 613 height 26
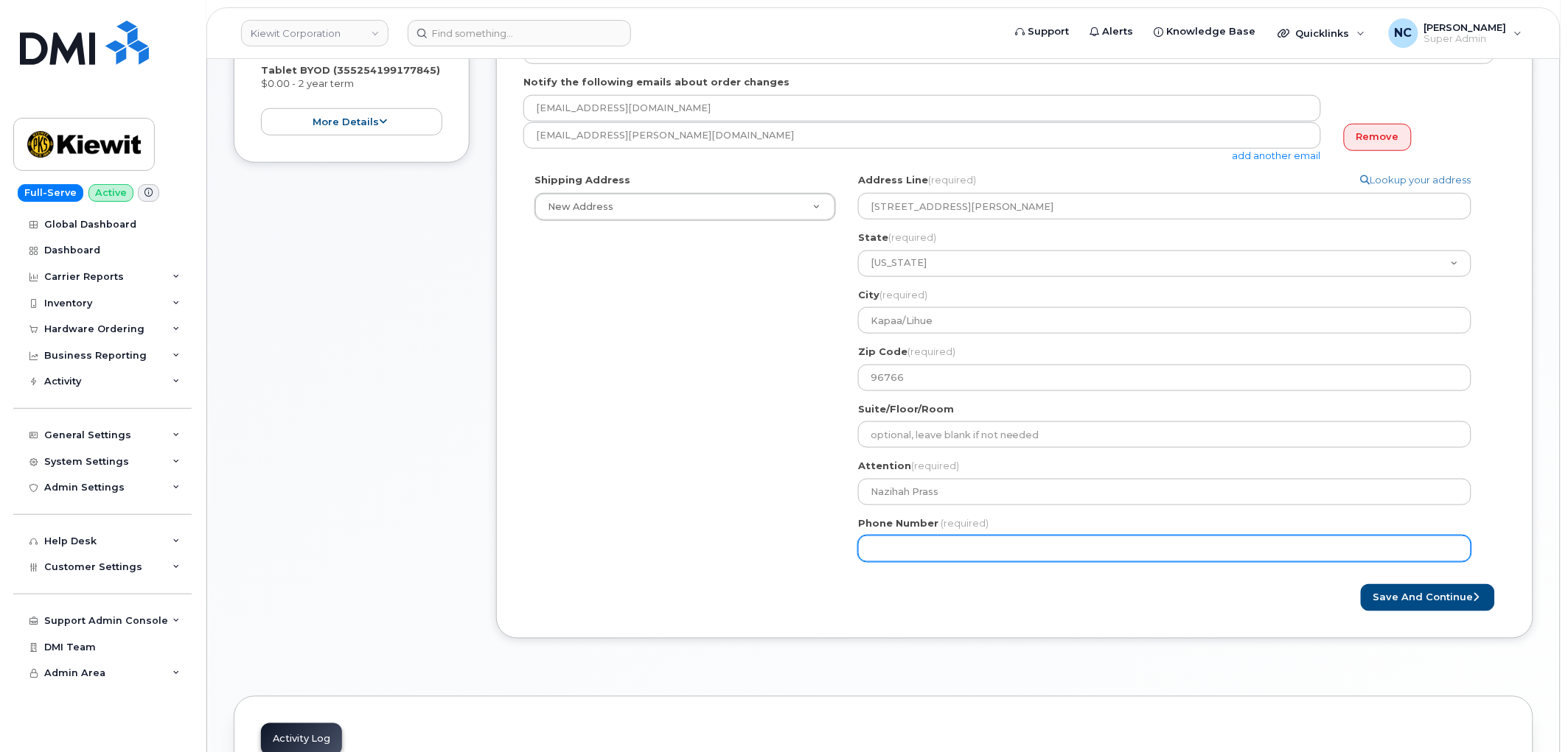
select select
type input "8087558134"
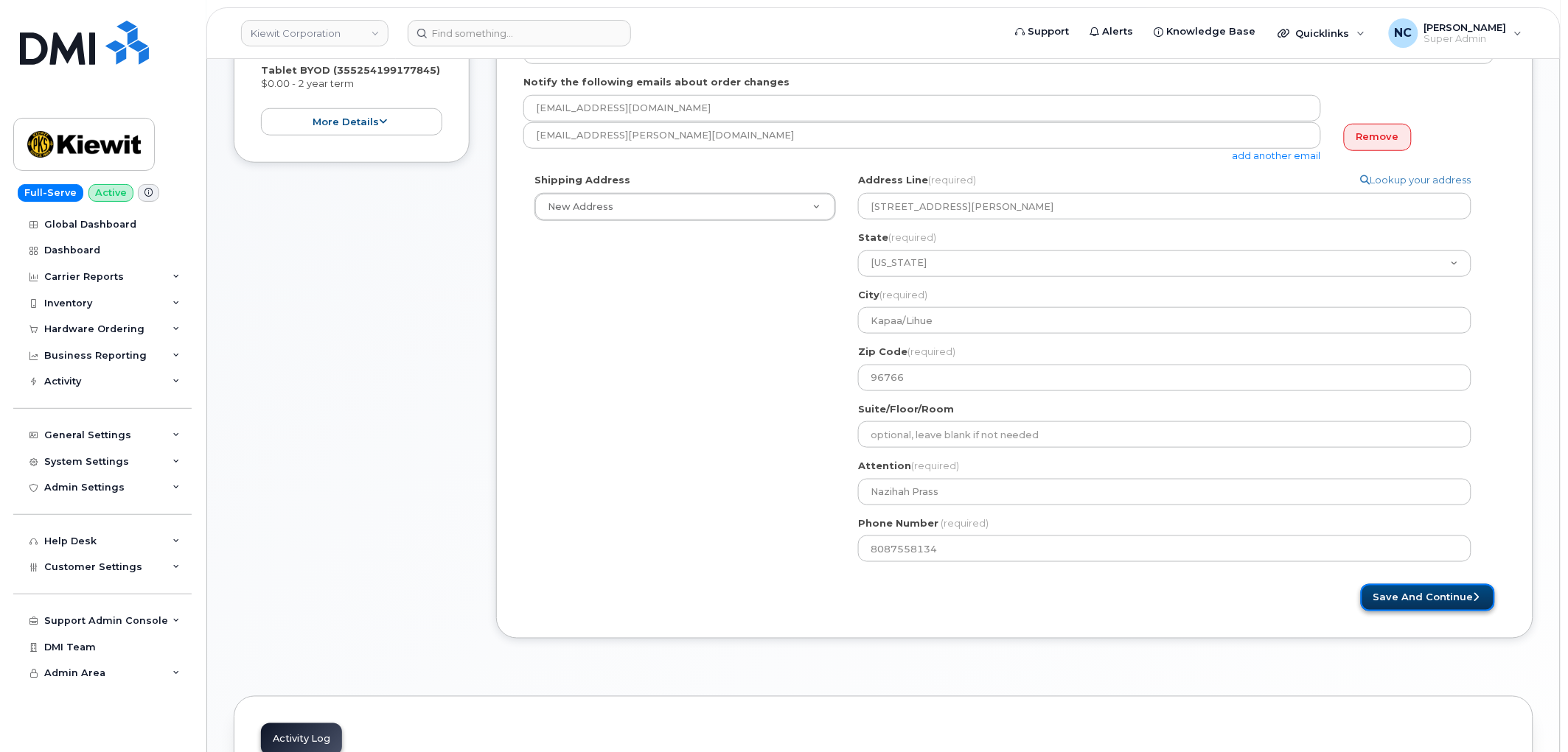
click at [1397, 597] on button "Save and Continue" at bounding box center [1427, 598] width 134 height 27
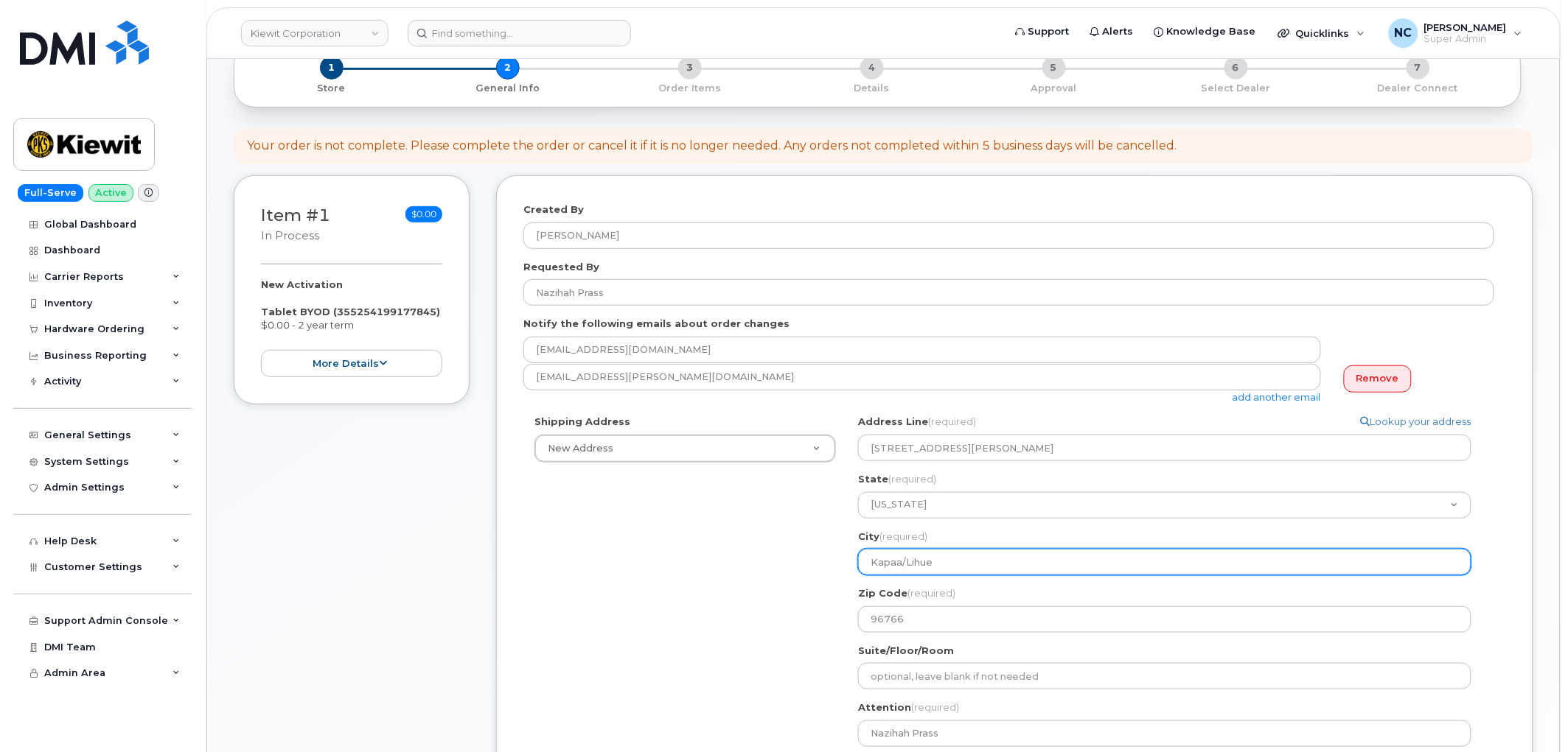
scroll to position [164, 0]
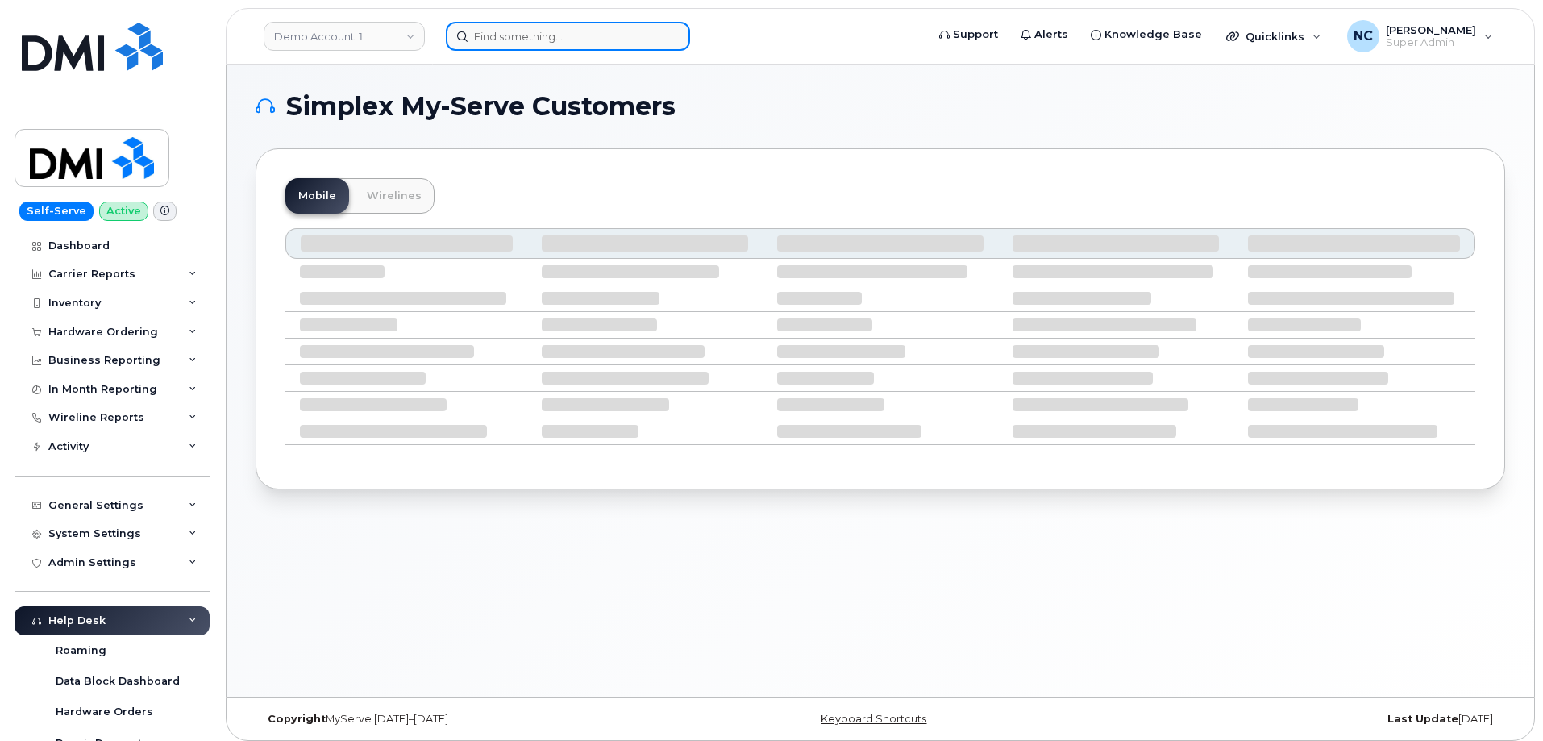
click at [629, 29] on input at bounding box center [568, 36] width 244 height 29
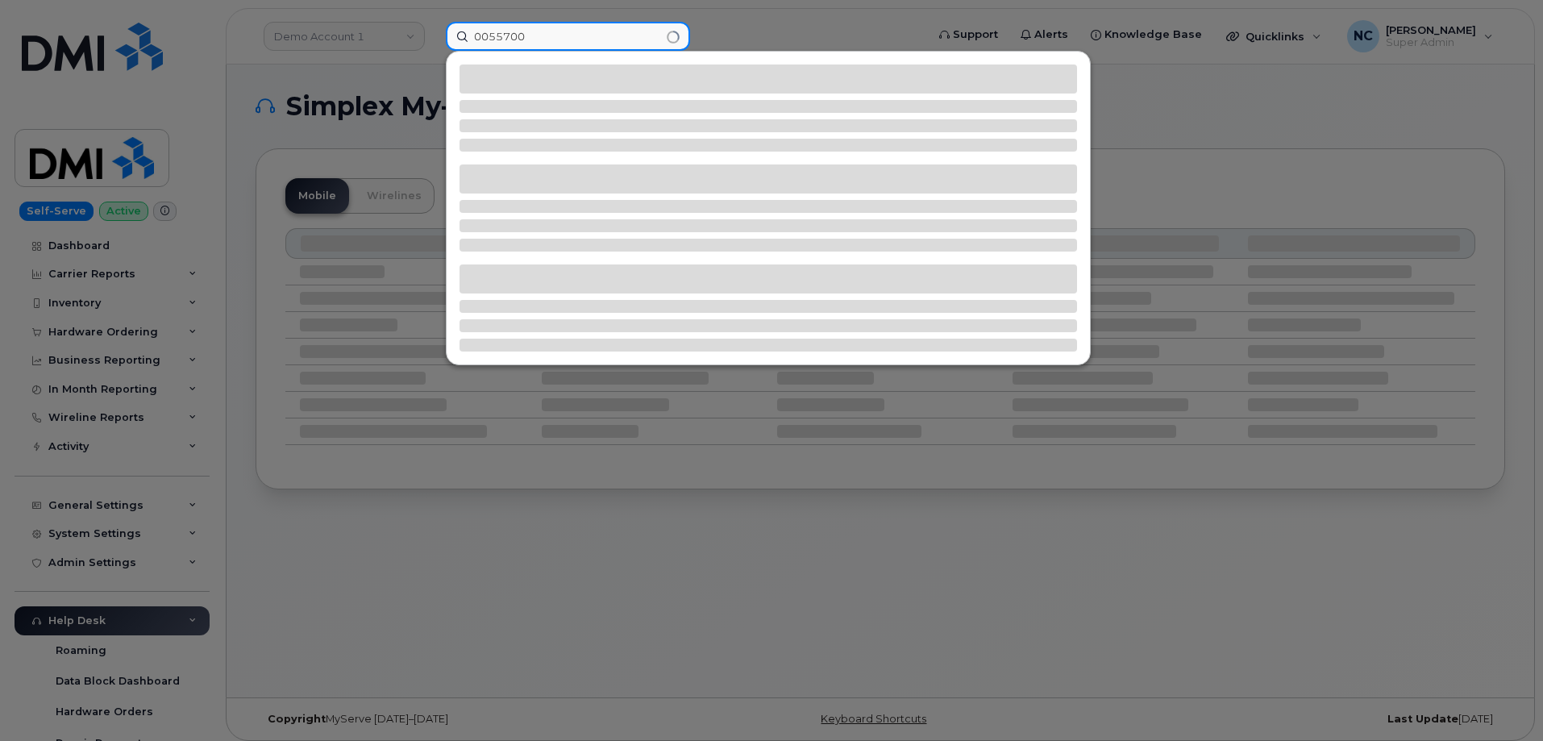
type input "00557000"
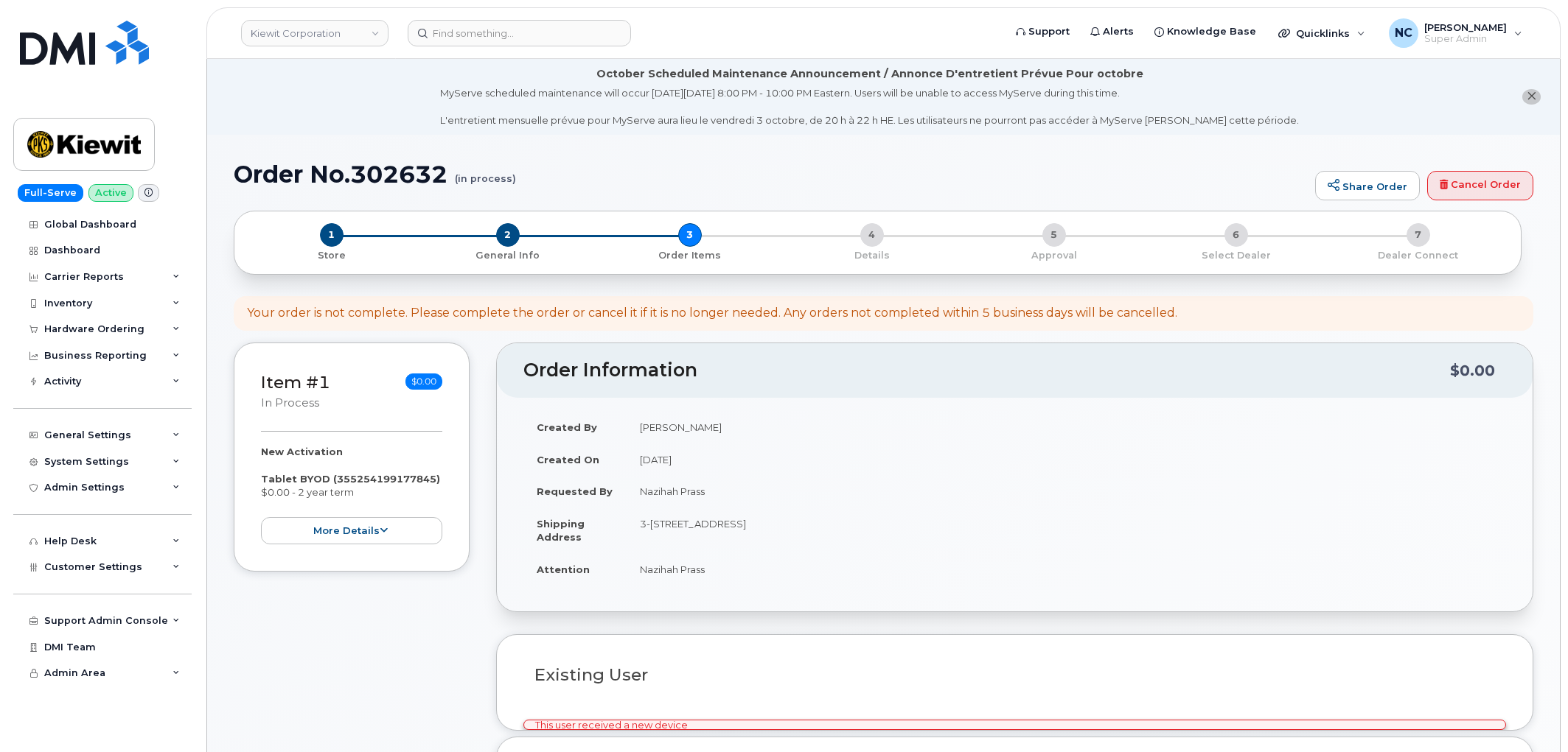
select select
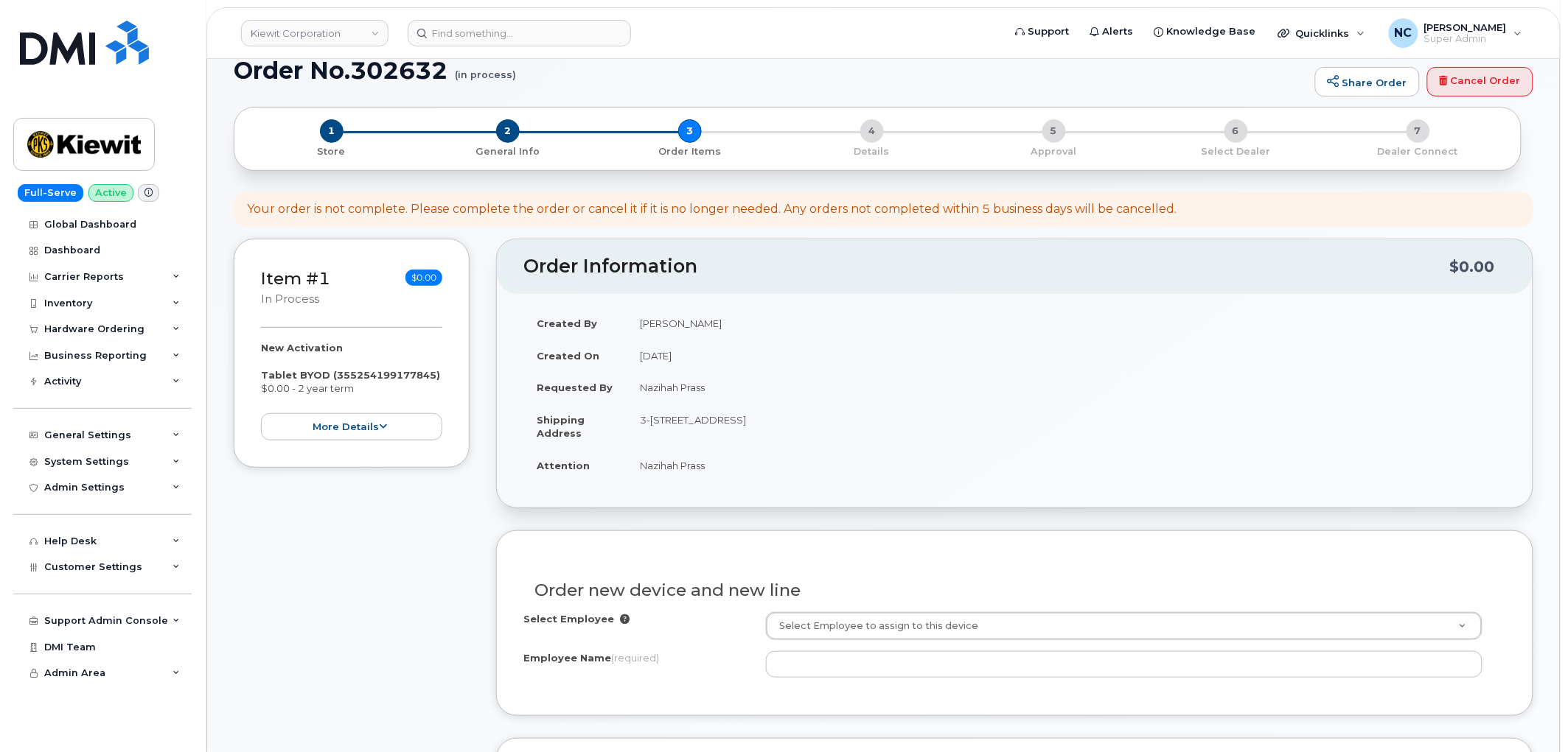
scroll to position [164, 0]
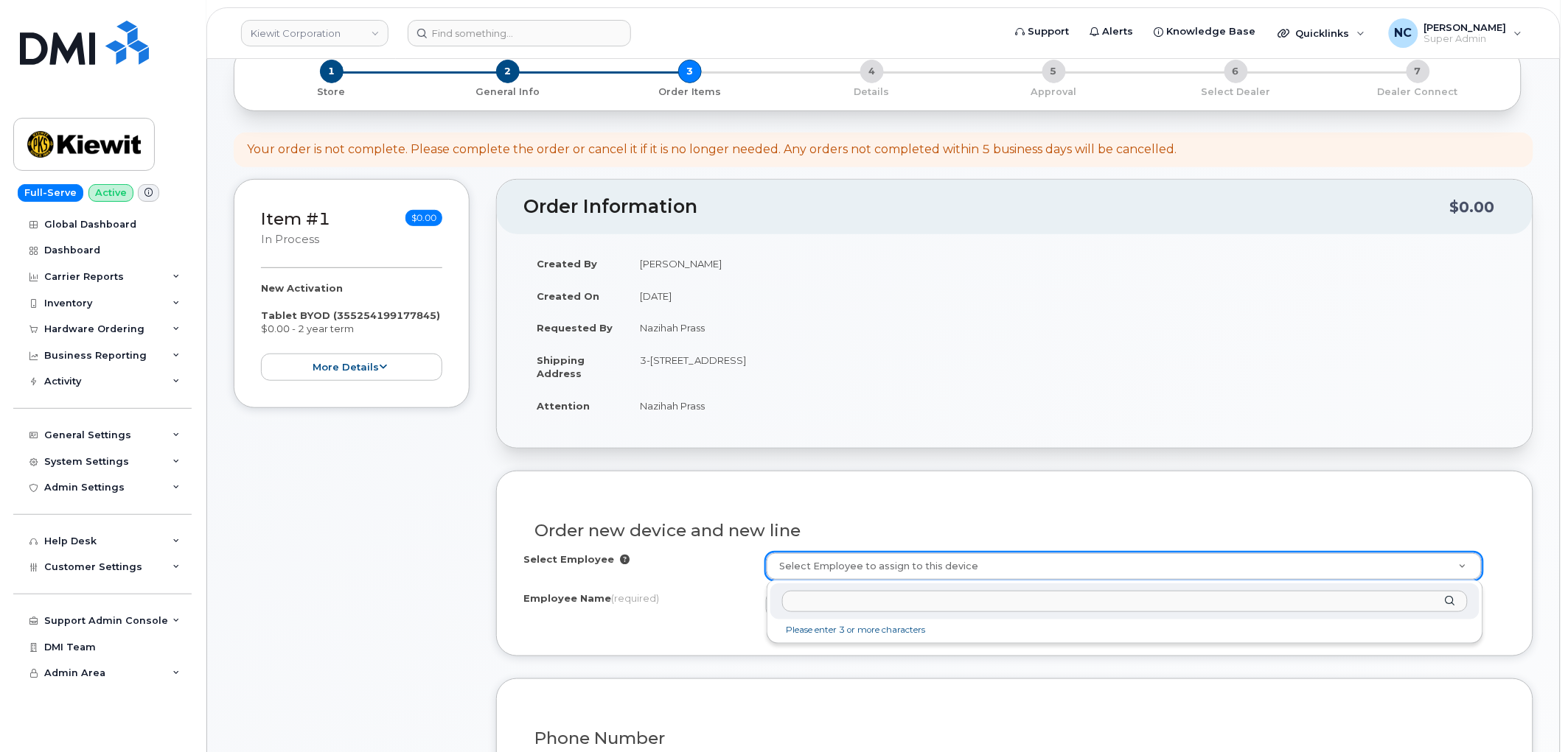
click at [876, 598] on input "text" at bounding box center [1125, 601] width 686 height 21
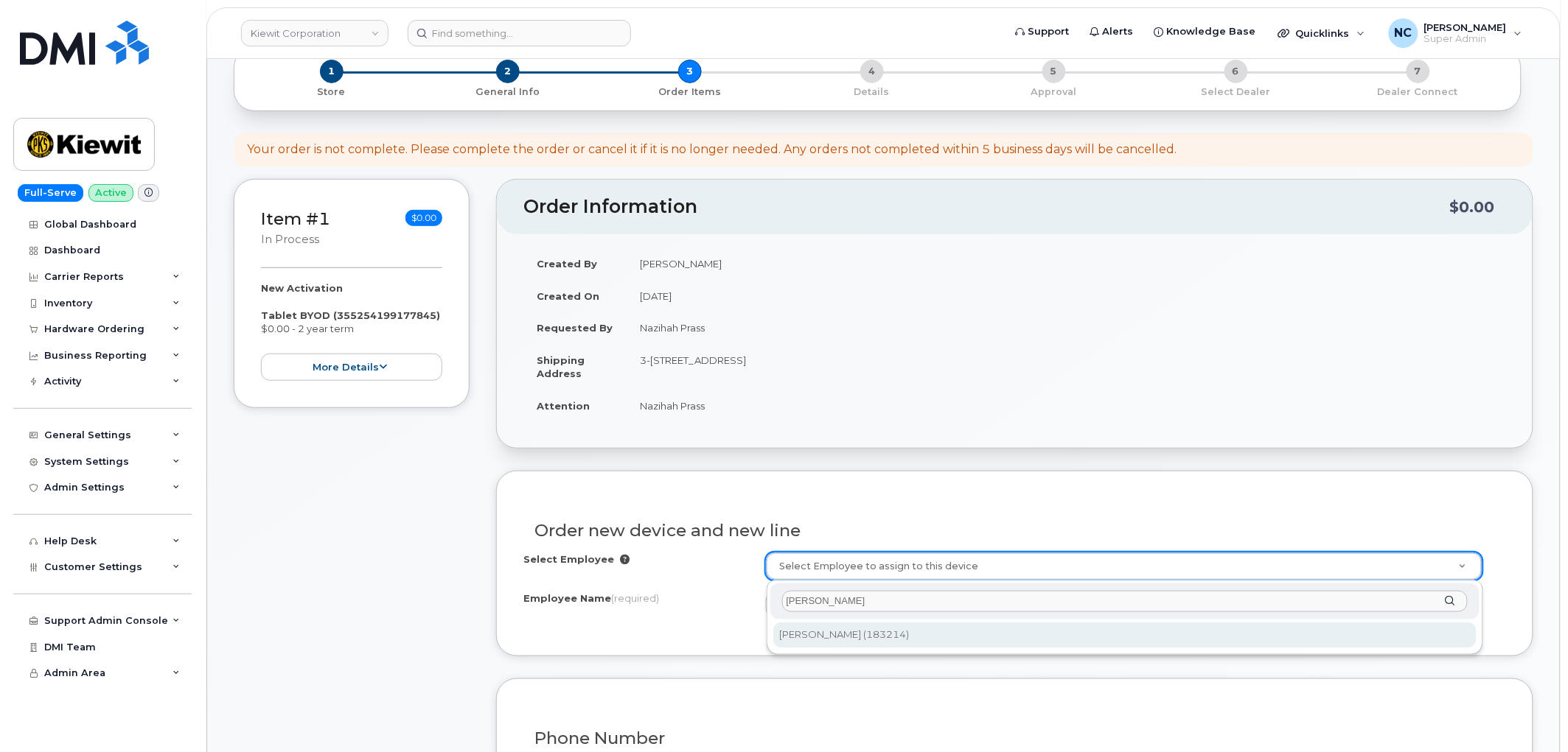
type input "[PERSON_NAME]"
type input "2151360"
type input "[PERSON_NAME]"
type input "[STREET_ADDRESS][PERSON_NAME]"
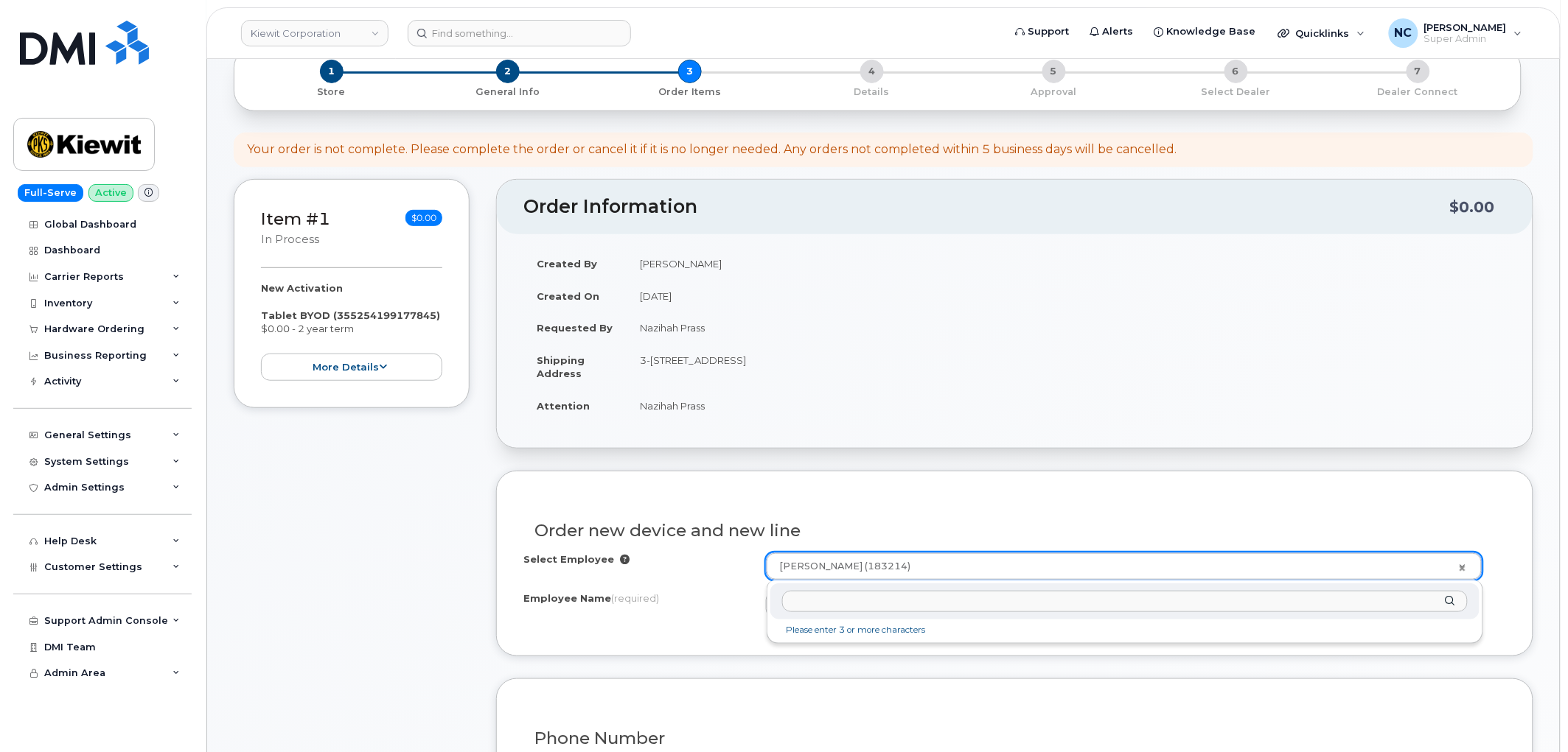
paste input "00557000"
drag, startPoint x: 797, startPoint y: 608, endPoint x: 760, endPoint y: 607, distance: 37.0
type input "557000"
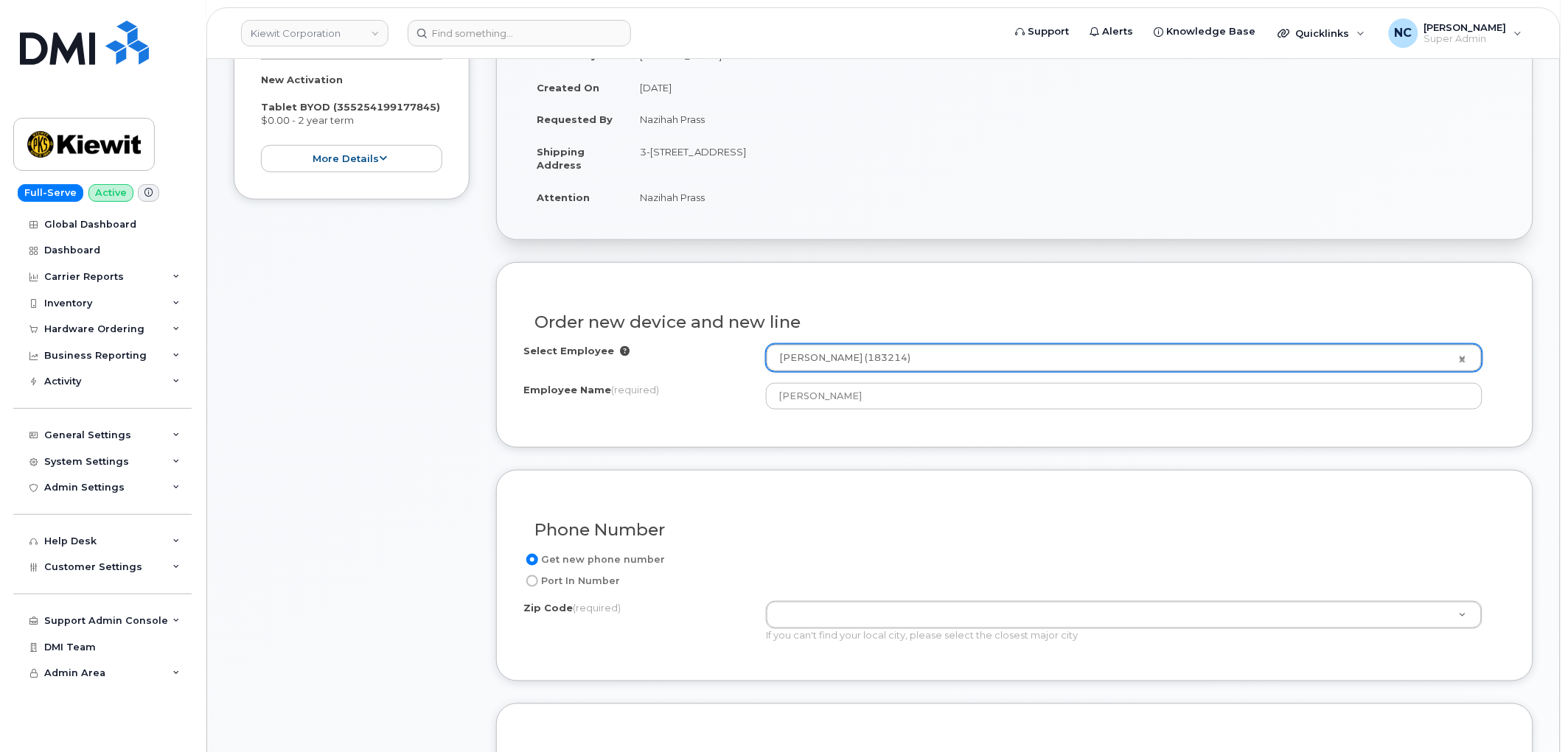
scroll to position [408, 0]
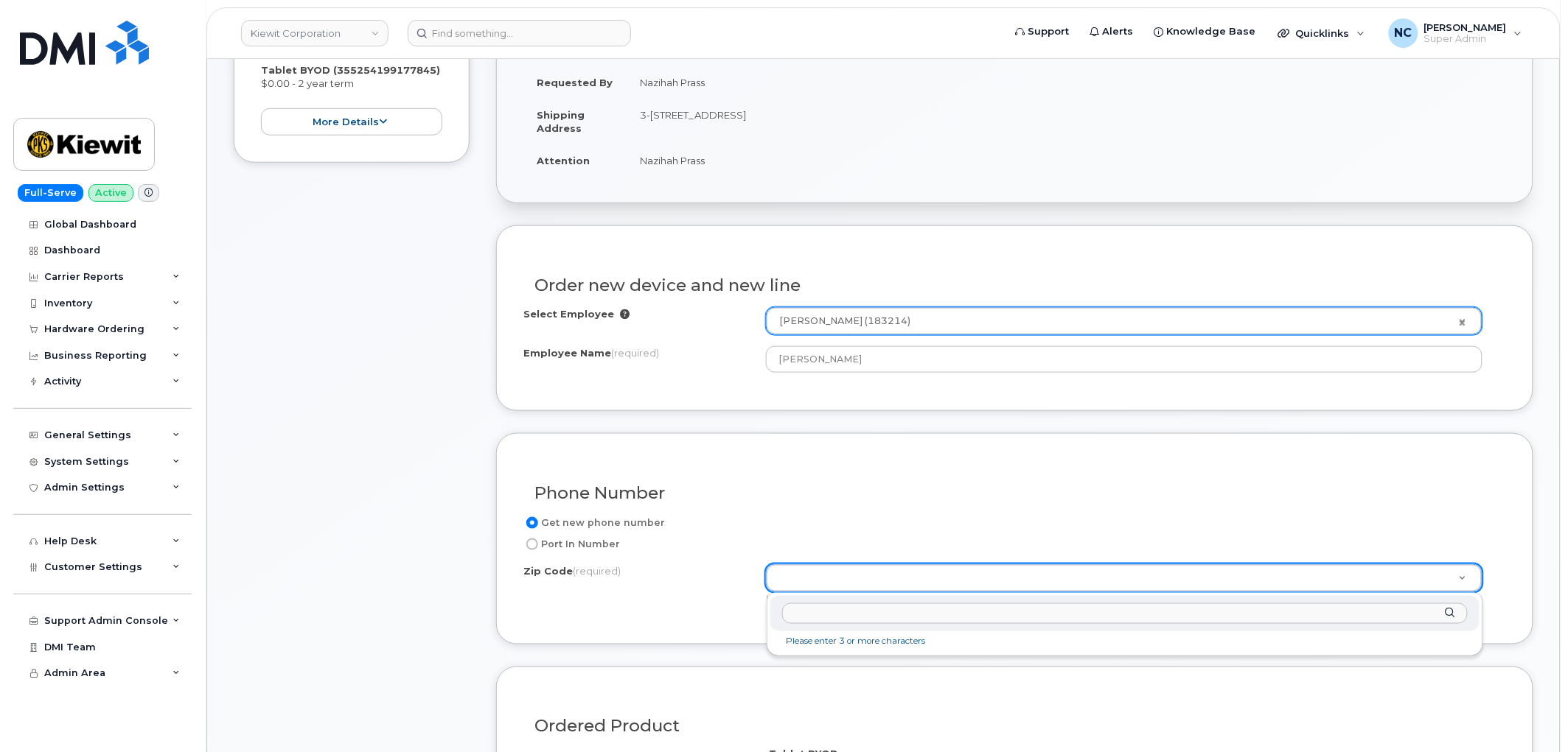
paste input "96766"
type input "96766"
type input "96766 (Lihue, [GEOGRAPHIC_DATA])"
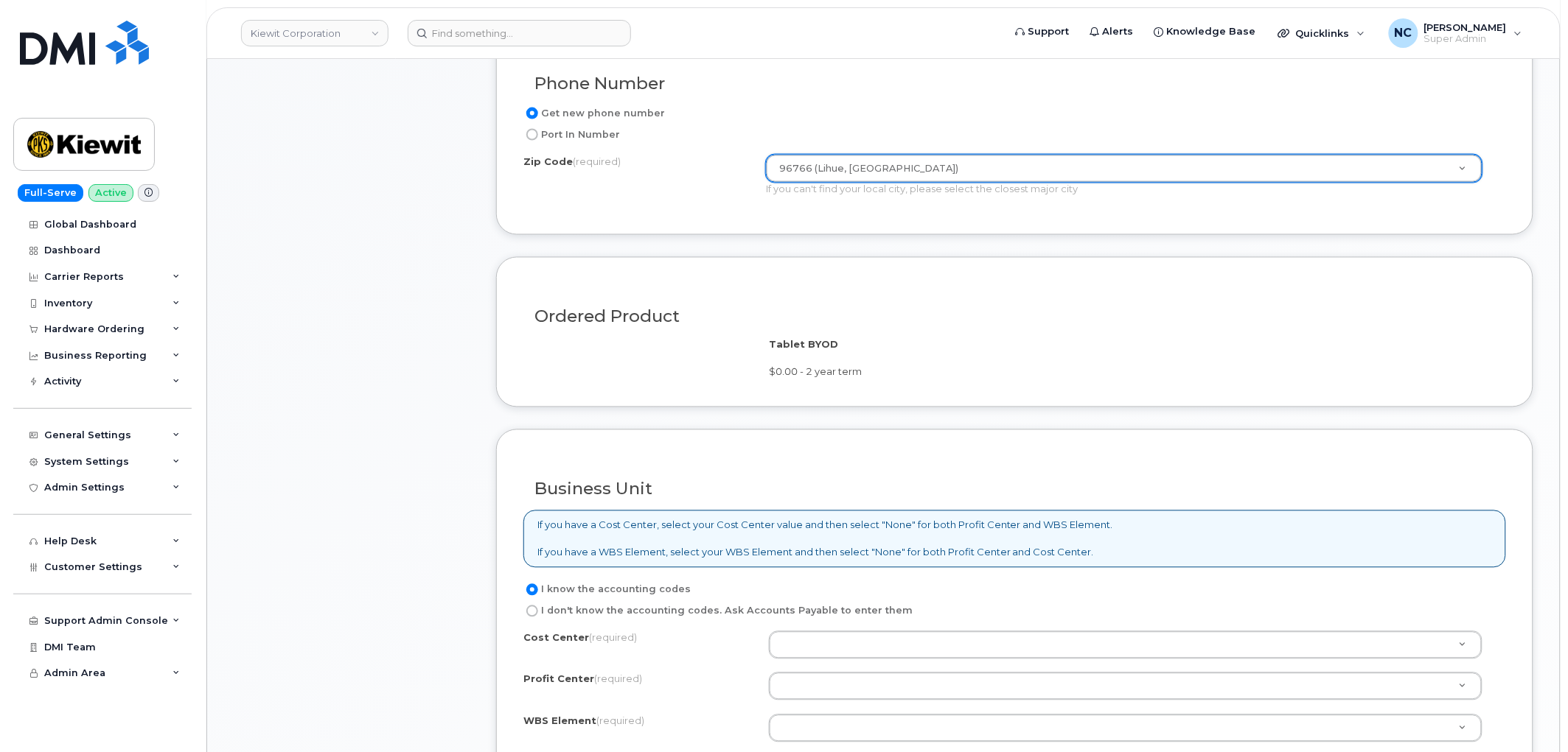
scroll to position [900, 0]
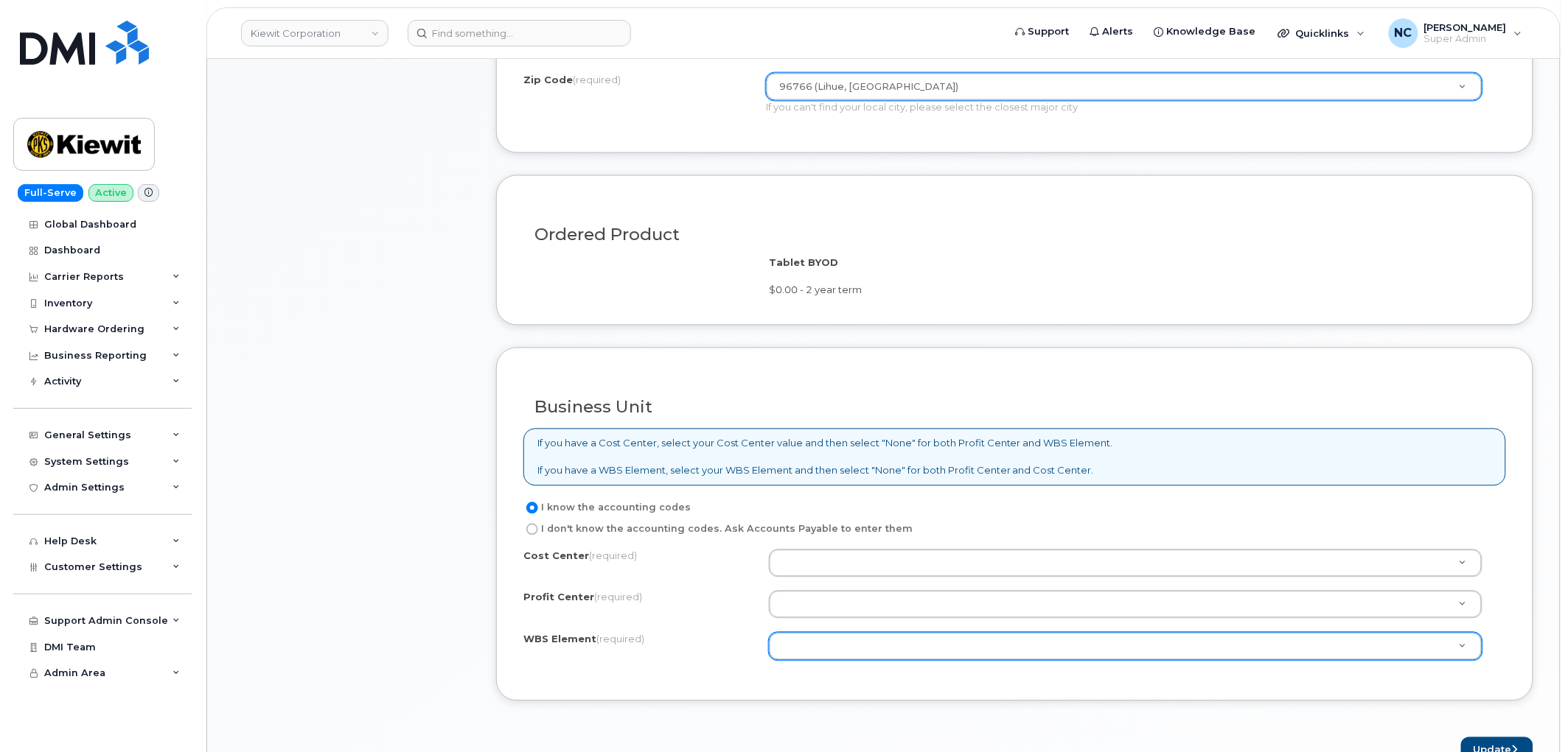
drag, startPoint x: 787, startPoint y: 667, endPoint x: 804, endPoint y: 658, distance: 19.2
click at [789, 665] on div "Cost Center (required) Profit Center (required) None - None - None WBS Element …" at bounding box center [1014, 611] width 983 height 125
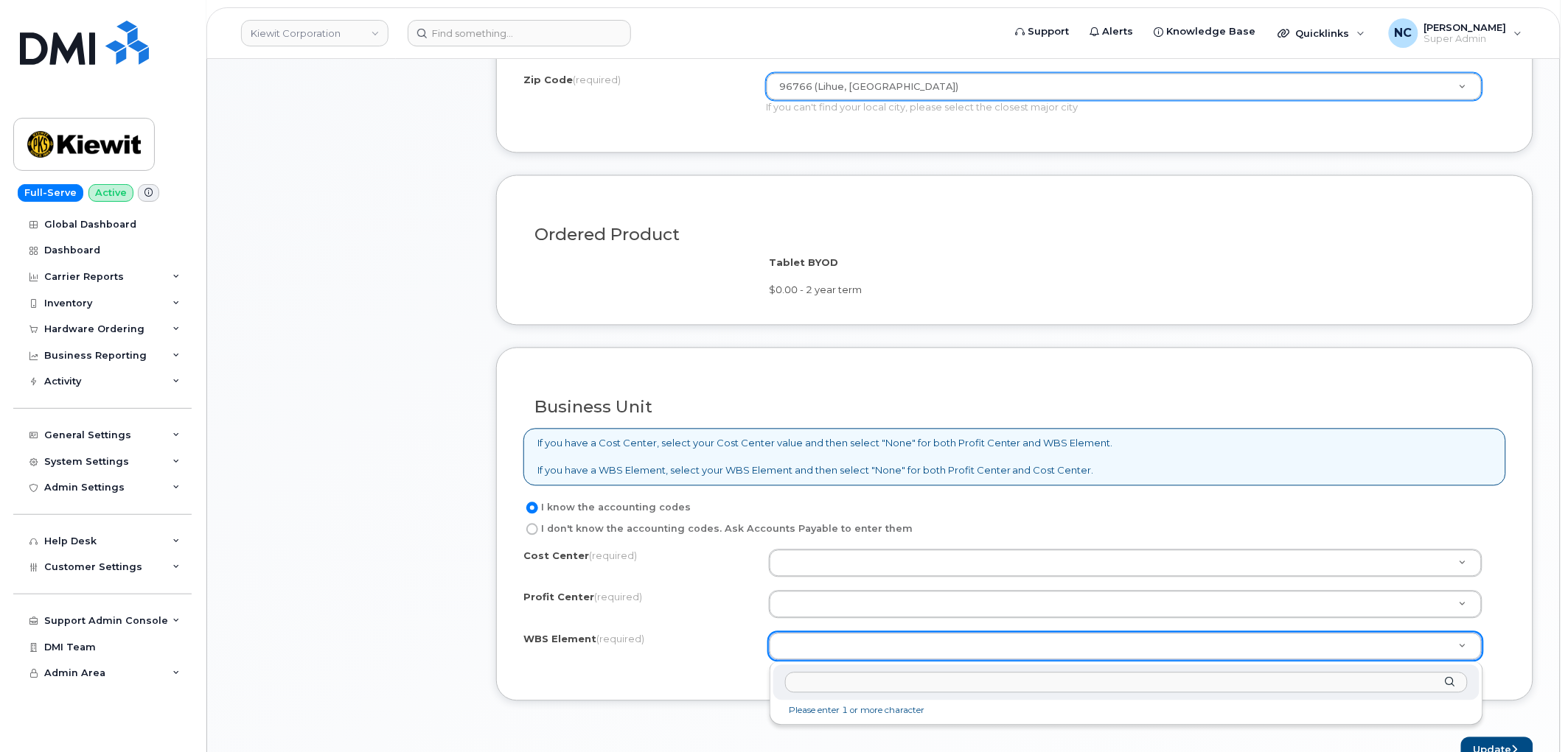
paste input "105292"
type input "105292"
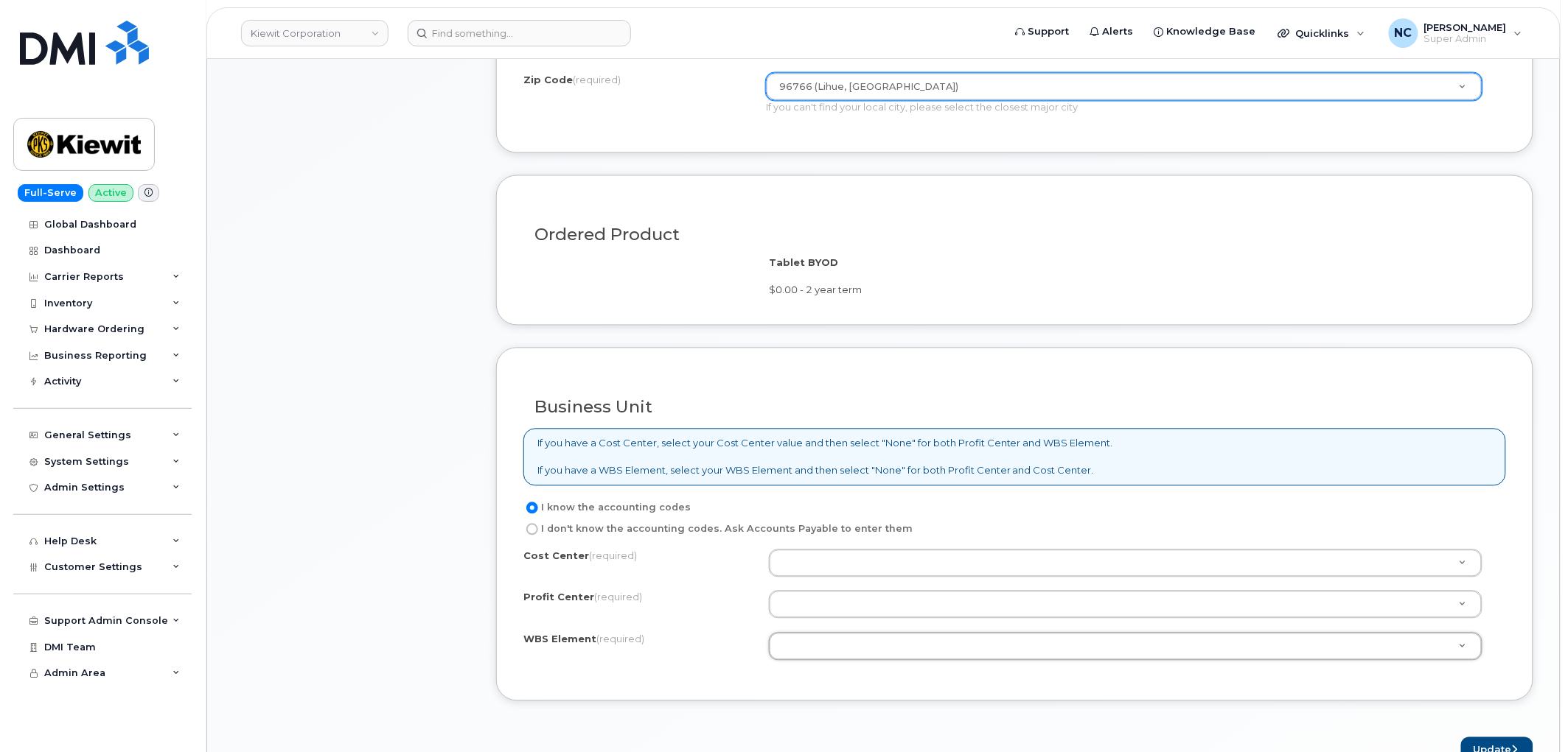
paste input "105292"
type input "105292"
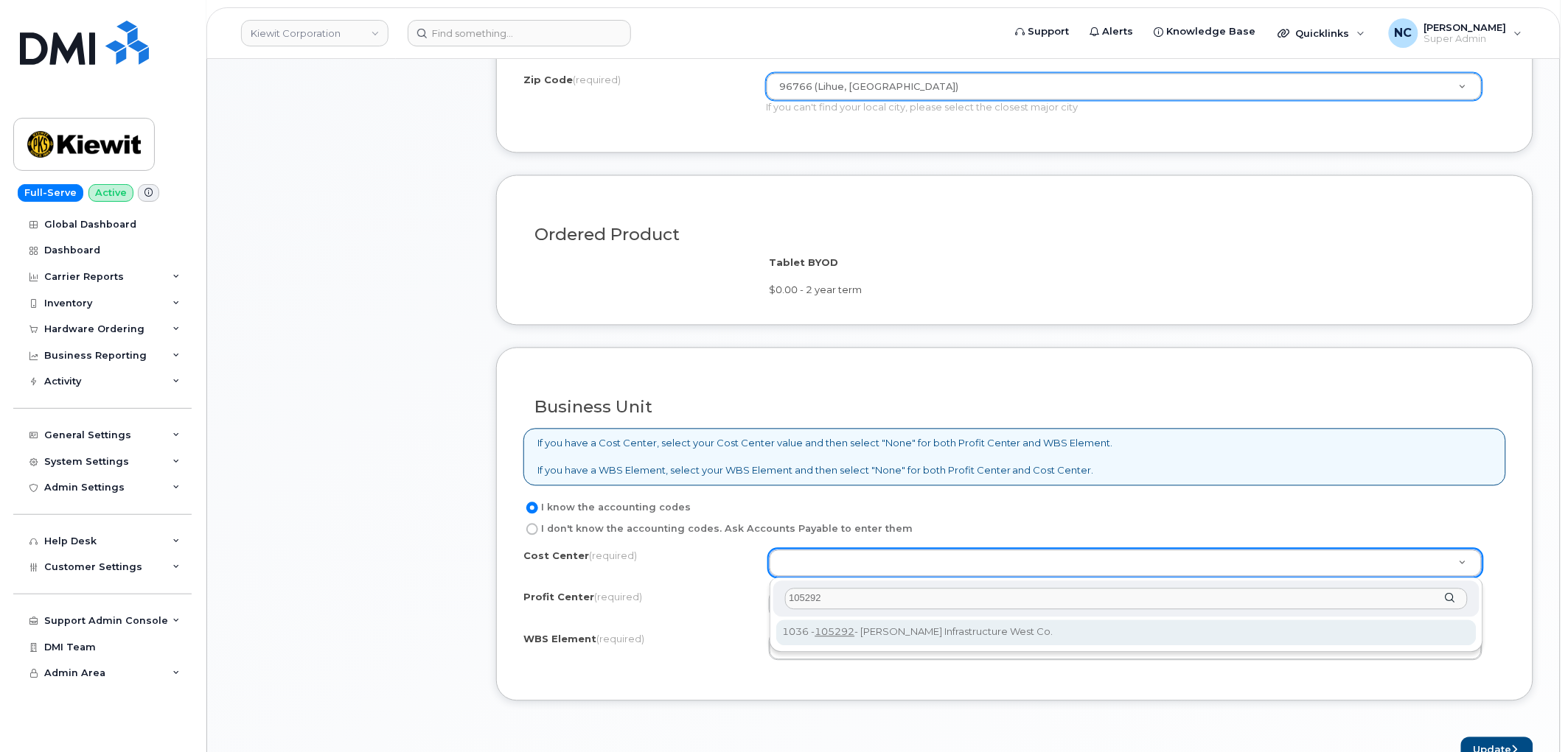
type input "105292"
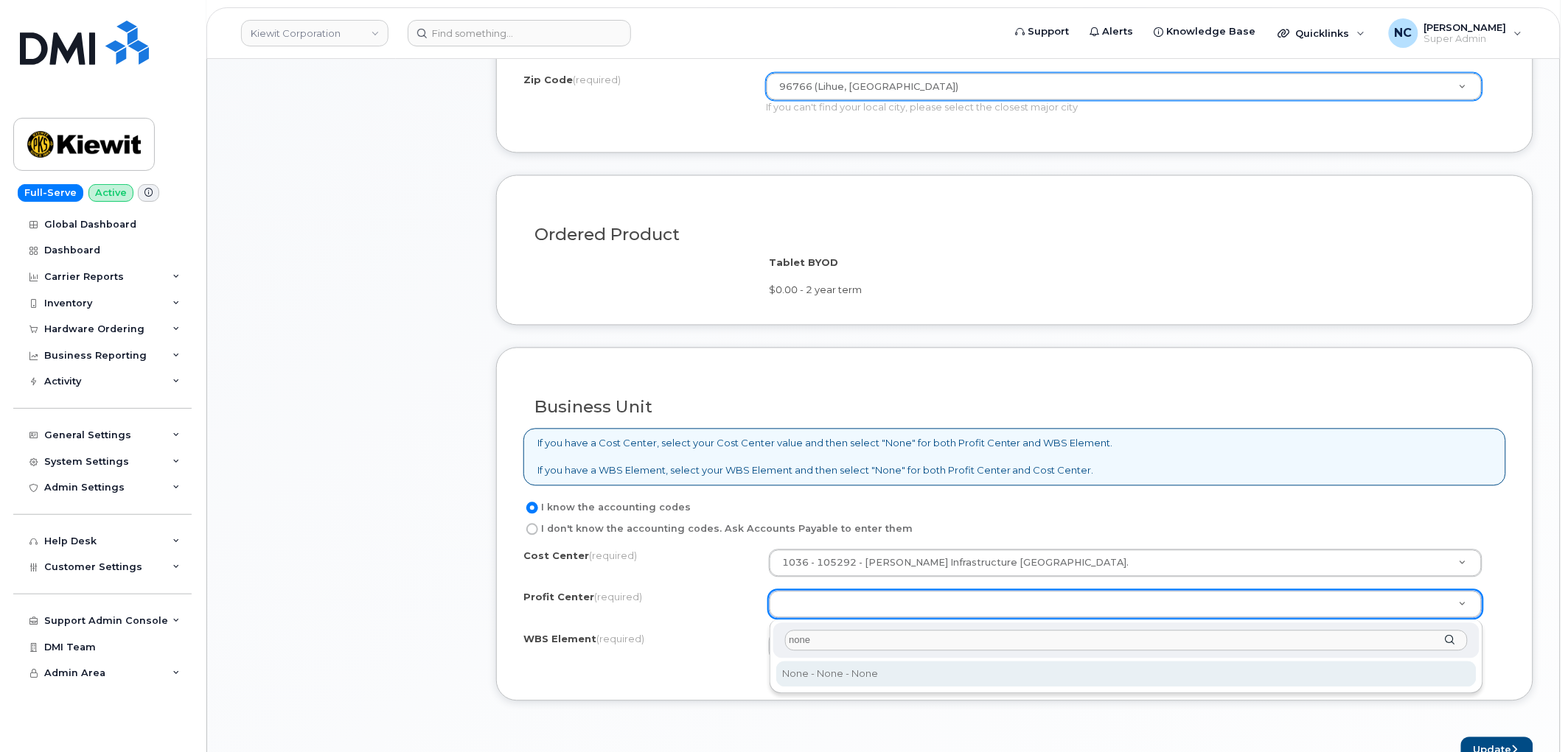
type input "none"
select select "None"
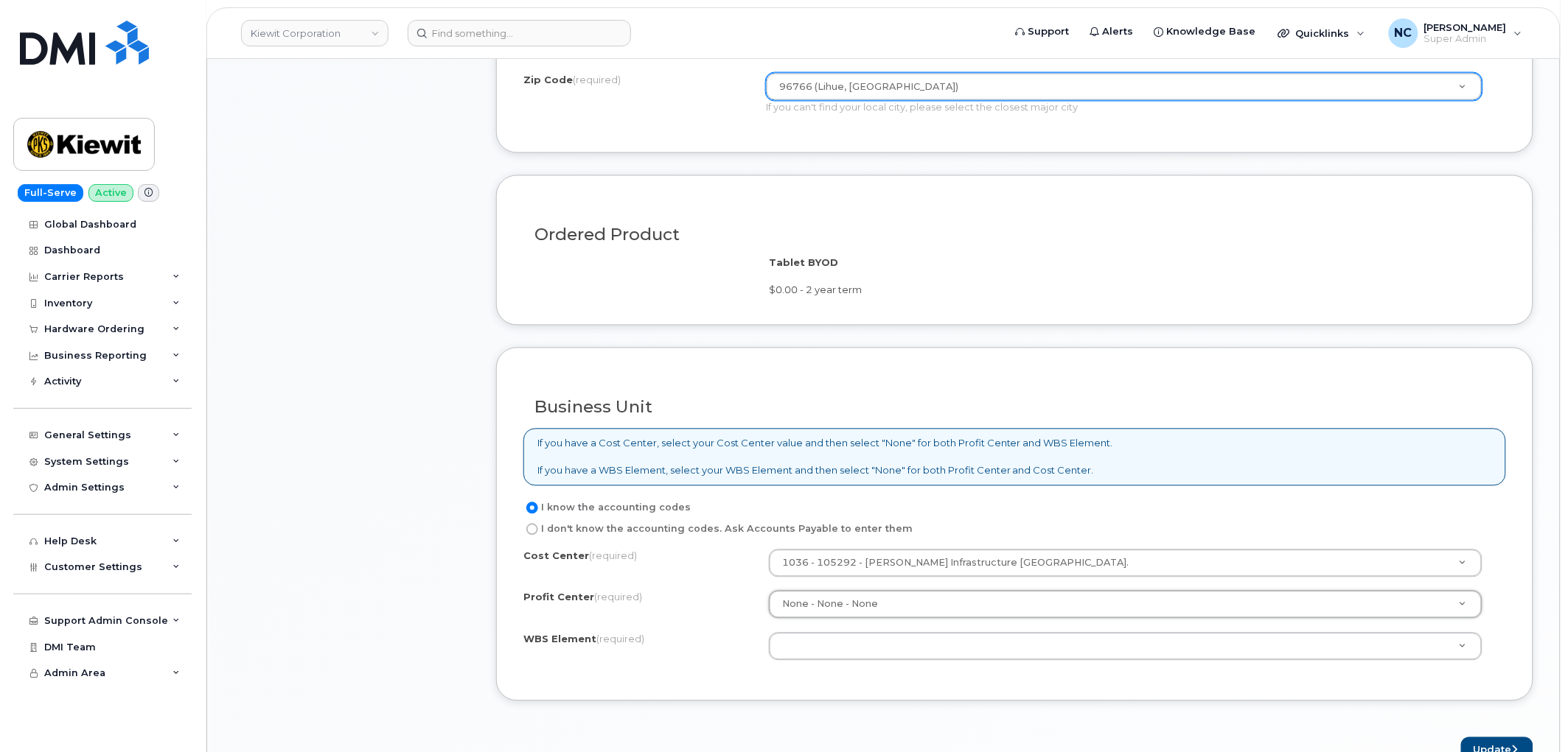
click at [828, 665] on div "Cost Center (required) 1036 - 105292 - Kiewit Infrastructure West Co. 105292 Pr…" at bounding box center [1014, 611] width 983 height 125
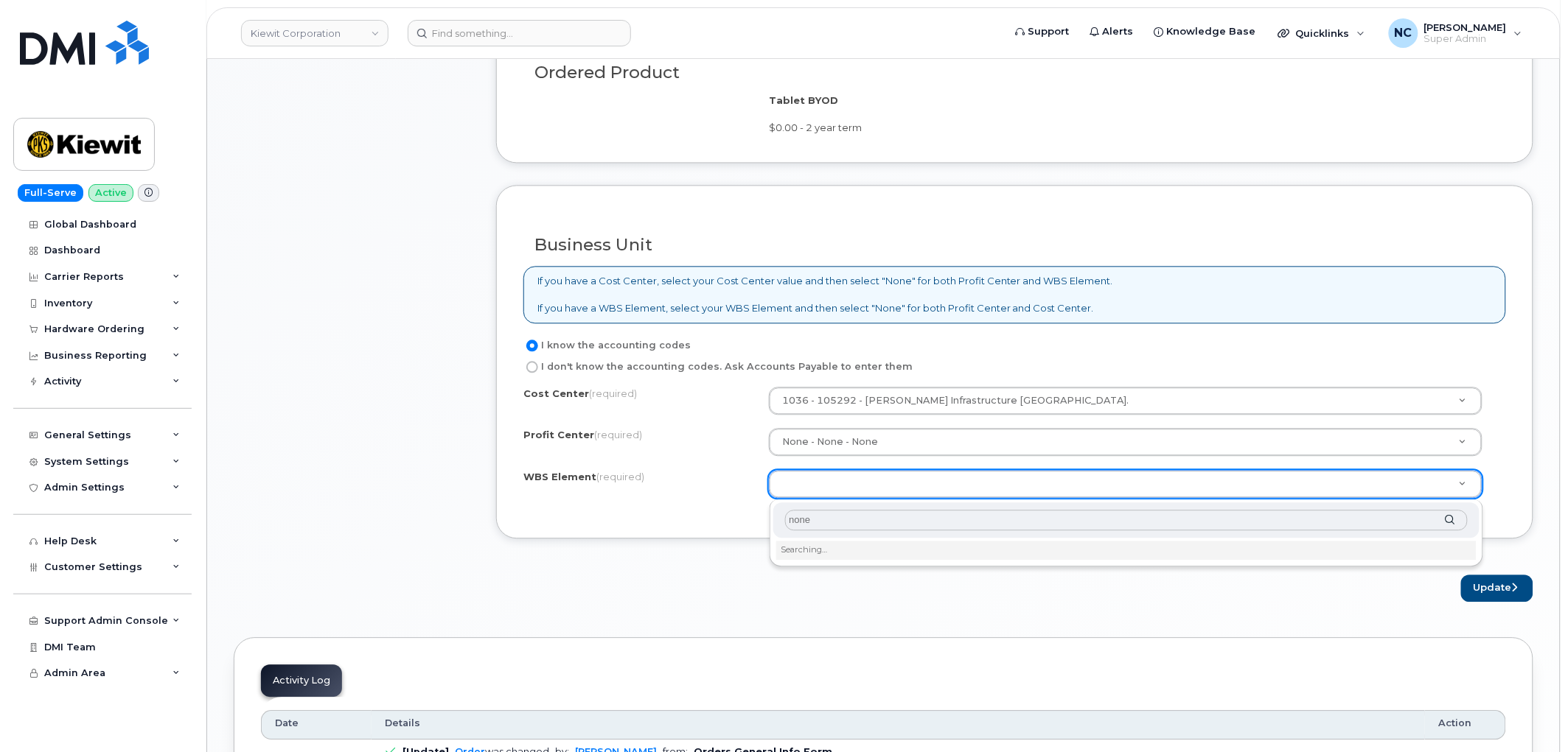
scroll to position [1064, 0]
type input "none"
type input "None"
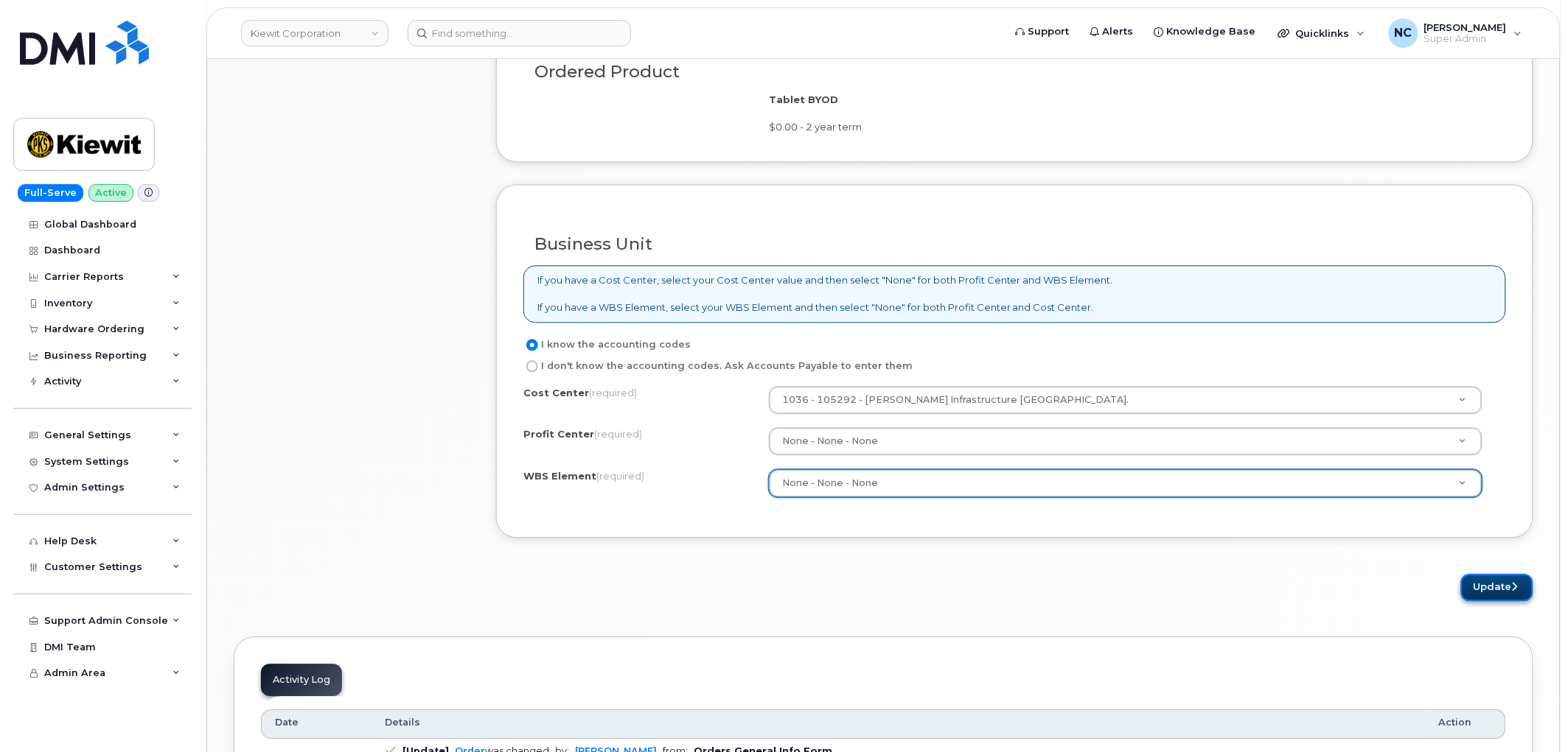
click at [1499, 587] on button "Update" at bounding box center [1497, 588] width 72 height 27
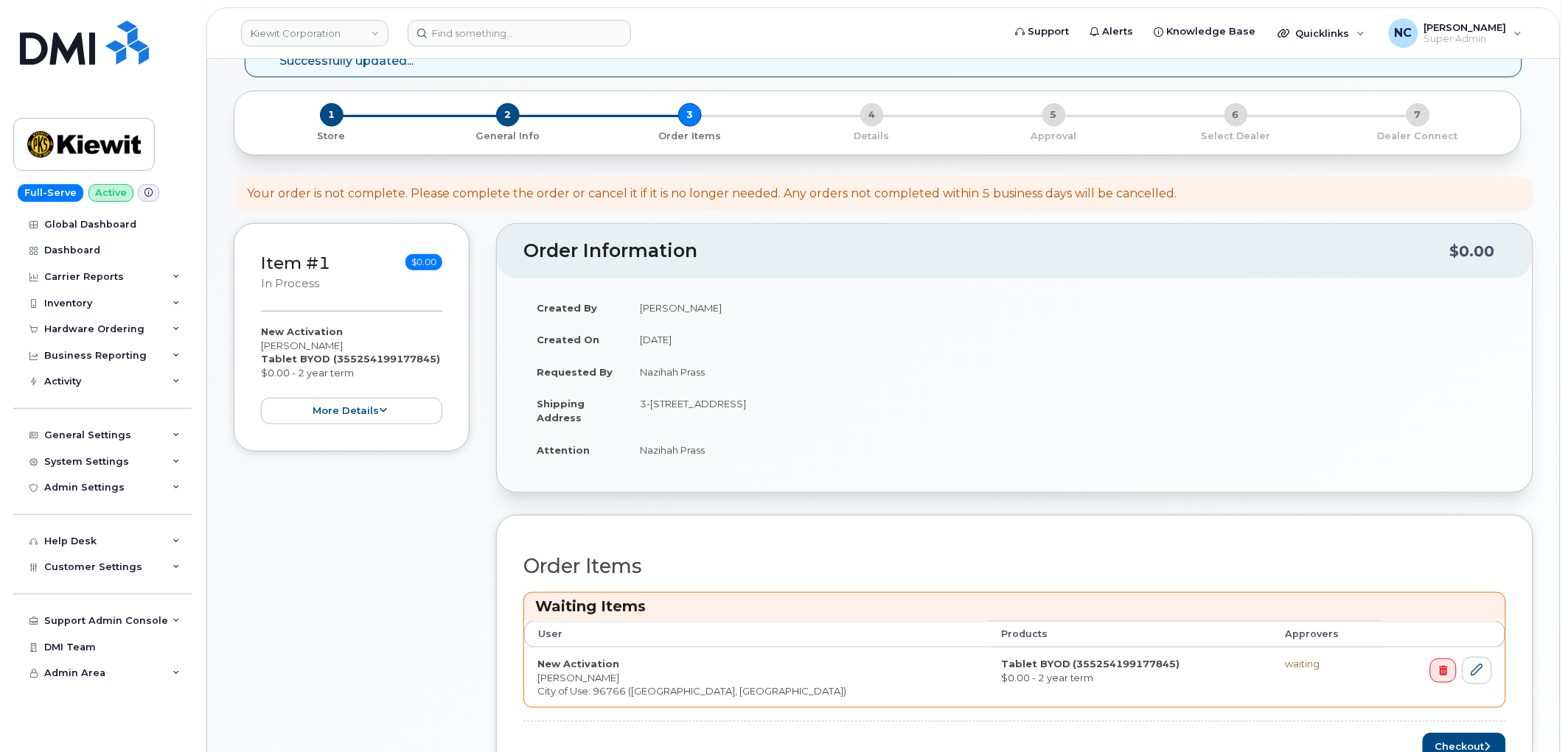
scroll to position [321, 0]
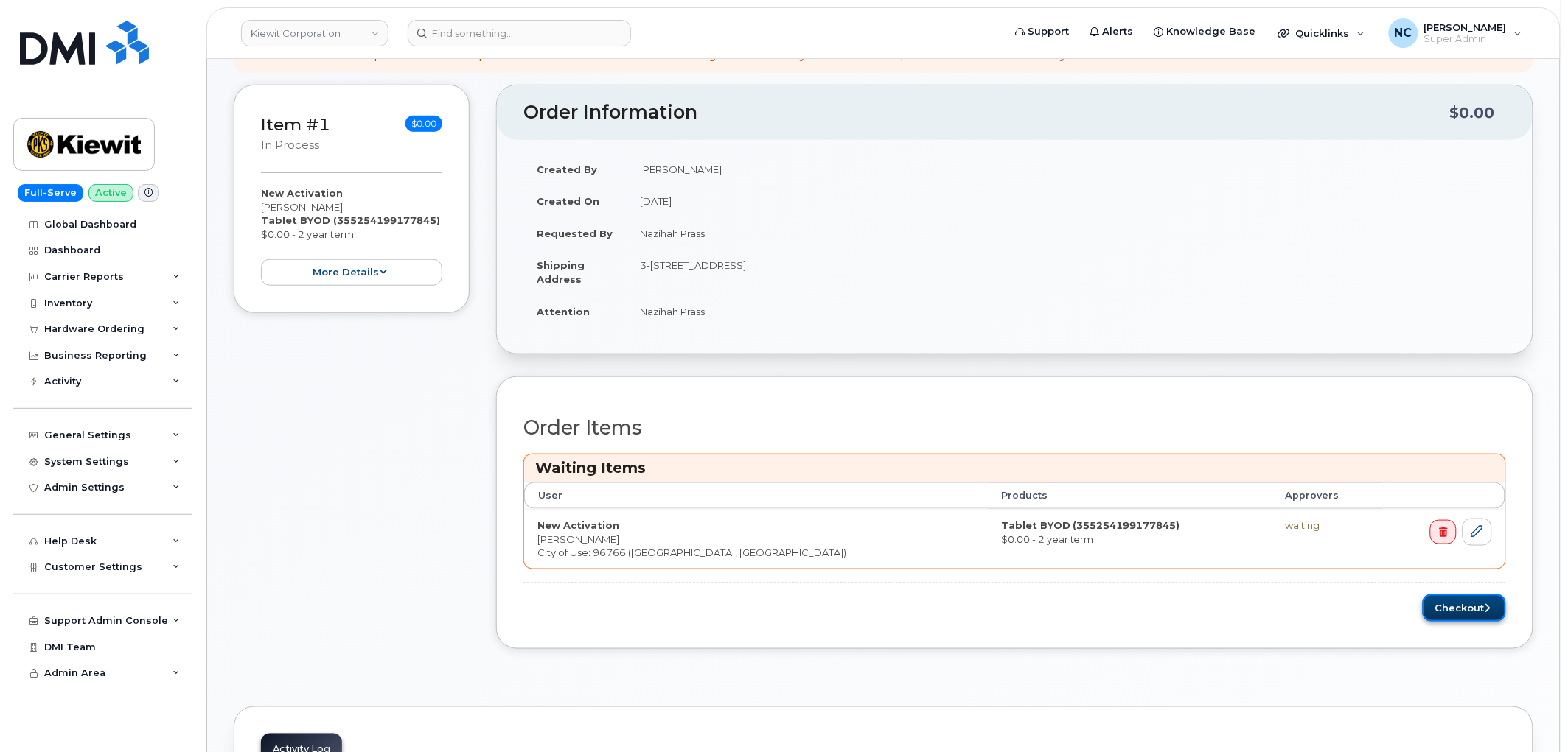
click at [1456, 621] on button "Checkout" at bounding box center [1464, 609] width 83 height 27
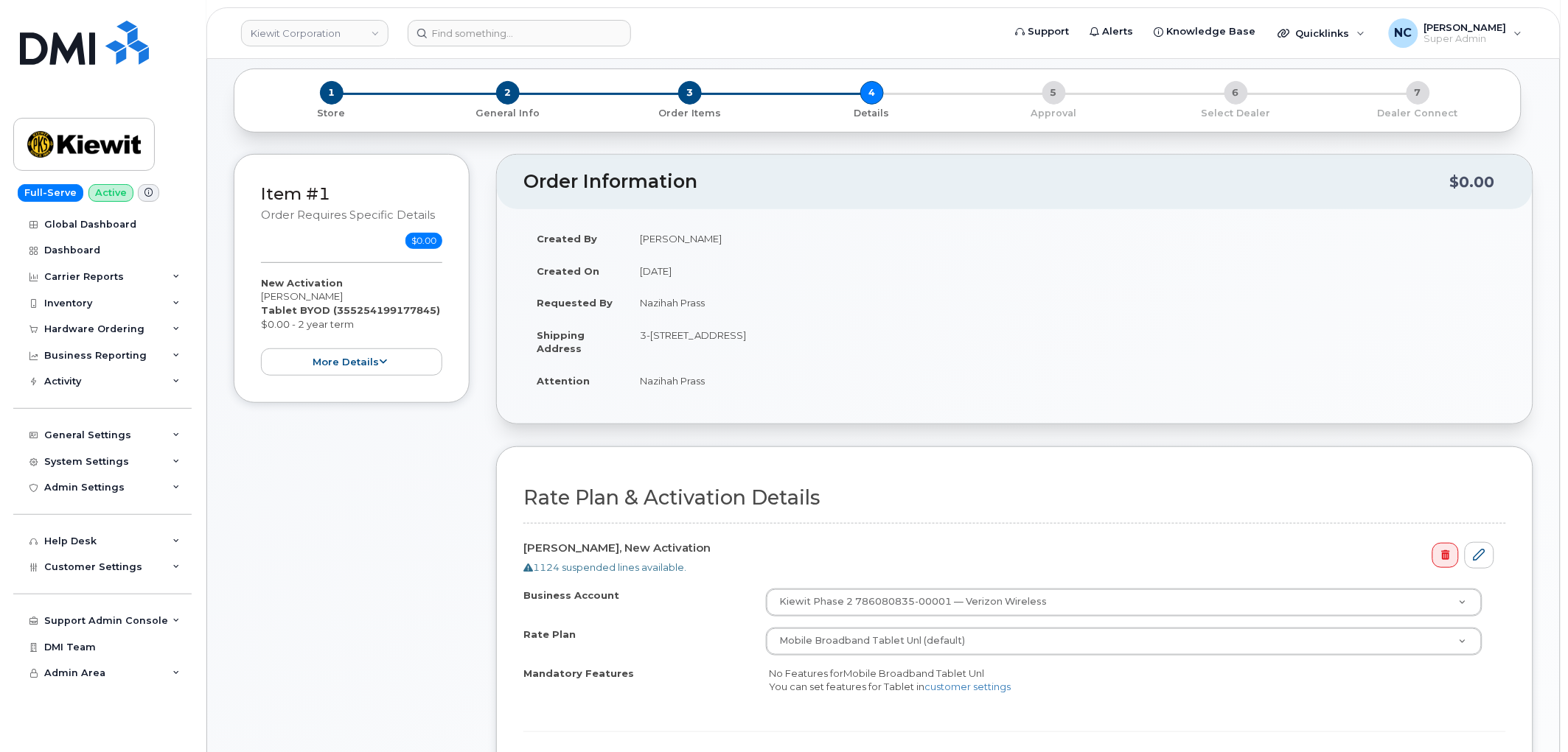
scroll to position [327, 0]
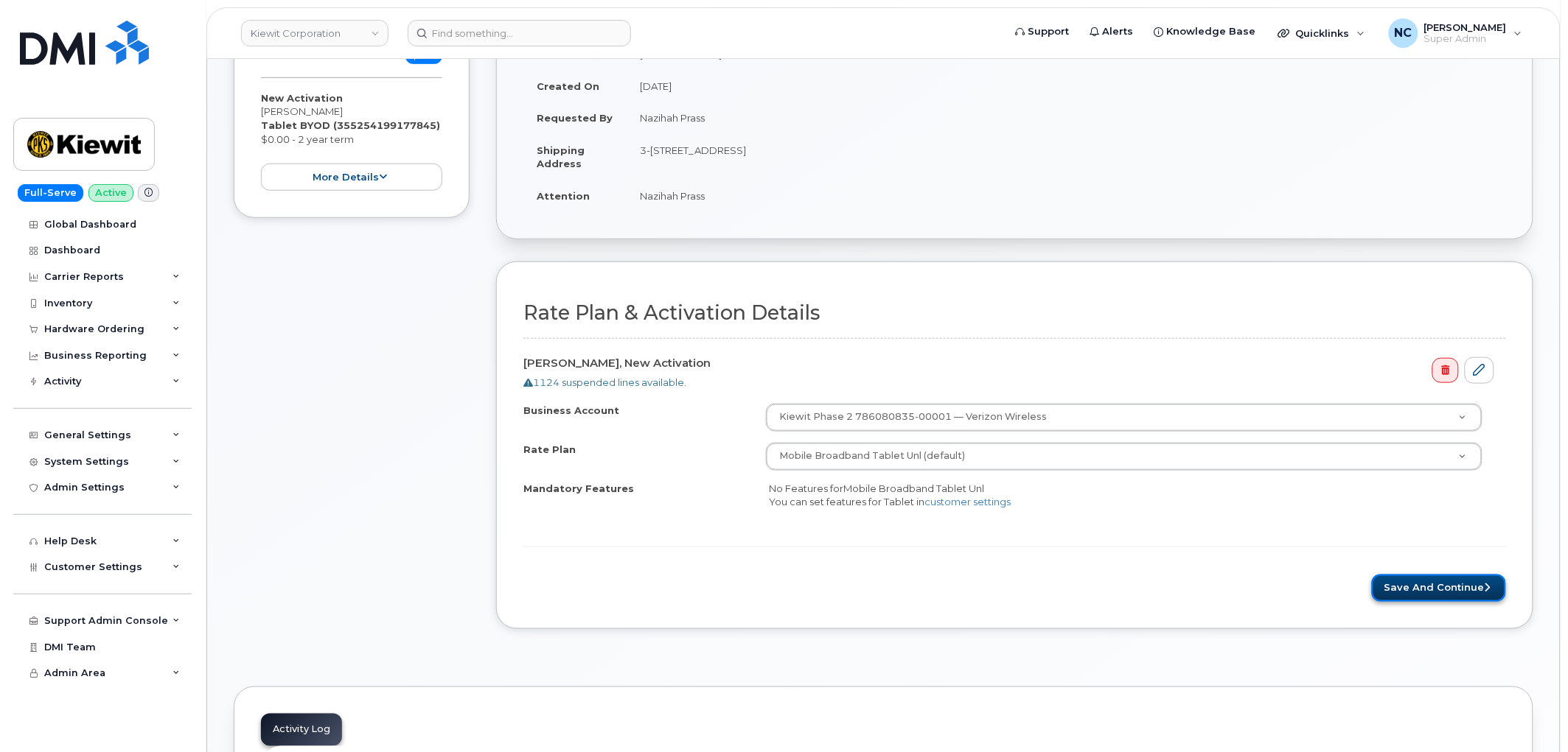
click at [1435, 595] on button "Save and Continue" at bounding box center [1438, 588] width 134 height 27
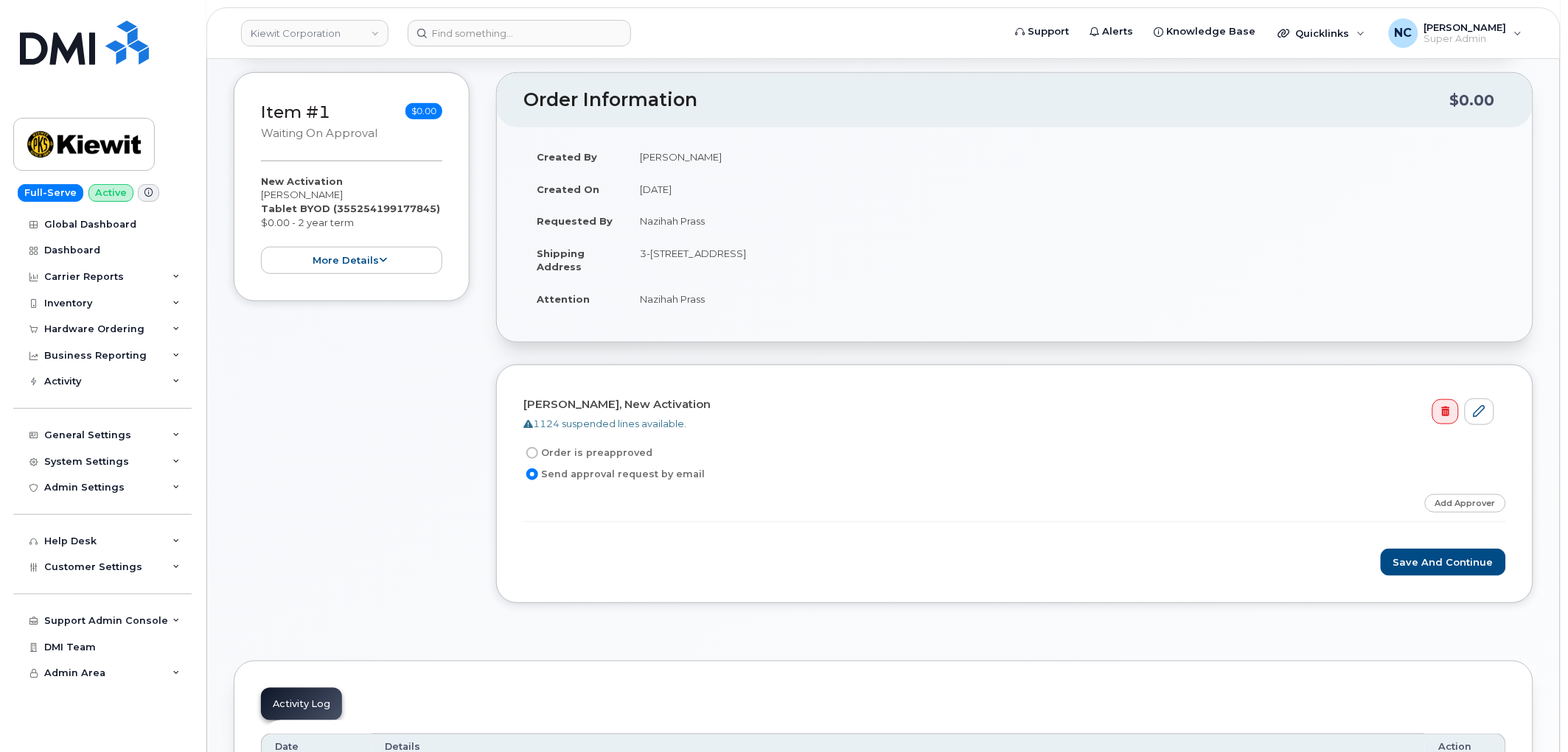
scroll to position [245, 0]
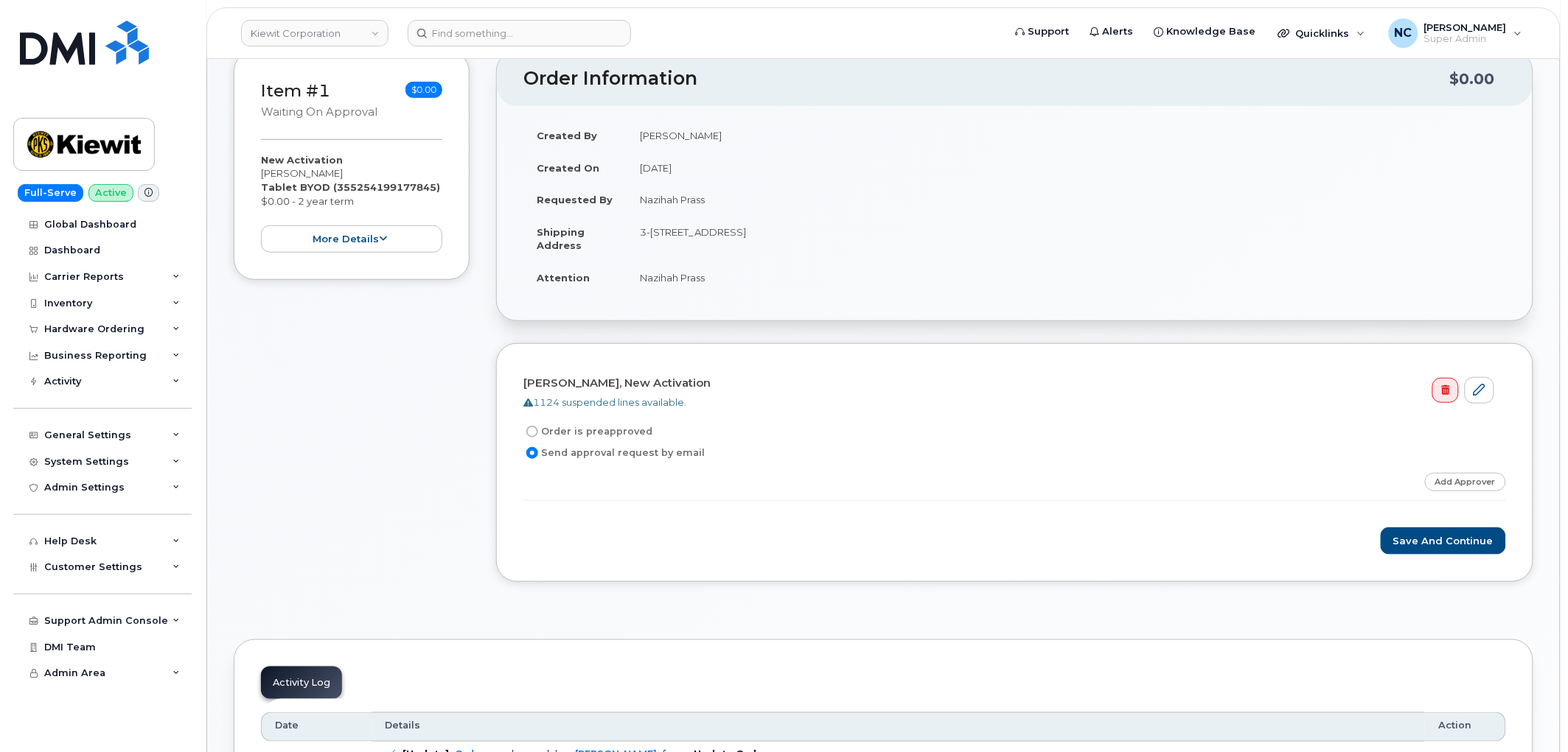
click at [620, 430] on label "Order is preapproved" at bounding box center [587, 431] width 129 height 17
click at [538, 430] on input "Order is preapproved" at bounding box center [532, 431] width 12 height 12
radio input "true"
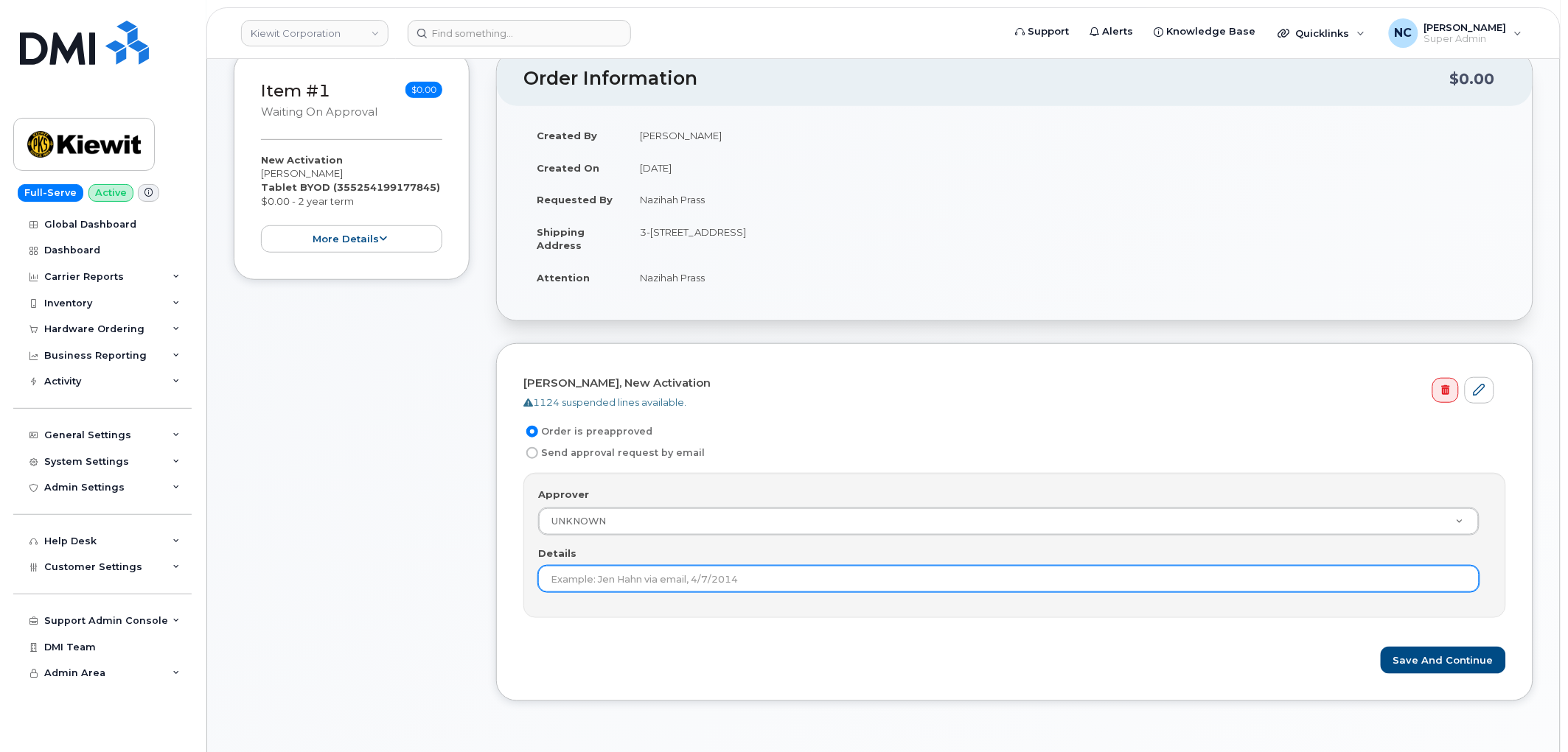
click at [607, 579] on input "Details" at bounding box center [1008, 578] width 941 height 26
type input "Under $100"
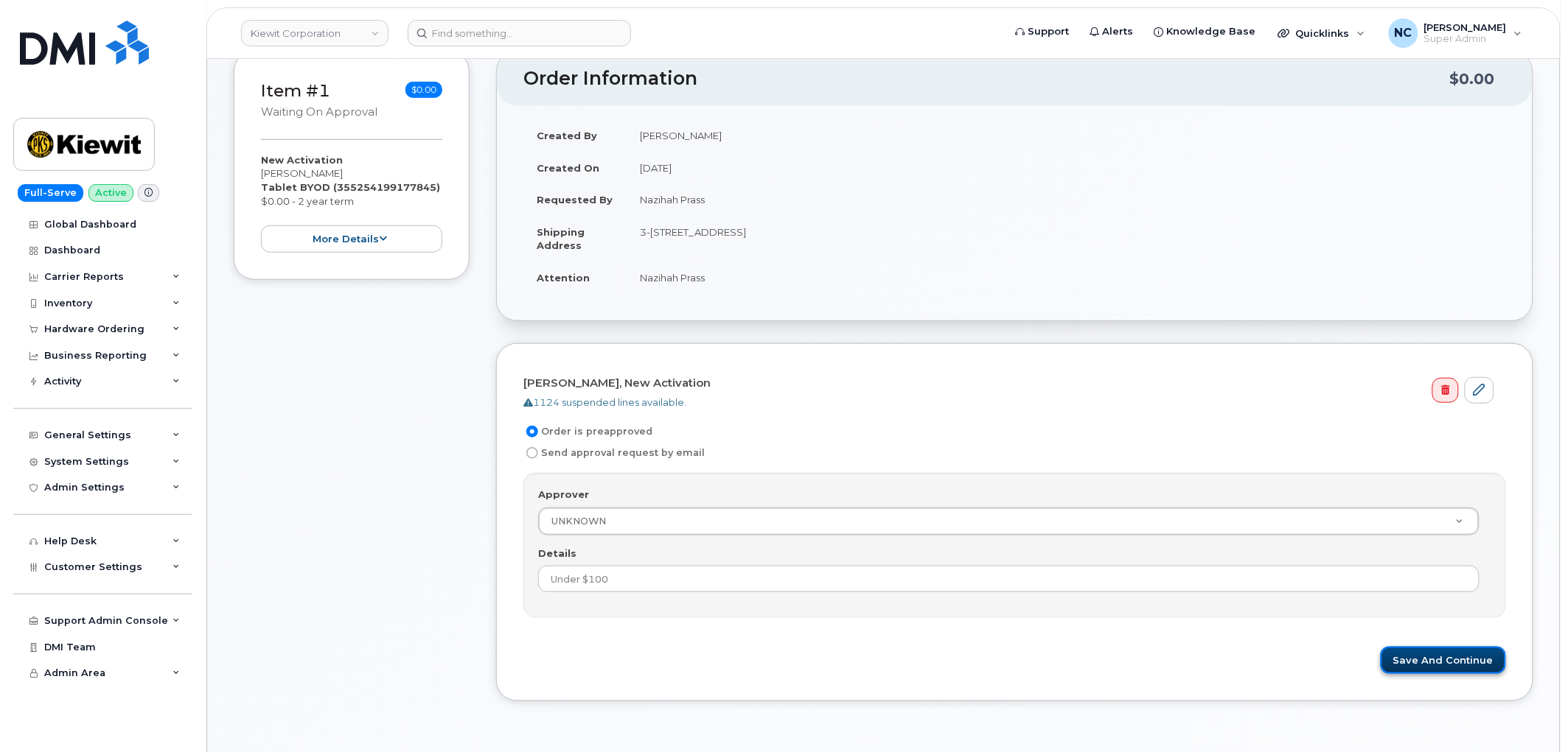
click at [1420, 654] on button "Save and Continue" at bounding box center [1443, 661] width 125 height 27
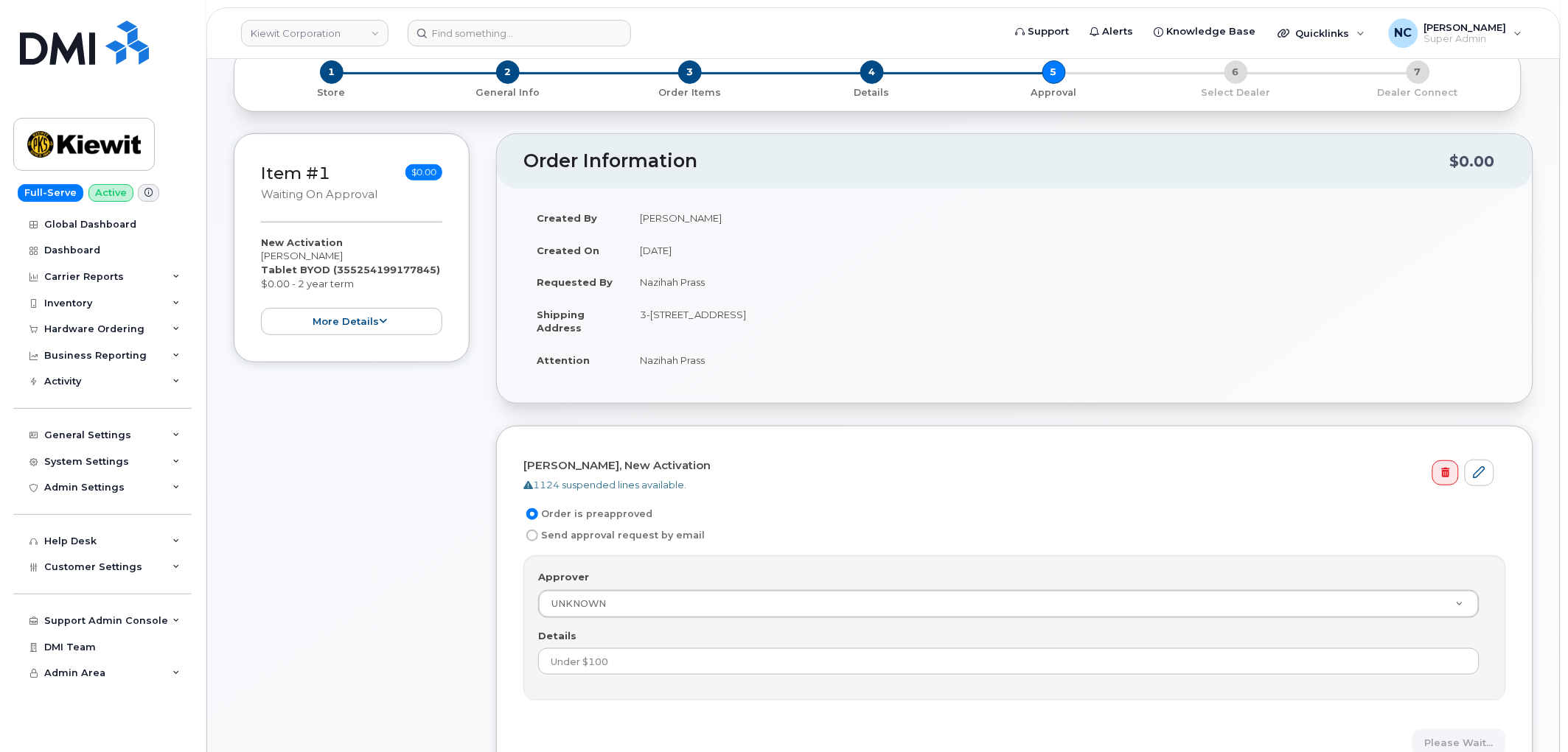
scroll to position [0, 0]
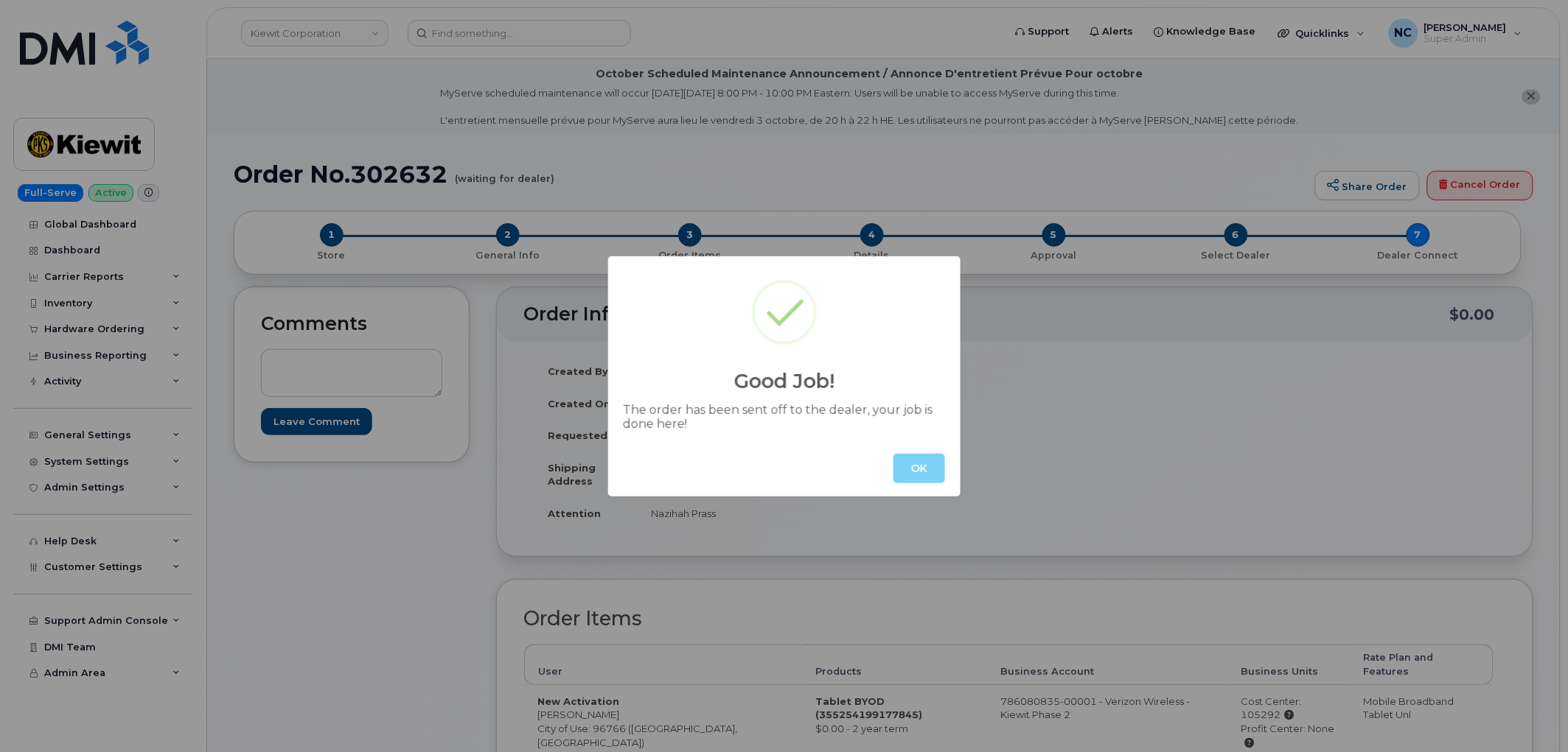
drag, startPoint x: 925, startPoint y: 469, endPoint x: 918, endPoint y: 473, distance: 8.1
click at [924, 470] on button "OK" at bounding box center [919, 469] width 51 height 29
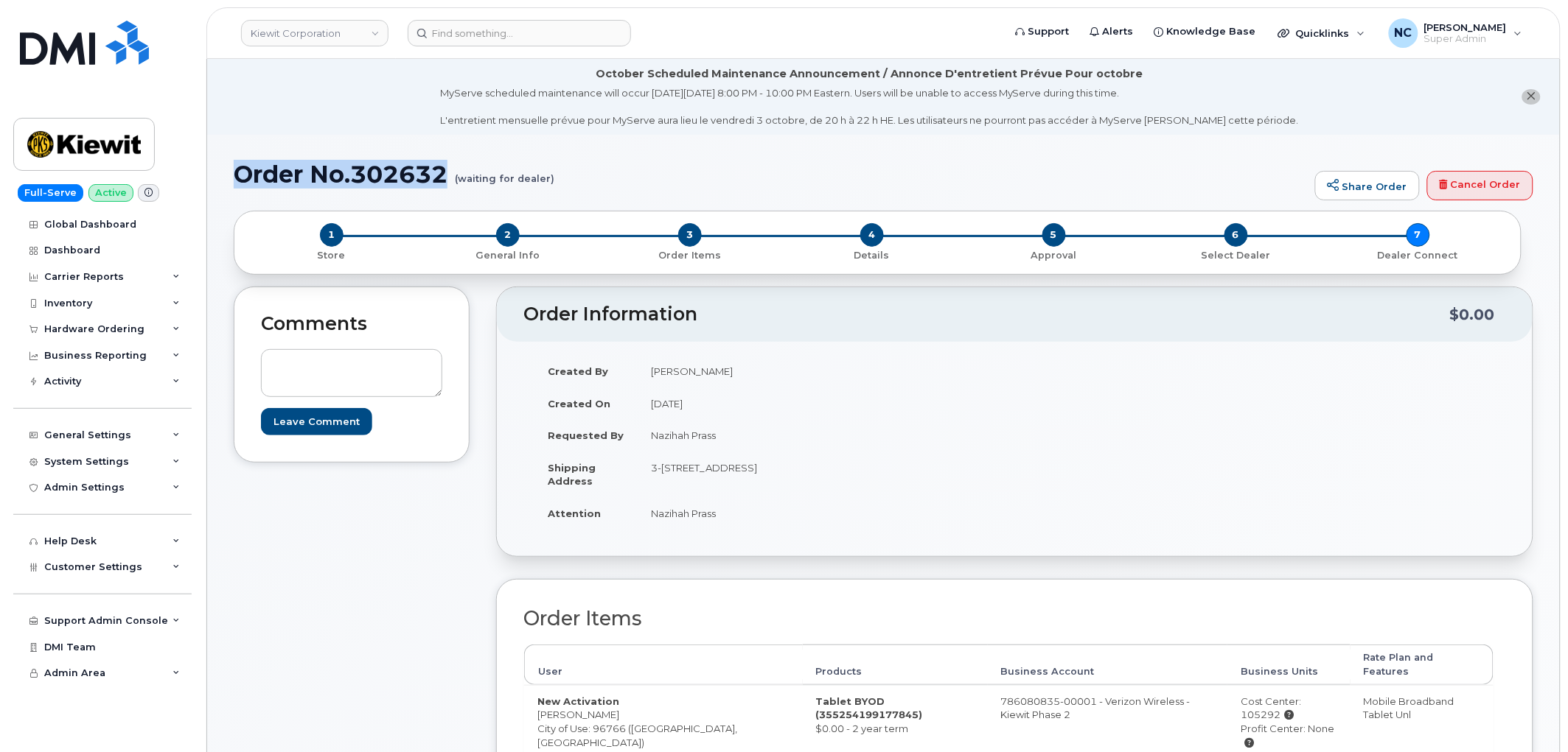
drag, startPoint x: 457, startPoint y: 181, endPoint x: 239, endPoint y: 173, distance: 218.1
click at [239, 173] on h1 "Order No.302632 (waiting for dealer)" at bounding box center [771, 175] width 1074 height 26
copy h1 "Order No.302632"
